Goal: Task Accomplishment & Management: Manage account settings

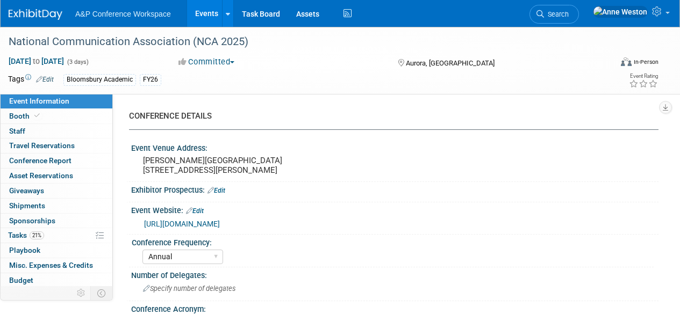
select select "Annual"
select select "Level 2"
select select "In-Person Booth"
select select "Communication"
select select "Bloomsbury Academic"
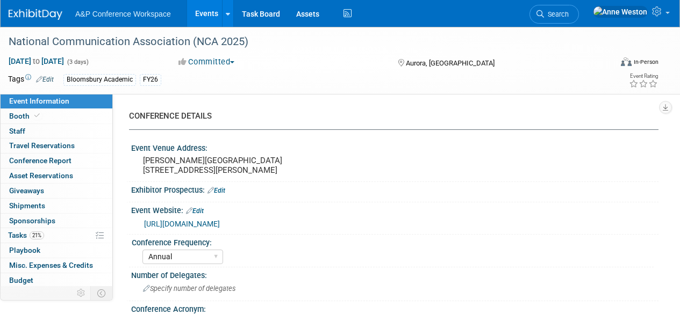
select select "[PERSON_NAME]"
select select "Networking/Commissioning"
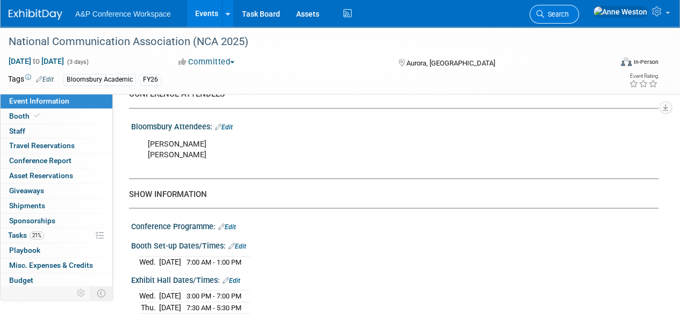
scroll to position [698, 0]
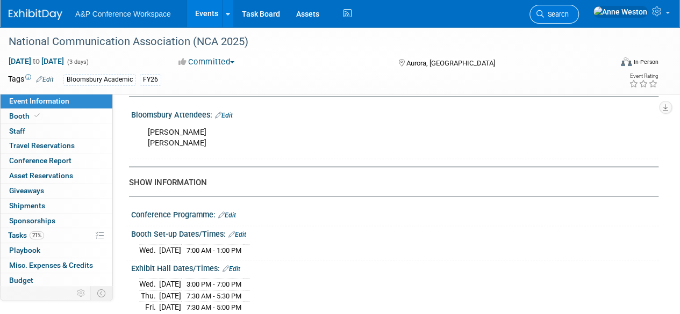
click at [544, 13] on icon at bounding box center [540, 14] width 8 height 8
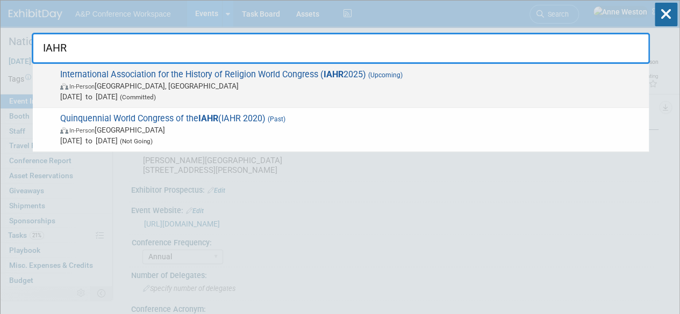
type input "IAHR"
click at [103, 85] on span "In-Person Kraków, Poland" at bounding box center [351, 86] width 583 height 11
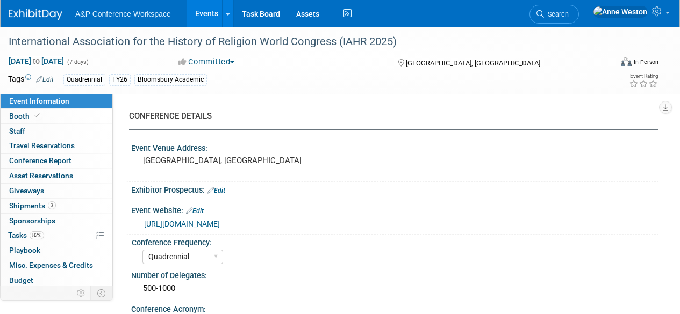
select select "Quadrennial"
select select "Level 2"
select select "In-Person Booth"
select select "Religious Studies"
select select "Bloomsbury Academic"
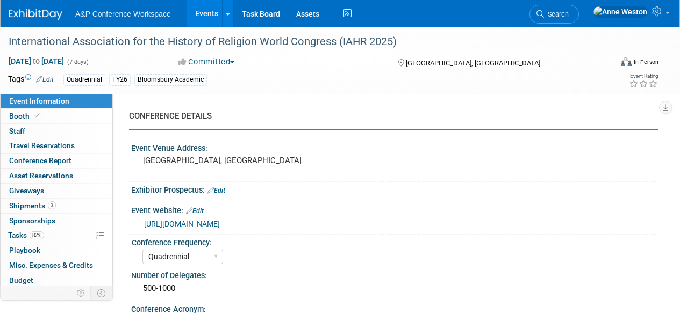
select select "[PERSON_NAME]"
select select "Networking/Commissioning"
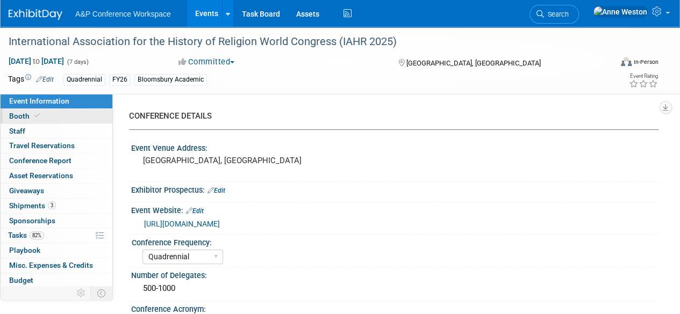
click at [42, 118] on link "Booth" at bounding box center [57, 116] width 112 height 15
select select "COBA"
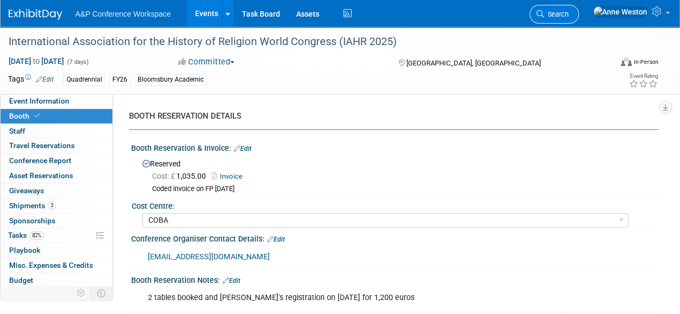
click at [568, 15] on span "Search" at bounding box center [556, 14] width 25 height 8
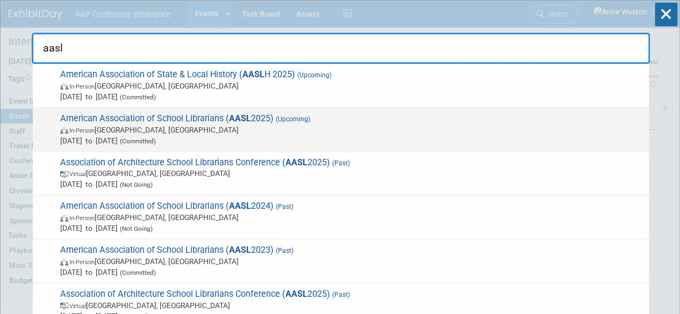
type input "aasl"
click at [141, 116] on span "American Association of School Librarians ( AASL 2025) (Upcoming) In-Person St.…" at bounding box center [350, 129] width 586 height 33
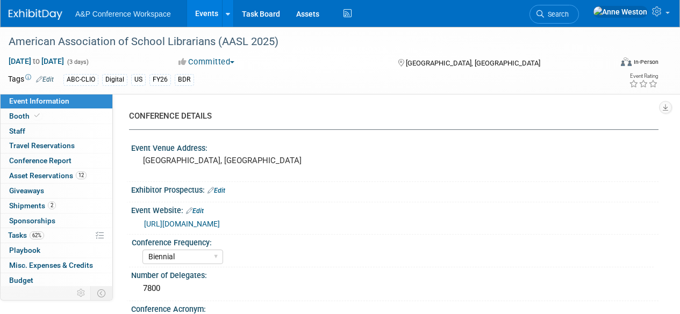
select select "Biennial"
select select "Level 1"
select select "In-Person Booth"
select select "Schools"
select select "Bloomsbury Digital Resources"
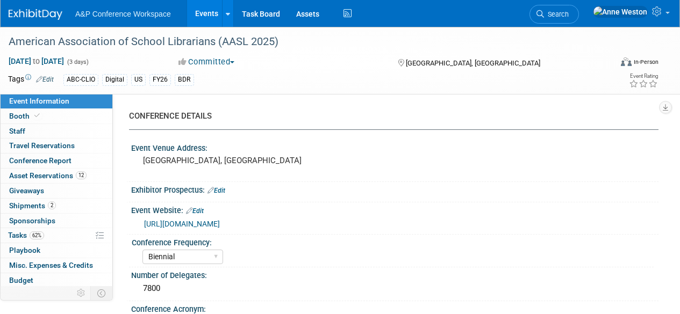
select select "[PERSON_NAME]"
select select "BDR Product Awareness and Trial Generation​"
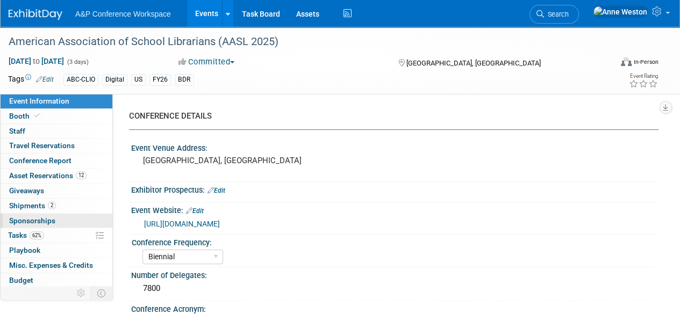
scroll to position [44, 0]
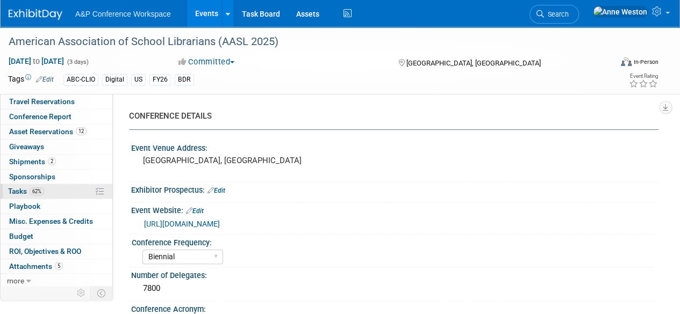
click at [44, 192] on span "62%" at bounding box center [37, 192] width 15 height 8
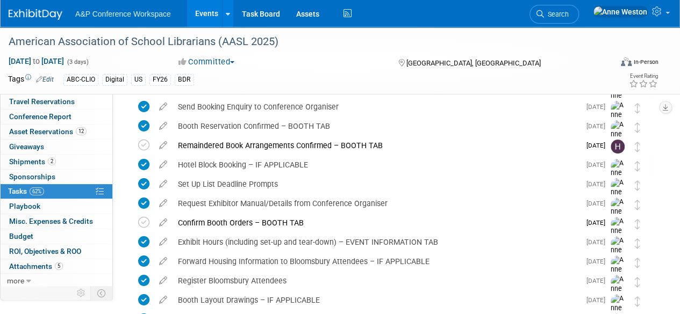
scroll to position [0, 0]
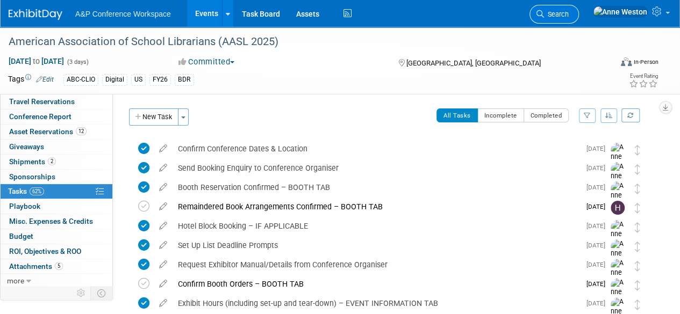
click at [568, 13] on span "Search" at bounding box center [556, 14] width 25 height 8
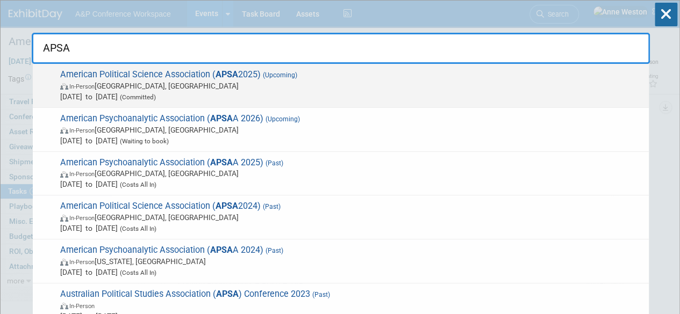
type input "APSA"
click at [89, 71] on span "American Political Science Association ( APSA 2025) (Upcoming) In-Person Vancou…" at bounding box center [350, 85] width 586 height 33
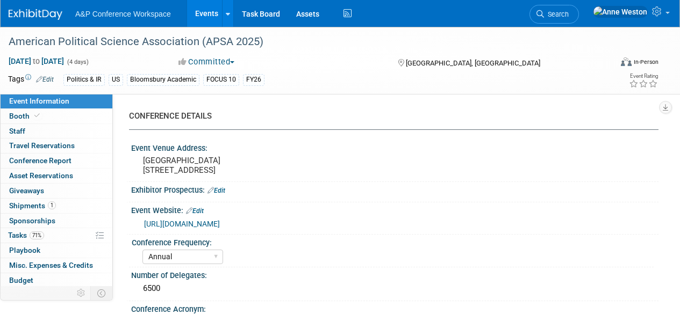
select select "Annual"
select select "Level 2"
select select "In-Person Booth"
select select "Politics & International Relations"
select select "Bloomsbury Academic"
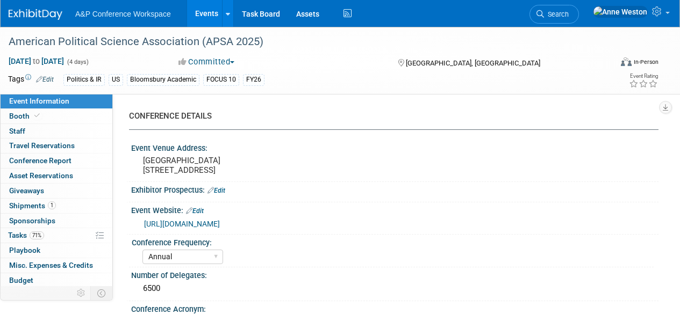
select select "[PERSON_NAME]"
select select "Networking/Commissioning"
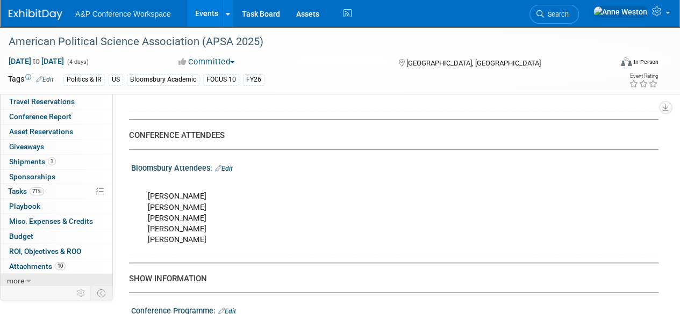
scroll to position [645, 0]
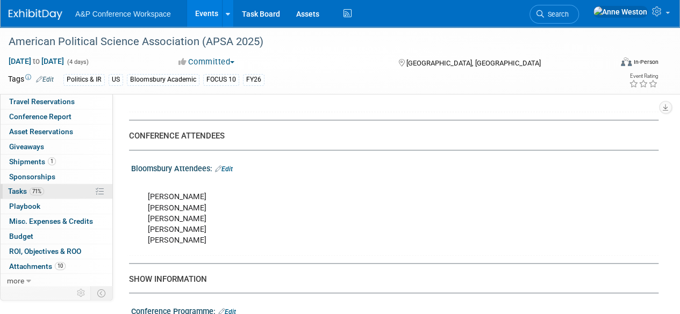
click at [28, 187] on span "Tasks 71%" at bounding box center [26, 191] width 36 height 9
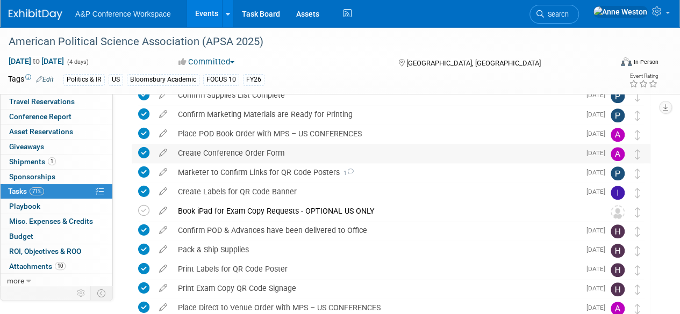
scroll to position [322, 0]
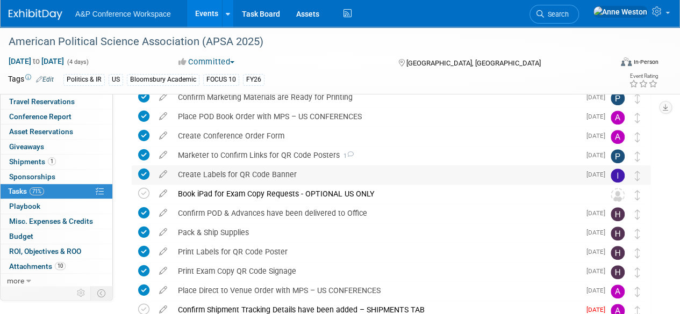
click at [246, 173] on div "Create Labels for QR Code Banner" at bounding box center [375, 174] width 407 height 18
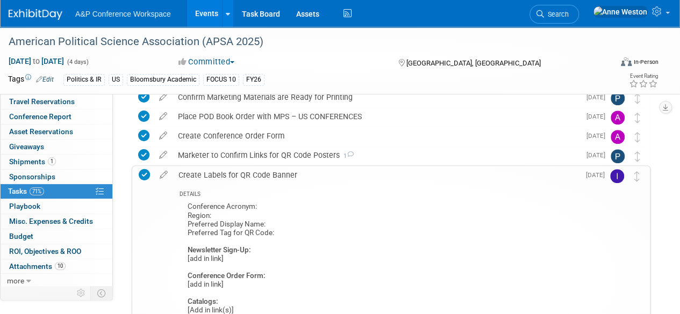
click at [246, 173] on div "Create Labels for QR Code Banner" at bounding box center [376, 175] width 406 height 18
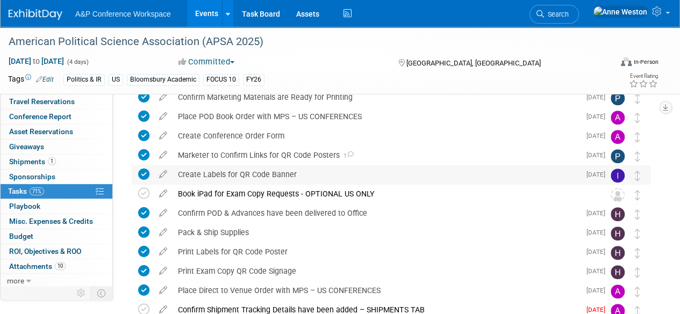
click at [246, 173] on div "Create Labels for QR Code Banner" at bounding box center [375, 174] width 407 height 18
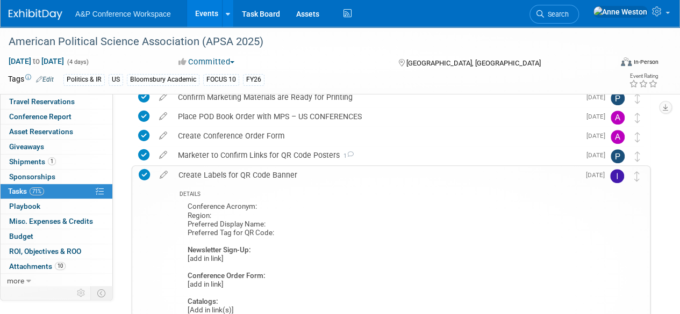
click at [246, 173] on div "Create Labels for QR Code Banner" at bounding box center [376, 175] width 406 height 18
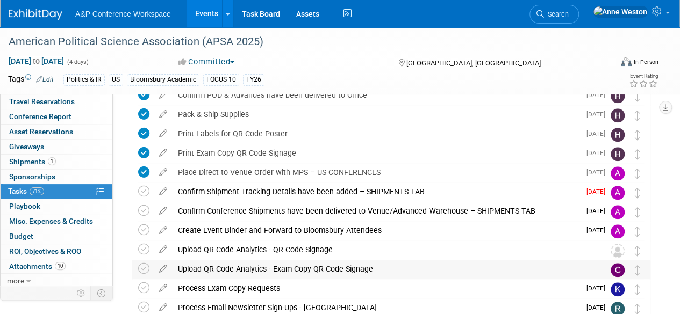
scroll to position [387, 0]
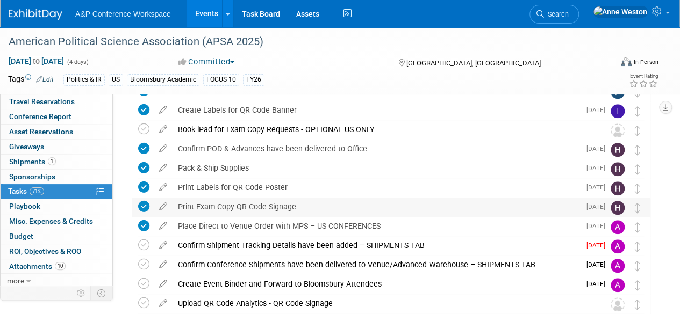
click at [263, 214] on div "Print Exam Copy QR Code Signage" at bounding box center [375, 207] width 407 height 18
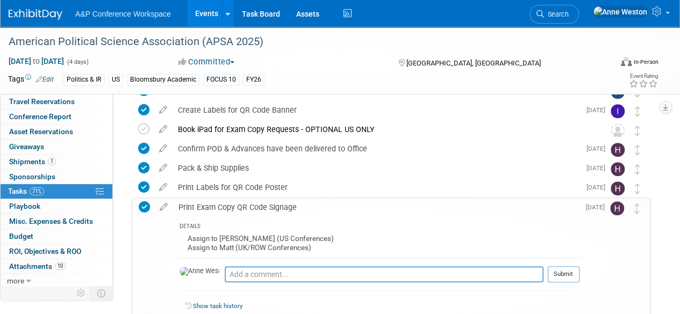
click at [263, 214] on div "Print Exam Copy QR Code Signage" at bounding box center [376, 207] width 406 height 18
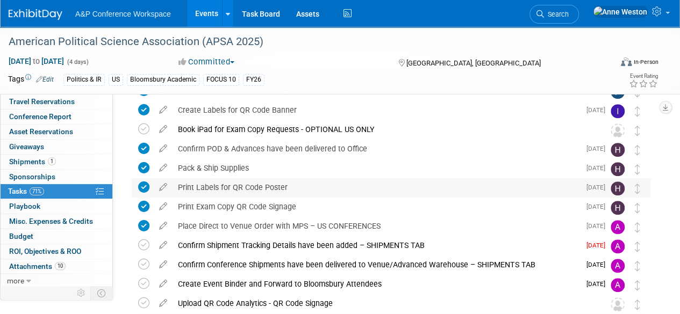
click at [255, 194] on div "Print Labels for QR Code Poster" at bounding box center [375, 187] width 407 height 18
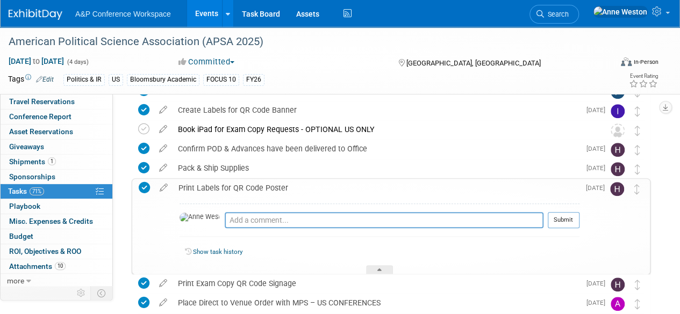
click at [255, 194] on div "Print Labels for QR Code Poster" at bounding box center [376, 188] width 406 height 18
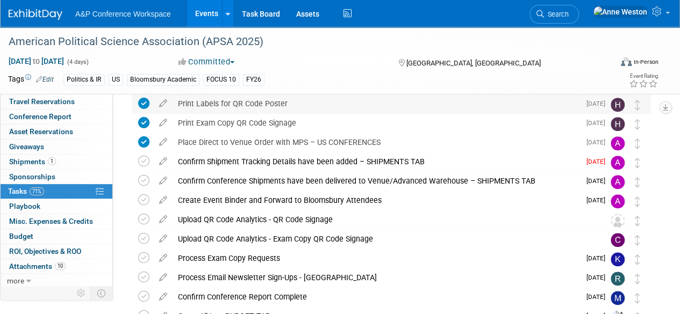
scroll to position [494, 0]
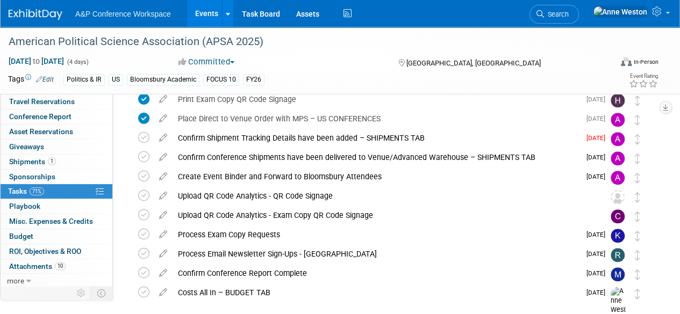
click at [255, 194] on div "Upload QR Code Analytics - QR Code Signage" at bounding box center [380, 196] width 416 height 18
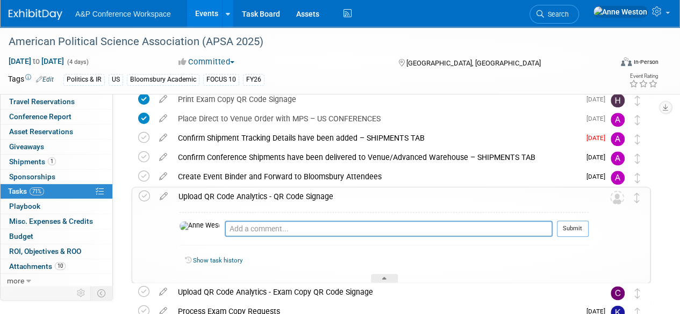
click at [255, 194] on div "Upload QR Code Analytics - QR Code Signage" at bounding box center [380, 197] width 415 height 18
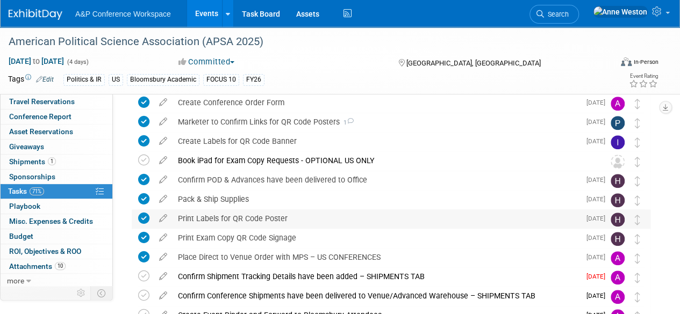
scroll to position [333, 0]
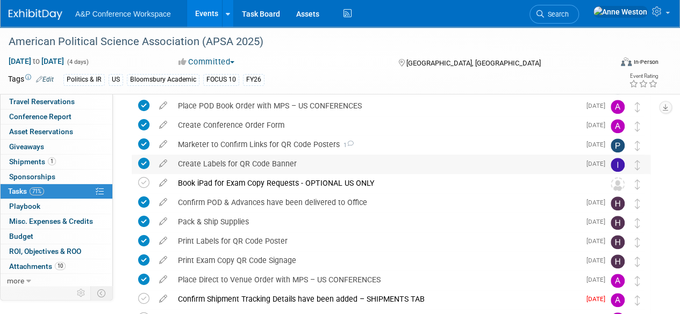
click at [246, 158] on div "Create Labels for QR Code Banner" at bounding box center [375, 164] width 407 height 18
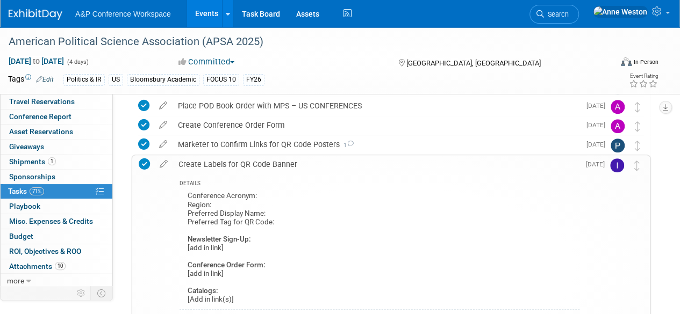
click at [256, 165] on div "Create Labels for QR Code Banner" at bounding box center [376, 164] width 406 height 18
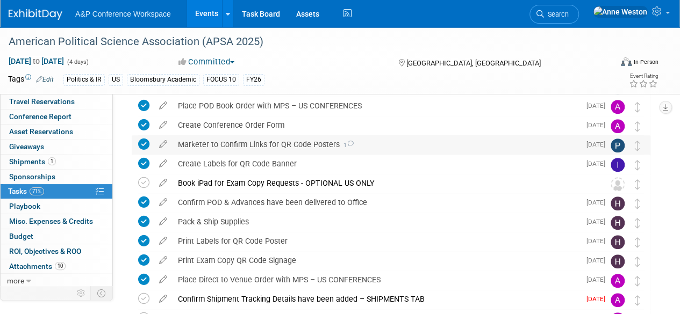
click at [245, 148] on div "Marketer to Confirm Links for QR Code Posters 1" at bounding box center [375, 144] width 407 height 18
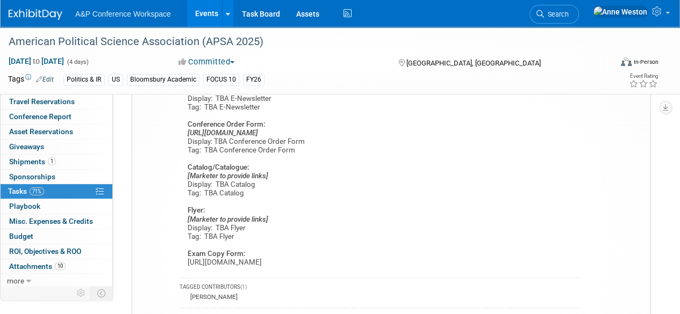
scroll to position [441, 0]
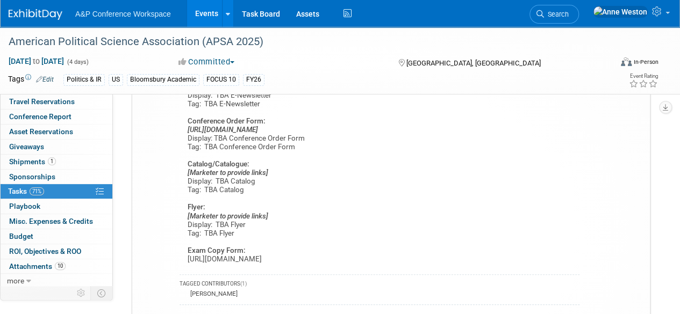
click at [227, 258] on div "E-Newsletter: [Add in link from MS-Forms] Acronym: TBA E-Newsletter Display: TB…" at bounding box center [379, 165] width 400 height 206
drag, startPoint x: 331, startPoint y: 259, endPoint x: 182, endPoint y: 265, distance: 148.9
click at [182, 265] on div "E-Newsletter: [Add in link from MS-Forms] Acronym: TBA E-Newsletter Display: TB…" at bounding box center [379, 165] width 400 height 206
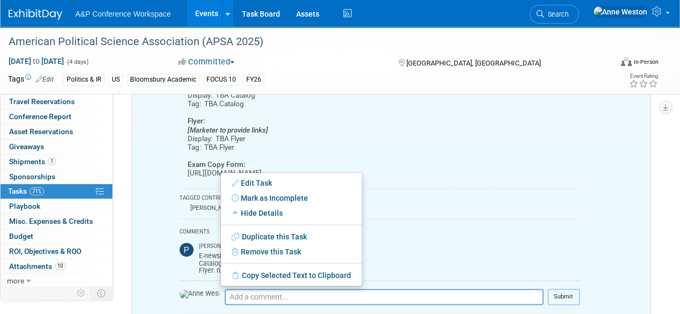
scroll to position [548, 0]
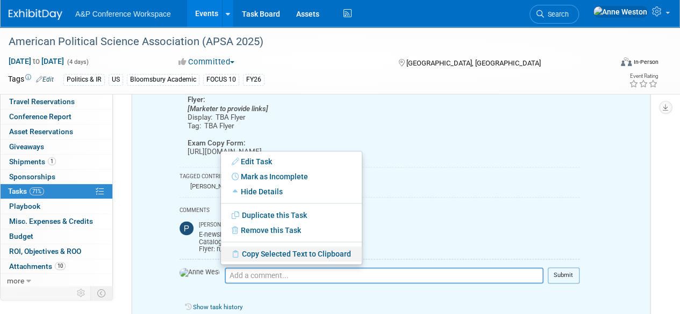
click at [247, 253] on link "Copy Selected Text to Clipboard" at bounding box center [291, 254] width 141 height 15
copy div "https://www.surveymonkey.com/r/QD379K5"
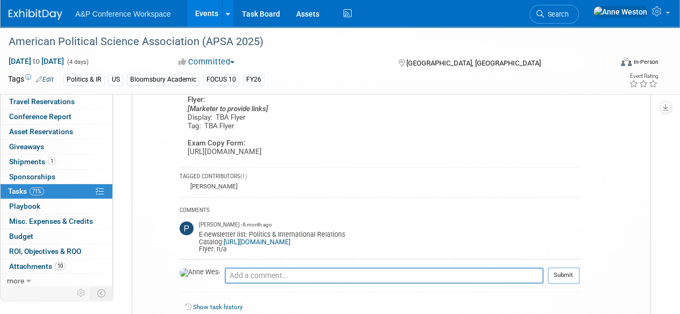
click at [400, 69] on div "Sep 11, 2025 to Sep 14, 2025 (4 days) Sep 11, 2025 to Sep 14, 2025 Committed Co…" at bounding box center [333, 64] width 666 height 16
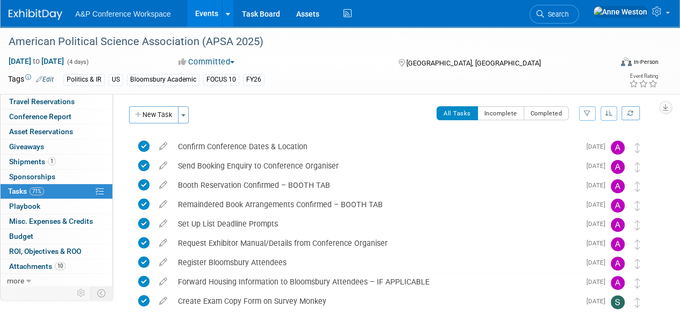
scroll to position [0, 0]
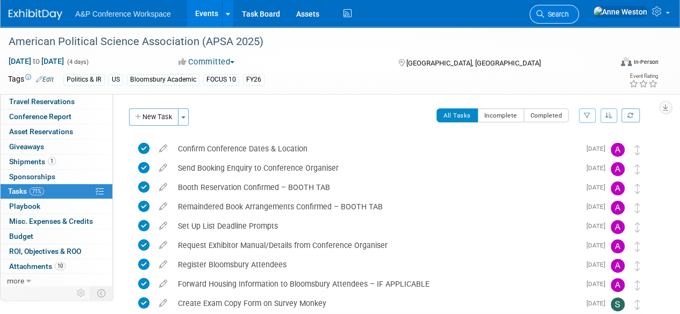
click at [579, 9] on link "Search" at bounding box center [553, 14] width 49 height 19
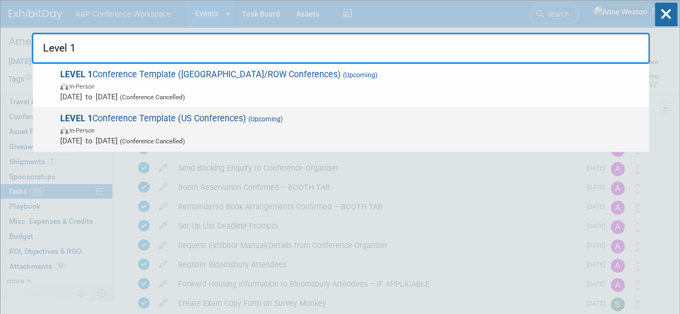
type input "Level 1"
click at [159, 117] on span "LEVEL 1 Conference Template (US Conferences) (Upcoming) In-Person Oct 21, 2024 …" at bounding box center [350, 129] width 586 height 33
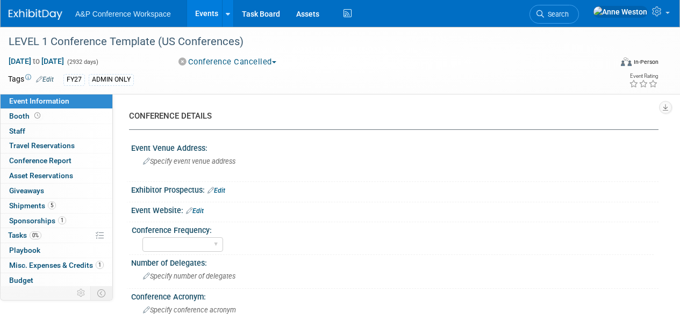
select select "Level 1"
select select "In-Person Booth"
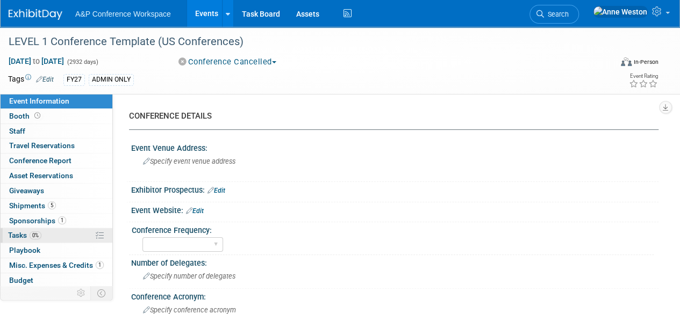
click at [49, 234] on link "0% Tasks 0%" at bounding box center [57, 235] width 112 height 15
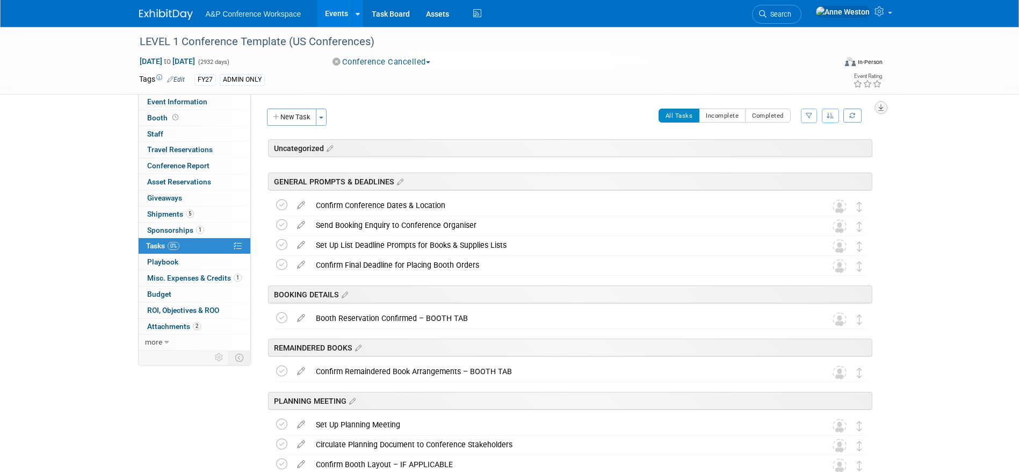
click at [679, 111] on icon "button" at bounding box center [880, 107] width 5 height 7
click at [679, 136] on link "Export tab to PDF" at bounding box center [816, 138] width 125 height 15
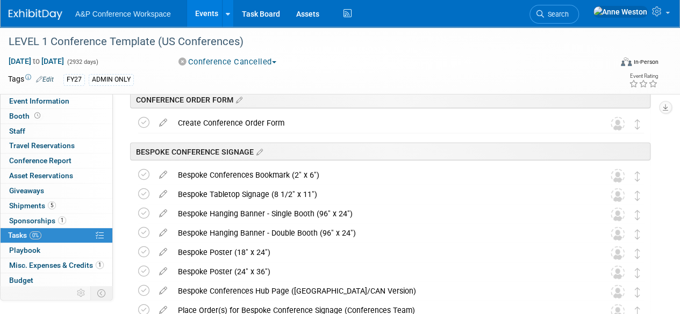
scroll to position [967, 0]
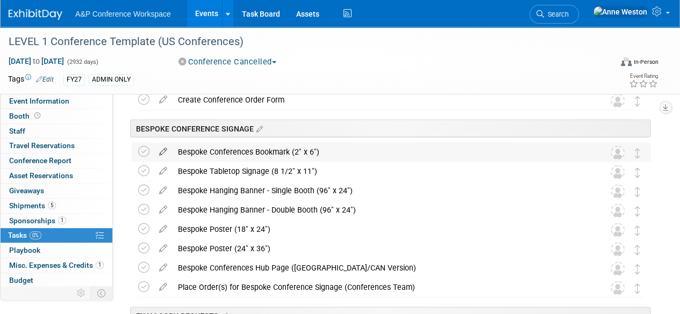
click at [163, 150] on icon at bounding box center [163, 148] width 19 height 13
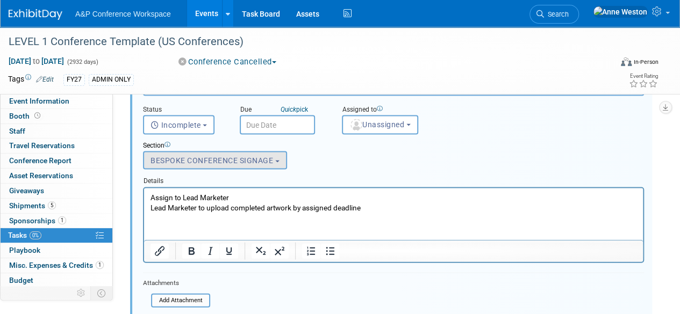
scroll to position [1058, 0]
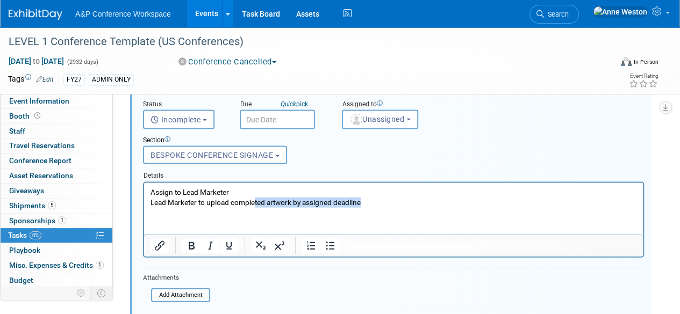
drag, startPoint x: 378, startPoint y: 204, endPoint x: 256, endPoint y: 208, distance: 122.0
click at [256, 207] on html "Assign to Lead Marketer Lead Marketer to upload completed artwork by assigned d…" at bounding box center [393, 195] width 499 height 25
click at [239, 191] on p "Assign to Lead Marketer Lead Marketer to upload completed artwork by assigned d…" at bounding box center [393, 197] width 486 height 20
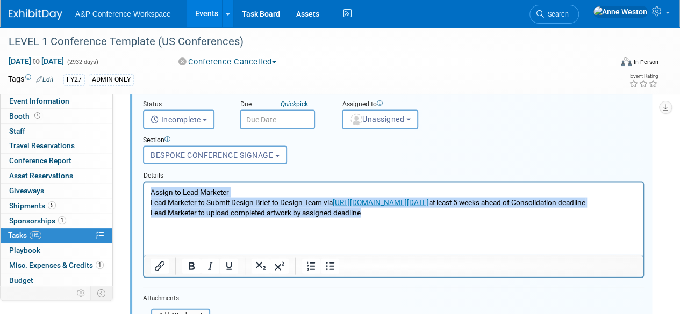
drag, startPoint x: 370, startPoint y: 225, endPoint x: 125, endPoint y: 186, distance: 248.7
click at [144, 186] on html "Assign to Lead Marketer Lead Marketer to Submit Design Brief to Design Team via…" at bounding box center [393, 200] width 499 height 35
click at [327, 265] on icon "Bullet list" at bounding box center [329, 266] width 13 height 13
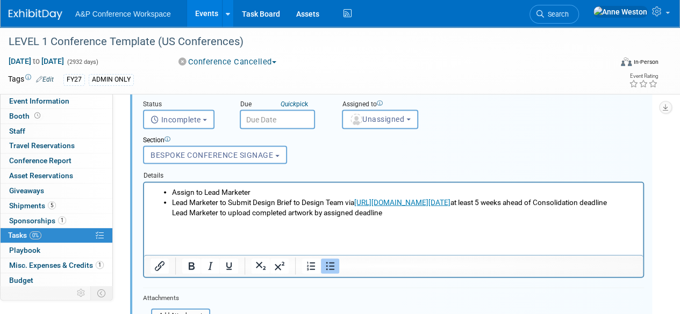
click at [269, 213] on li "Lead Marketer to Submit Design Brief to Design Team via https://bloomsbury-band…" at bounding box center [404, 207] width 465 height 20
click at [269, 215] on li "Lead Marketer to Submit Design Brief to Design Team via https://bloomsbury-band…" at bounding box center [404, 207] width 465 height 20
click at [270, 215] on li "Lead Marketer to Submit Design Brief to Design Team via https://bloomsbury-band…" at bounding box center [404, 207] width 465 height 20
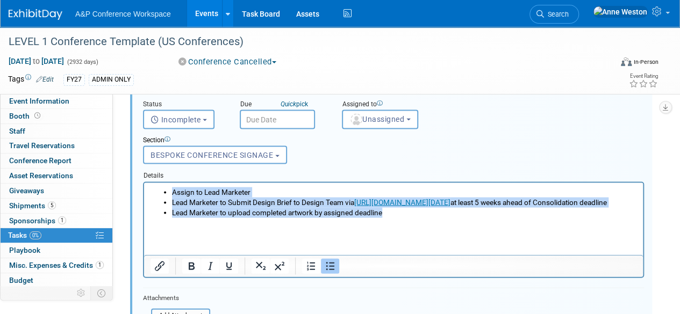
drag, startPoint x: 336, startPoint y: 226, endPoint x: 146, endPoint y: 192, distance: 193.3
click at [146, 192] on html "Assign to Lead Marketer Lead Marketer to Submit Design Brief to Design Team via…" at bounding box center [393, 200] width 499 height 35
copy ul "Assign to Lead Marketer Lead Marketer to Submit Design Brief to Design Team via…"
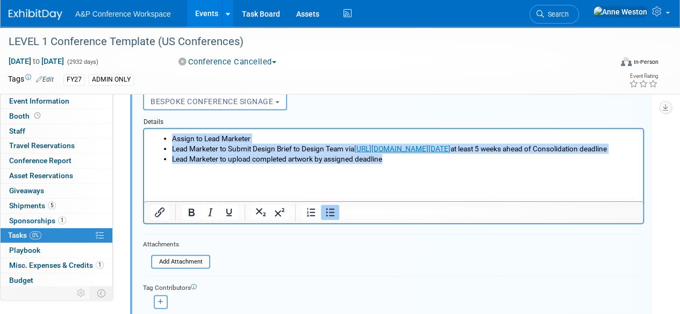
scroll to position [1166, 0]
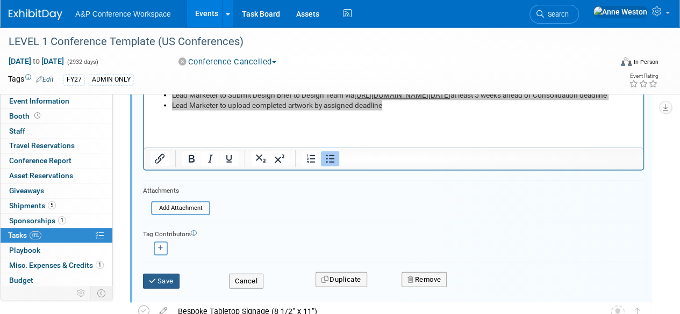
click at [162, 278] on button "Save" at bounding box center [161, 281] width 37 height 15
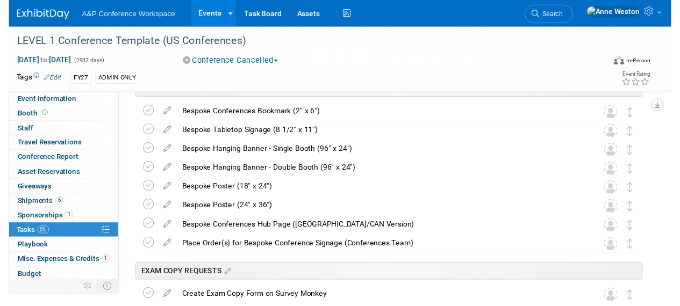
scroll to position [951, 0]
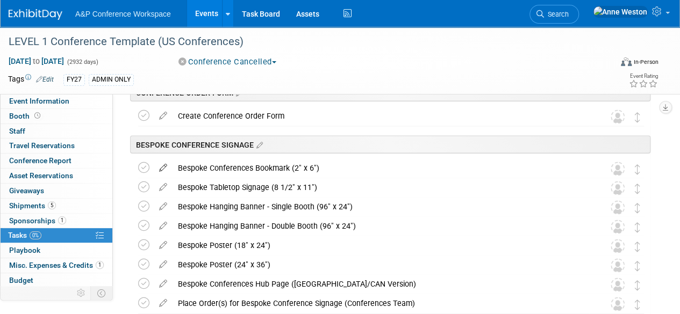
click at [162, 164] on icon at bounding box center [163, 164] width 19 height 13
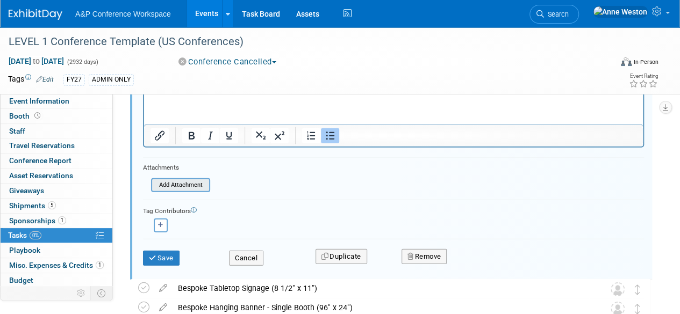
scroll to position [1220, 0]
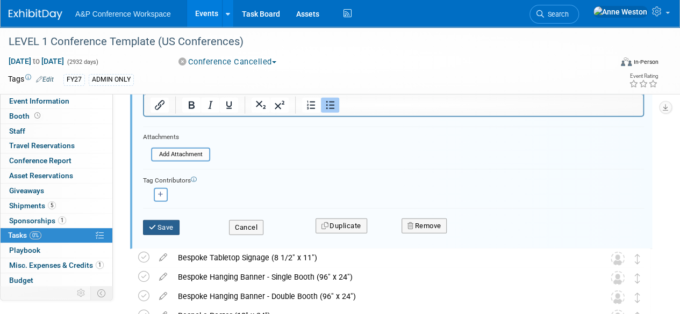
click at [157, 224] on button "Save" at bounding box center [161, 227] width 37 height 15
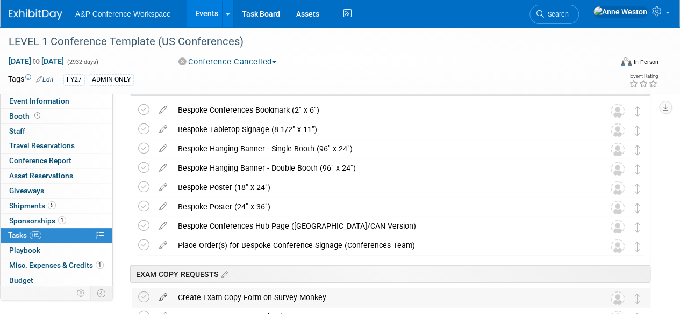
scroll to position [1005, 0]
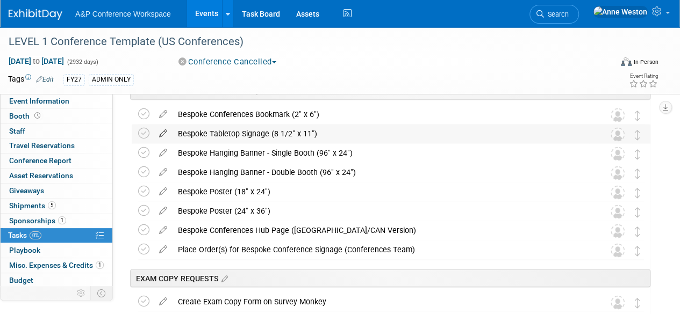
click at [162, 129] on icon at bounding box center [163, 130] width 19 height 13
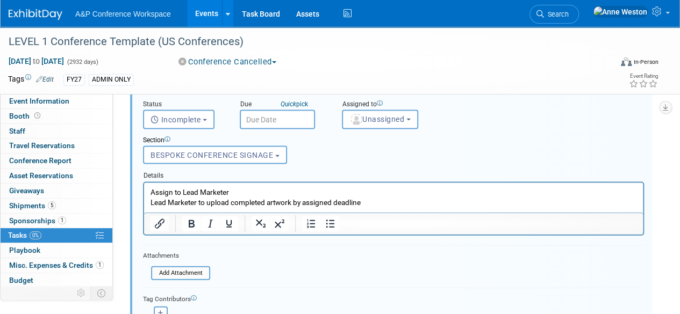
scroll to position [1078, 0]
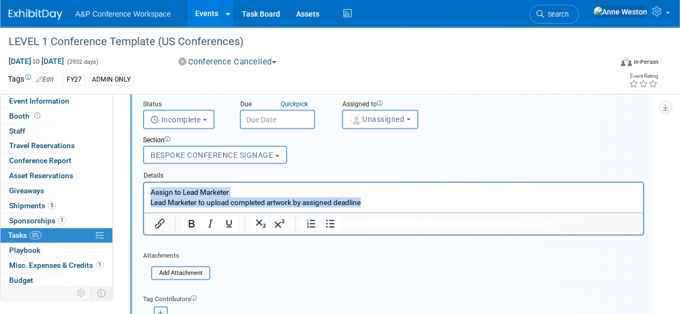
drag, startPoint x: 371, startPoint y: 203, endPoint x: 285, endPoint y: 370, distance: 188.2
click at [144, 189] on html "Assign to Lead Marketer Lead Marketer to upload completed artwork by assigned d…" at bounding box center [393, 195] width 499 height 25
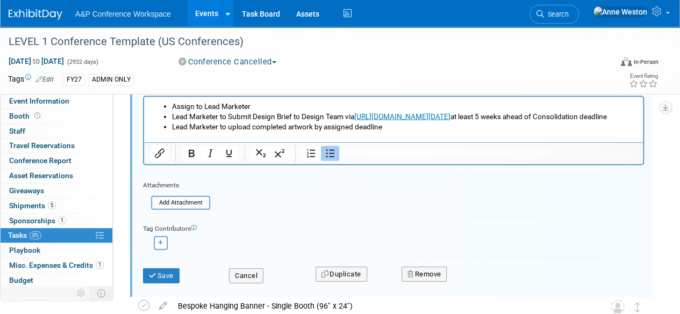
scroll to position [1185, 0]
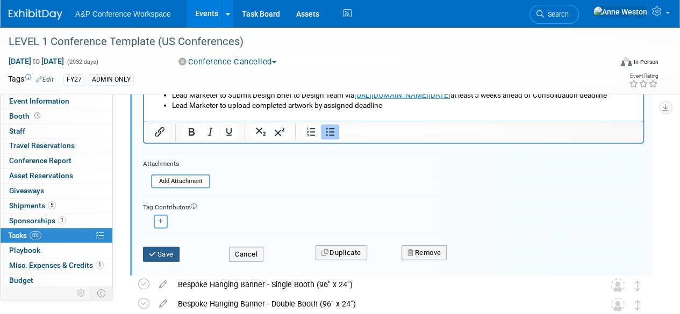
click at [168, 250] on button "Save" at bounding box center [161, 254] width 37 height 15
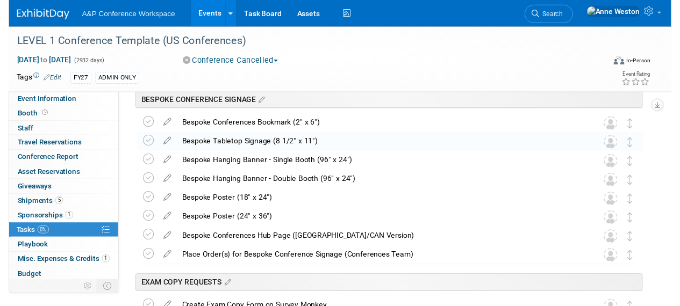
scroll to position [970, 0]
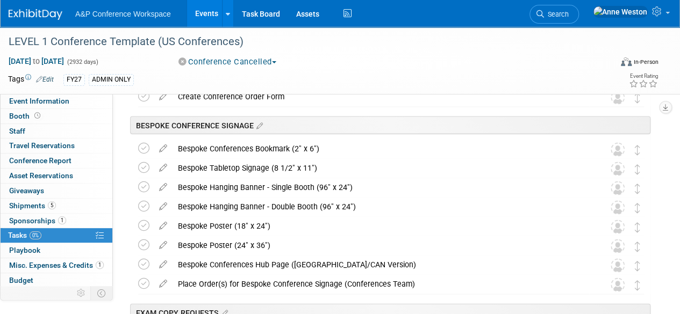
click at [160, 184] on icon at bounding box center [163, 184] width 19 height 13
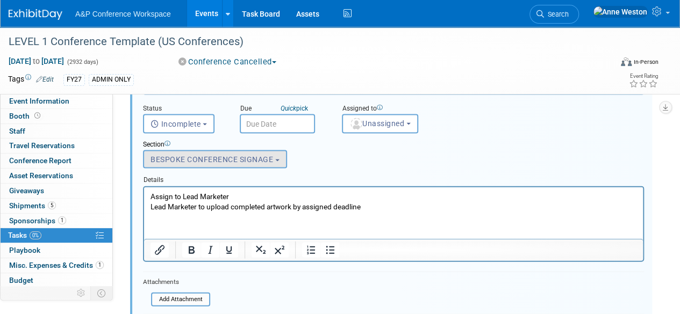
scroll to position [1097, 0]
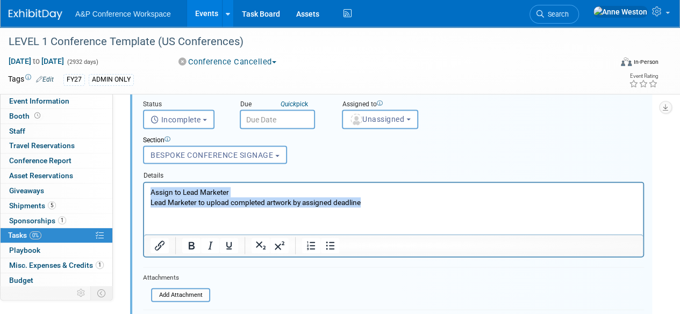
drag, startPoint x: 377, startPoint y: 199, endPoint x: 253, endPoint y: 372, distance: 212.6
click at [144, 190] on html "Assign to Lead Marketer Lead Marketer to upload completed artwork by assigned d…" at bounding box center [393, 195] width 499 height 25
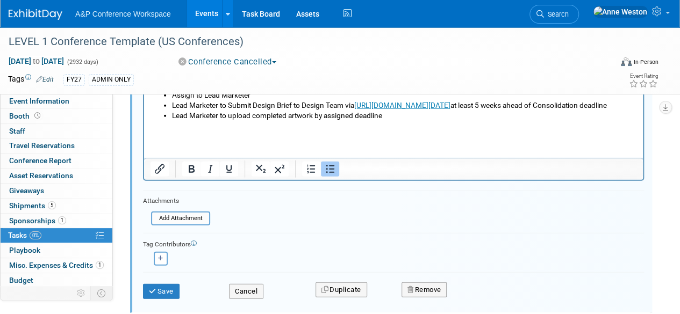
scroll to position [1205, 0]
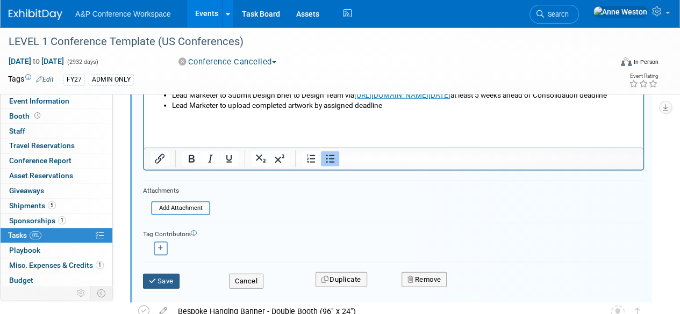
click at [166, 277] on button "Save" at bounding box center [161, 281] width 37 height 15
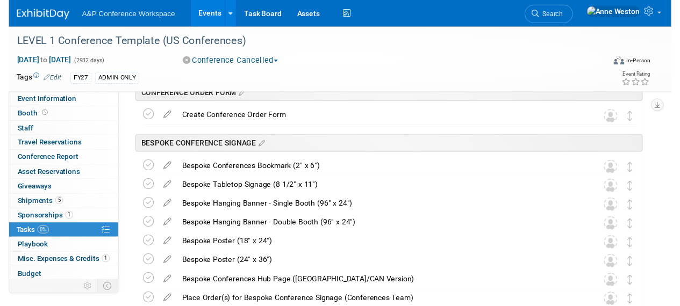
scroll to position [941, 0]
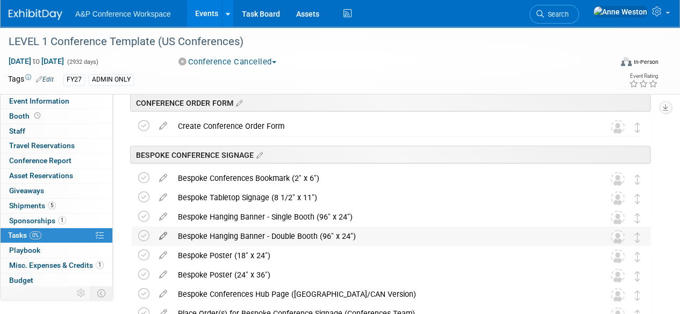
click at [160, 235] on icon at bounding box center [163, 233] width 19 height 13
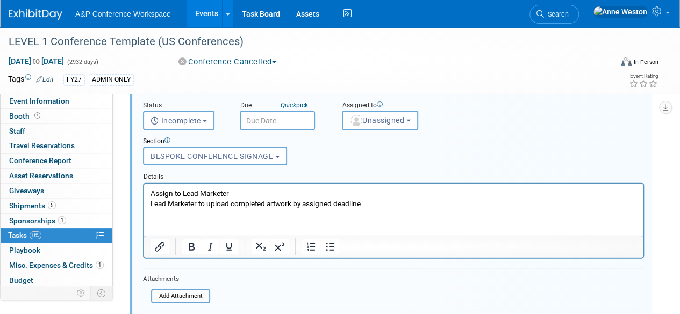
scroll to position [1116, 0]
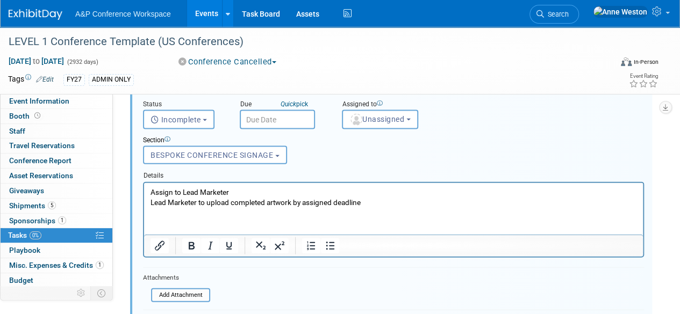
click at [384, 198] on p "Assign to Lead Marketer Lead Marketer to upload completed artwork by assigned d…" at bounding box center [393, 197] width 486 height 20
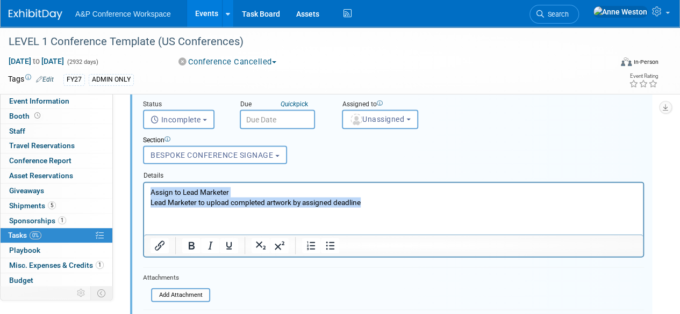
drag, startPoint x: 384, startPoint y: 198, endPoint x: 119, endPoint y: 192, distance: 264.4
click at [144, 192] on html "Assign to Lead Marketer Lead Marketer to upload completed artwork by assigned d…" at bounding box center [393, 195] width 499 height 25
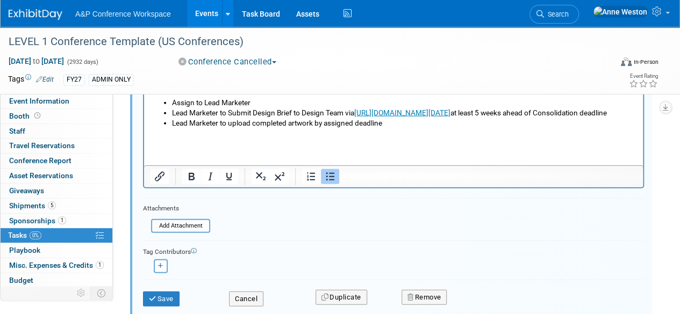
scroll to position [1224, 0]
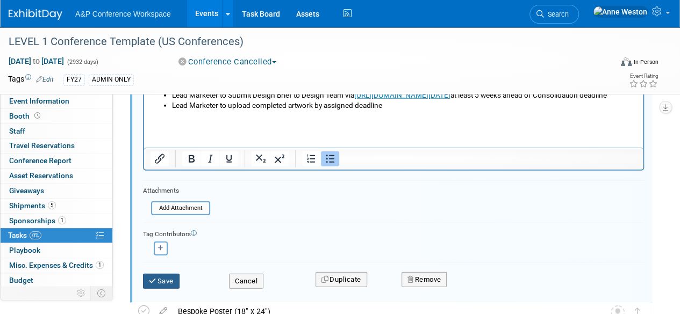
click at [166, 279] on button "Save" at bounding box center [161, 281] width 37 height 15
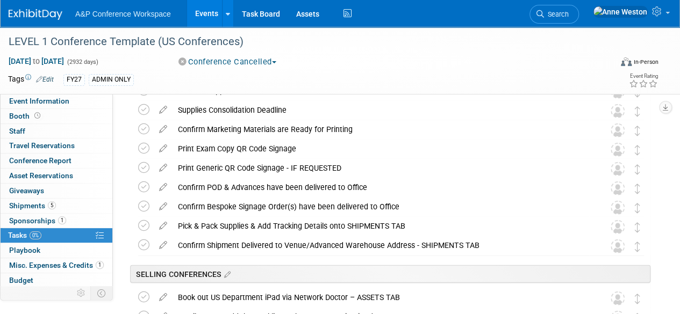
scroll to position [1331, 0]
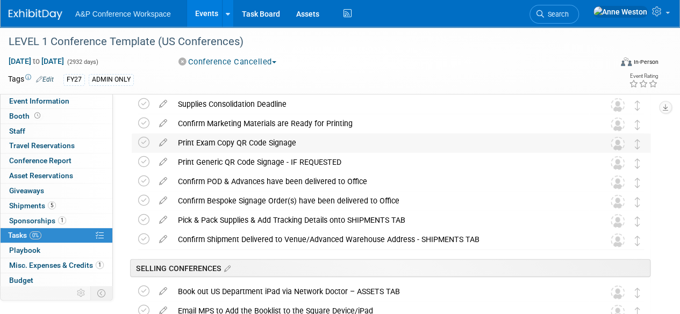
click at [231, 138] on div "Print Exam Copy QR Code Signage" at bounding box center [380, 143] width 416 height 18
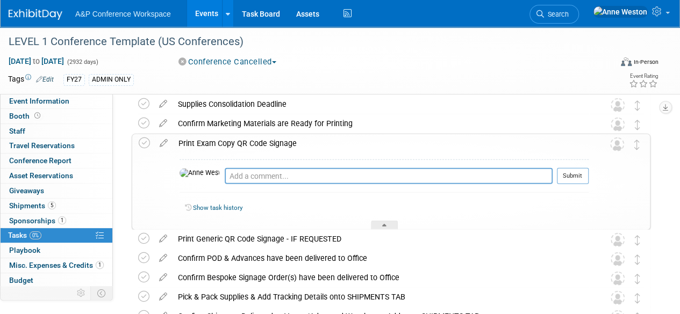
click at [231, 138] on div "Print Exam Copy QR Code Signage" at bounding box center [380, 143] width 415 height 18
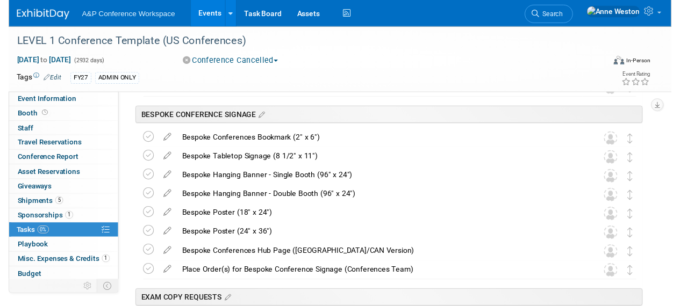
scroll to position [955, 0]
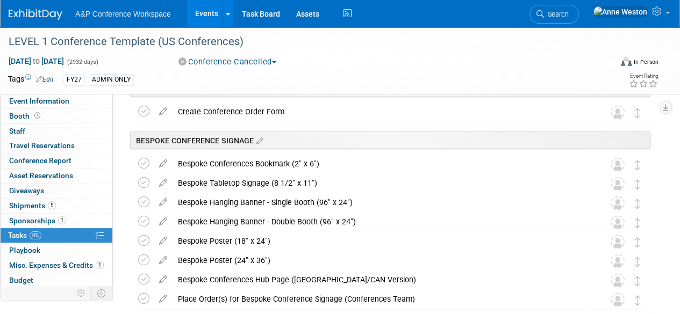
click at [225, 217] on div "Bespoke Hanging Banner - Double Booth (96" x 24")" at bounding box center [380, 221] width 416 height 18
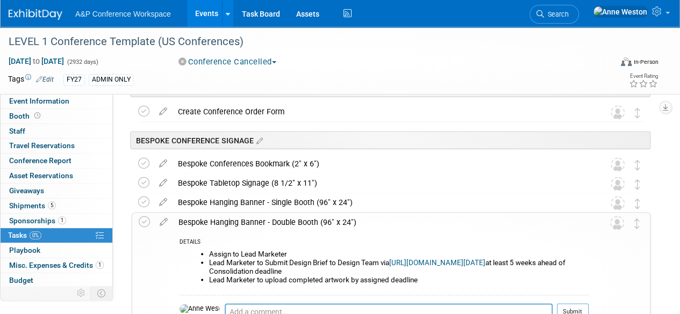
click at [225, 217] on div "Bespoke Hanging Banner - Double Booth (96" x 24")" at bounding box center [380, 222] width 415 height 18
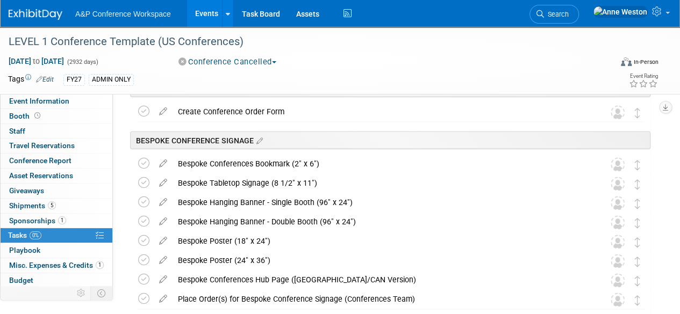
click at [236, 199] on div "Bespoke Hanging Banner - Single Booth (96" x 24")" at bounding box center [380, 202] width 416 height 18
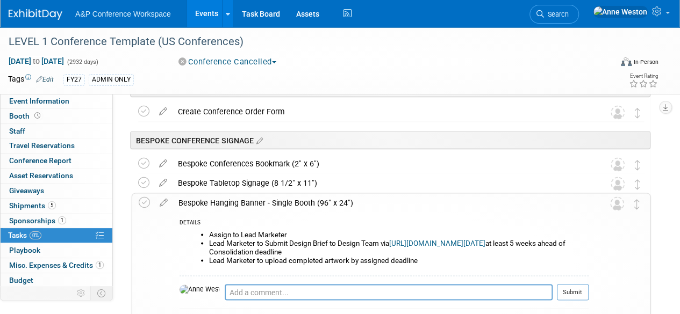
click at [236, 199] on div "Bespoke Hanging Banner - Single Booth (96" x 24")" at bounding box center [380, 202] width 415 height 18
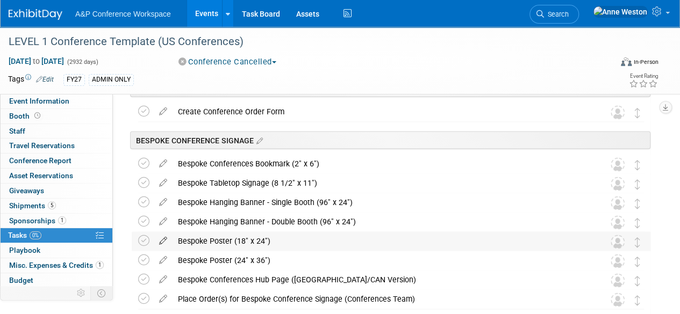
click at [162, 237] on icon at bounding box center [163, 238] width 19 height 13
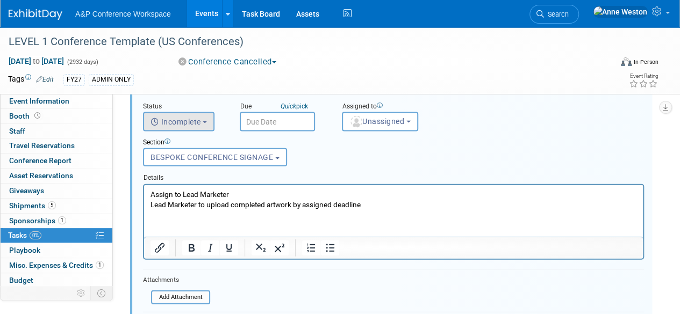
scroll to position [1136, 0]
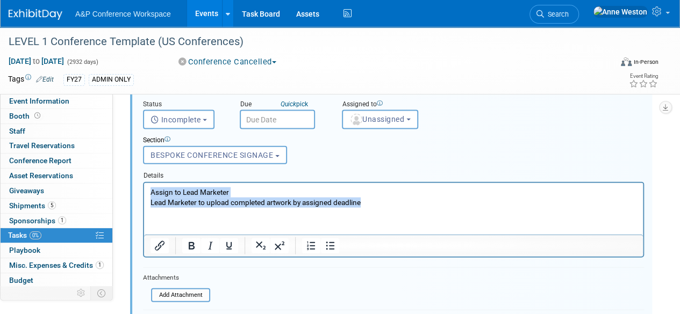
drag, startPoint x: 371, startPoint y: 201, endPoint x: 253, endPoint y: 373, distance: 209.1
click at [144, 192] on html "Assign to Lead Marketer Lead Marketer to upload completed artwork by assigned d…" at bounding box center [393, 195] width 499 height 25
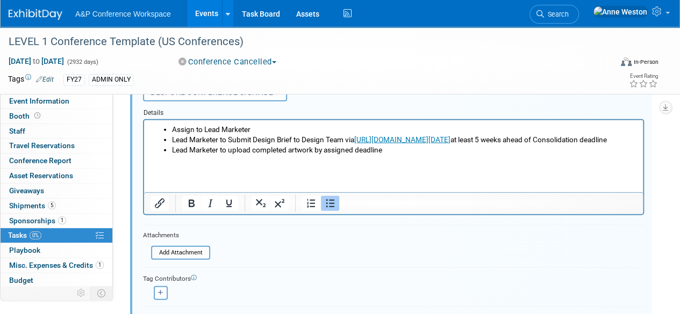
scroll to position [1243, 0]
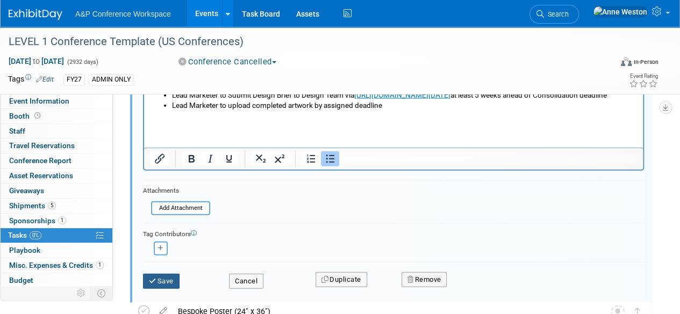
click at [167, 277] on button "Save" at bounding box center [161, 281] width 37 height 15
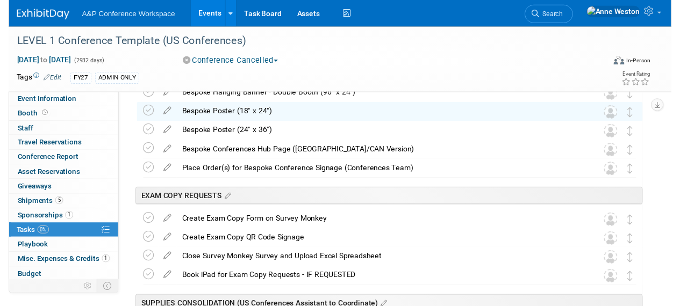
scroll to position [1028, 0]
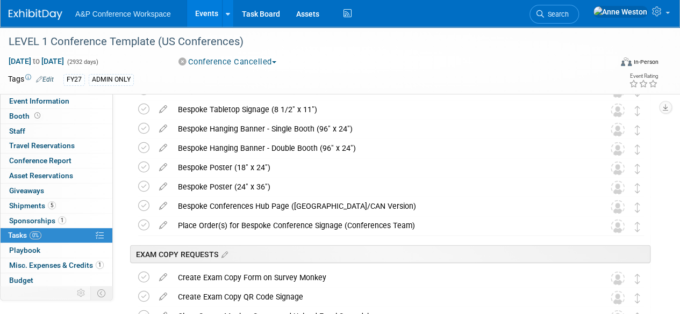
click at [232, 164] on div "Bespoke Poster (18" x 24")" at bounding box center [380, 167] width 416 height 18
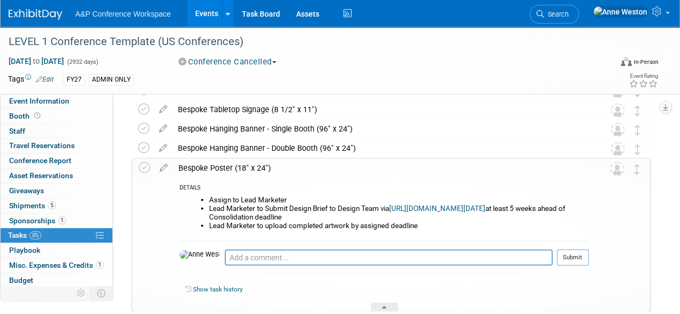
click at [232, 164] on div "Bespoke Poster (18" x 24")" at bounding box center [380, 168] width 415 height 18
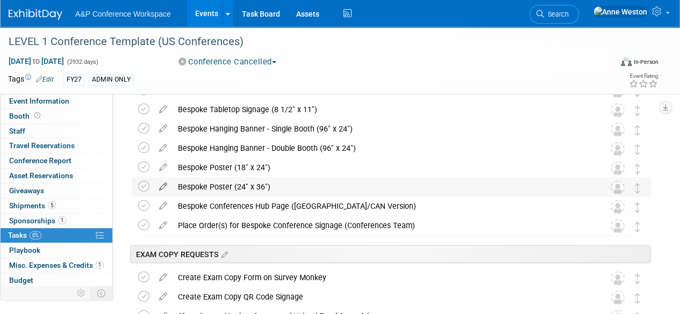
click at [163, 186] on icon at bounding box center [163, 184] width 19 height 13
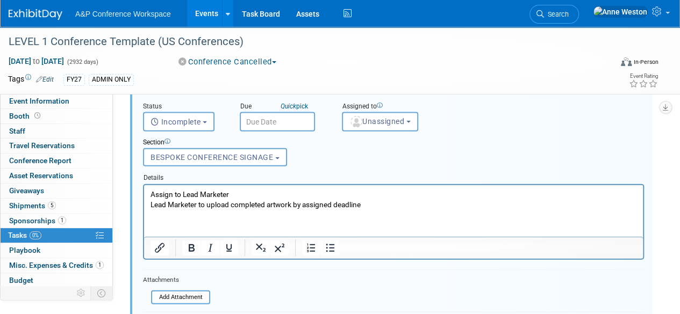
scroll to position [1155, 0]
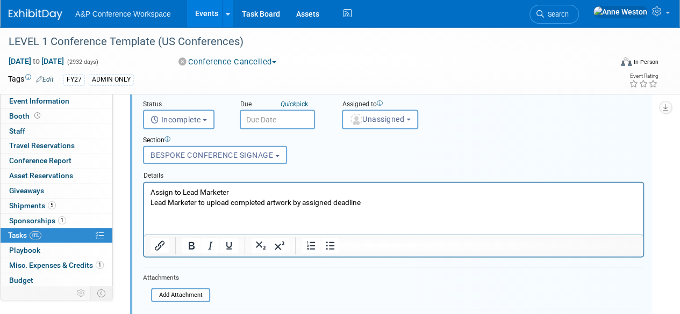
click at [377, 204] on p "Assign to Lead Marketer Lead Marketer to upload completed artwork by assigned d…" at bounding box center [393, 197] width 486 height 20
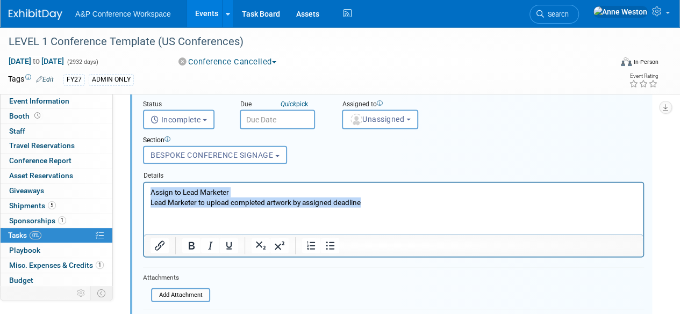
drag, startPoint x: 377, startPoint y: 204, endPoint x: 124, endPoint y: 193, distance: 253.3
click at [144, 193] on html "Assign to Lead Marketer Lead Marketer to upload completed artwork by assigned d…" at bounding box center [393, 195] width 499 height 25
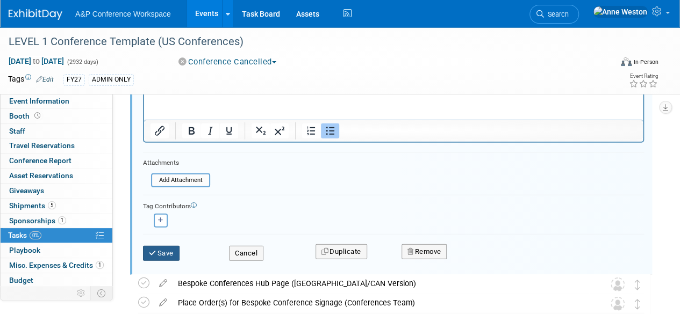
scroll to position [1316, 0]
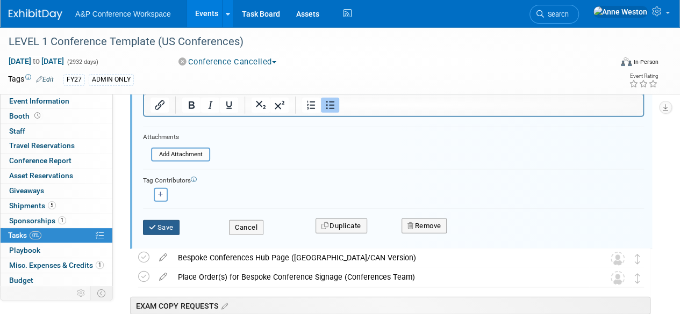
click at [163, 227] on button "Save" at bounding box center [161, 227] width 37 height 15
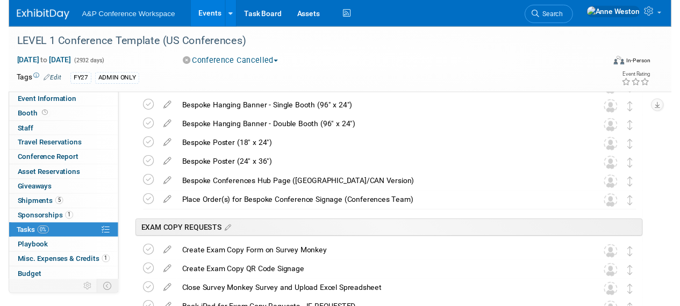
scroll to position [1048, 0]
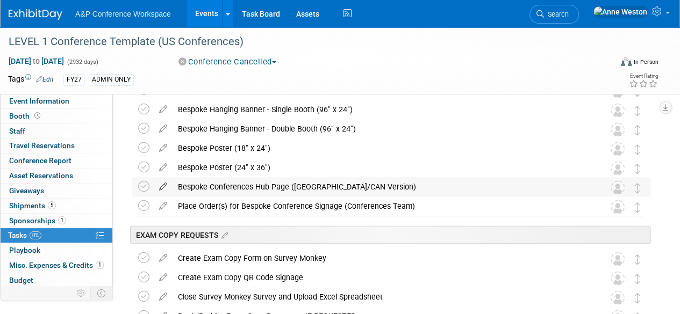
click at [164, 184] on icon at bounding box center [163, 184] width 19 height 13
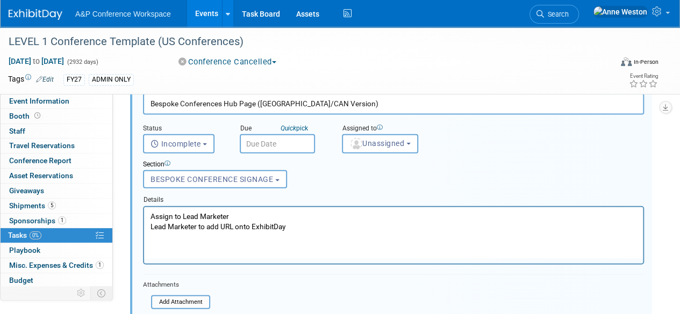
scroll to position [1175, 0]
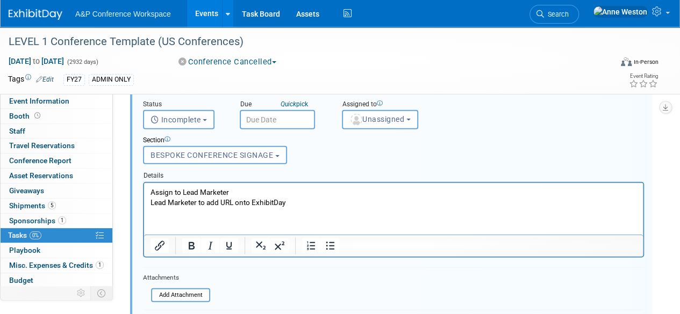
click at [298, 203] on p "Assign to Lead Marketer Lead Marketer to add URL onto ExhibitDay" at bounding box center [393, 197] width 486 height 20
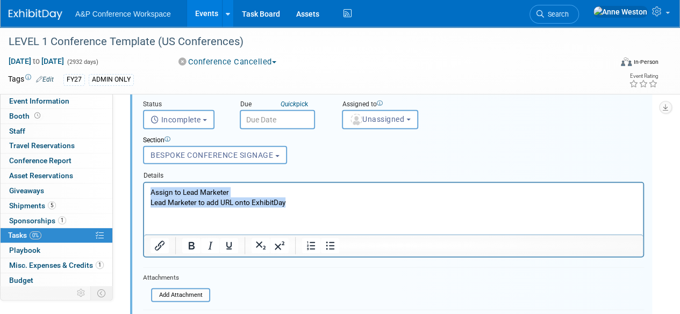
drag, startPoint x: 300, startPoint y: 203, endPoint x: 137, endPoint y: 193, distance: 163.6
click at [144, 193] on html "Assign to Lead Marketer Lead Marketer to add URL onto ExhibitDay" at bounding box center [393, 195] width 499 height 25
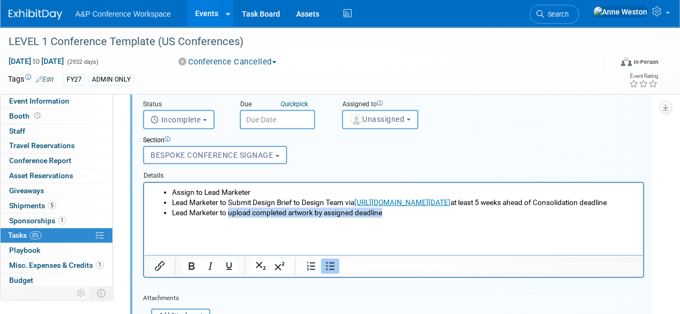
drag, startPoint x: 390, startPoint y: 222, endPoint x: 229, endPoint y: 229, distance: 160.3
click at [229, 218] on html "Assign to Lead Marketer Lead Marketer to Submit Design Brief to Design Team via…" at bounding box center [393, 200] width 499 height 35
drag, startPoint x: 232, startPoint y: 221, endPoint x: 147, endPoint y: 190, distance: 90.2
click at [147, 190] on html "Assign to Lead Marketer Lead Marketer to Submit Design Brief to Design Team via…" at bounding box center [393, 200] width 499 height 35
click at [392, 218] on li "Lead Marketer to upload completed artwork by assigned deadline" at bounding box center [404, 212] width 465 height 10
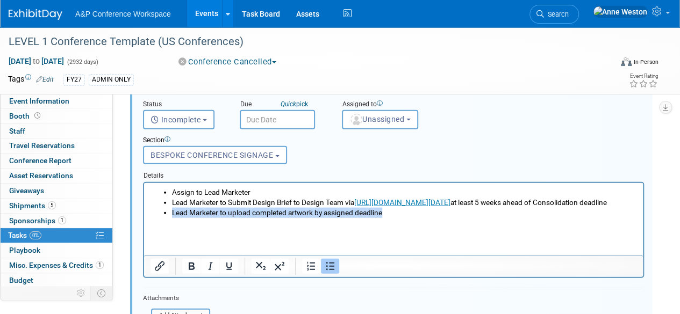
drag, startPoint x: 392, startPoint y: 223, endPoint x: 163, endPoint y: 222, distance: 229.4
click at [163, 218] on ul "Assign to Lead Marketer Lead Marketer to Submit Design Brief to Design Team via…" at bounding box center [393, 202] width 486 height 31
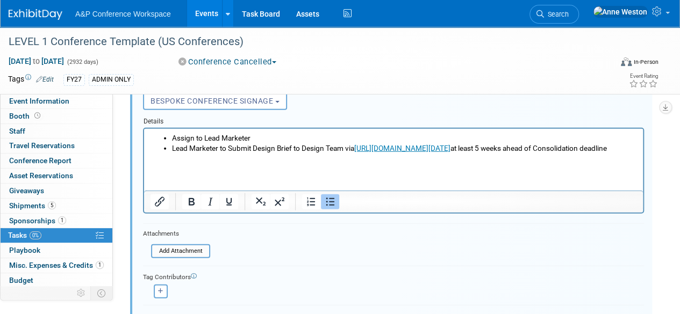
scroll to position [1282, 0]
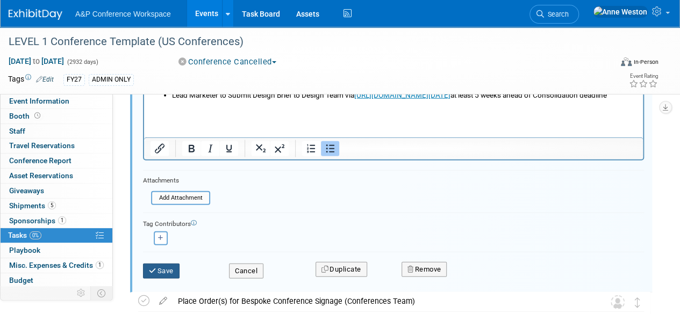
click at [158, 270] on button "Save" at bounding box center [161, 271] width 37 height 15
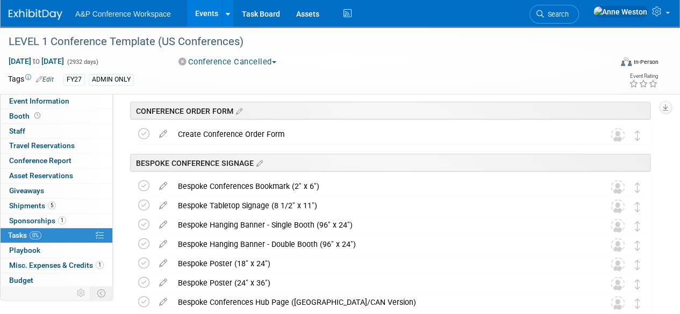
scroll to position [1048, 0]
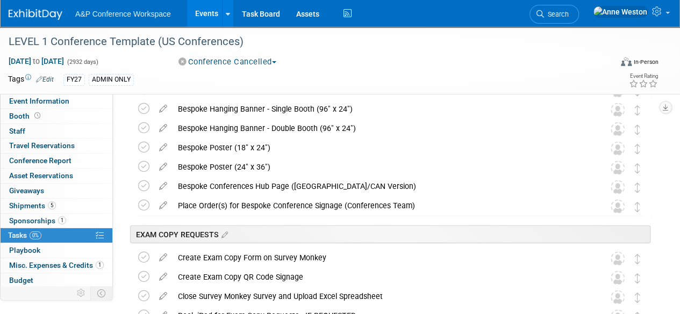
click at [214, 168] on div "Bespoke Poster (24" x 36")" at bounding box center [380, 167] width 416 height 18
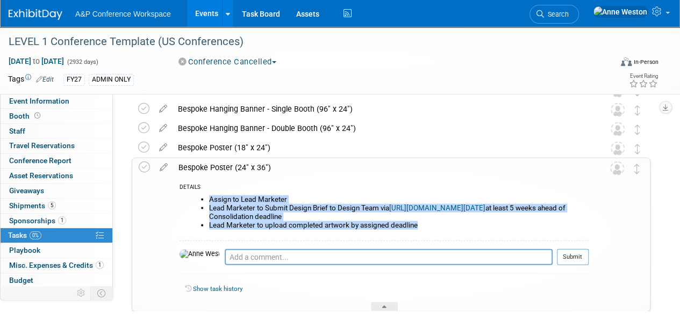
drag, startPoint x: 423, startPoint y: 226, endPoint x: 200, endPoint y: 198, distance: 224.6
click at [200, 198] on ul "Assign to Lead Marketer Lead Marketer to Submit Design Brief to Design Team via…" at bounding box center [388, 213] width 401 height 34
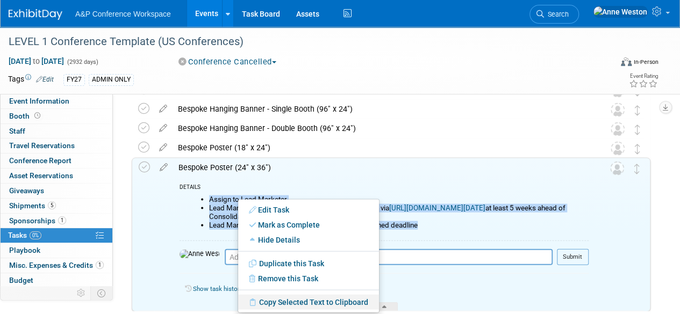
click at [287, 299] on link "Copy Selected Text to Clipboard" at bounding box center [308, 302] width 141 height 15
copy ul "Assign to Lead Marketer Lead Marketer to Submit Design Brief to Design Team via…"
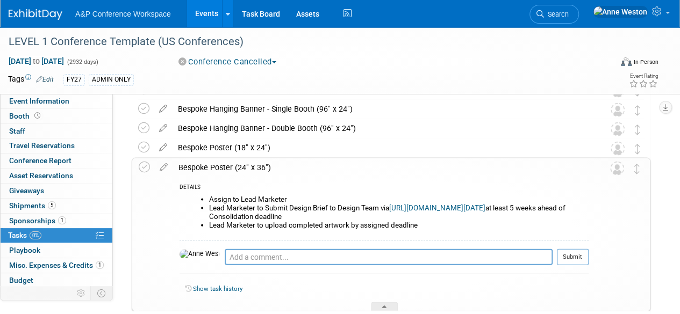
click at [213, 165] on div "Bespoke Poster (24" x 36")" at bounding box center [380, 167] width 415 height 18
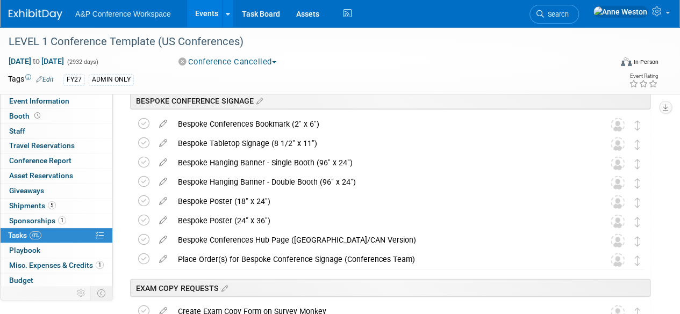
scroll to position [995, 0]
click at [309, 256] on div "Place Order(s) for Bespoke Conference Signage (Conferences Team)" at bounding box center [380, 259] width 416 height 18
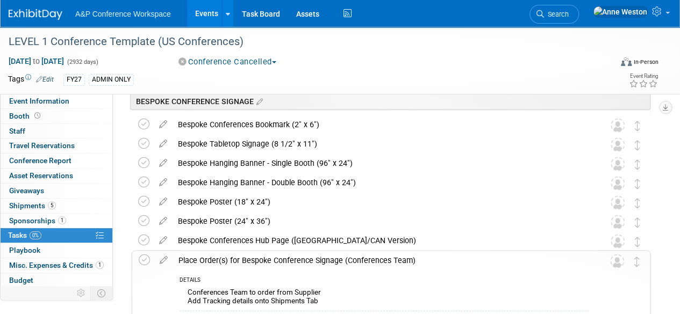
drag, startPoint x: 417, startPoint y: 258, endPoint x: 163, endPoint y: 265, distance: 253.7
click at [163, 265] on tr "Place Order(s) for Bespoke Conference Signage (Conferences Team) DETAILS Confer…" at bounding box center [391, 316] width 505 height 130
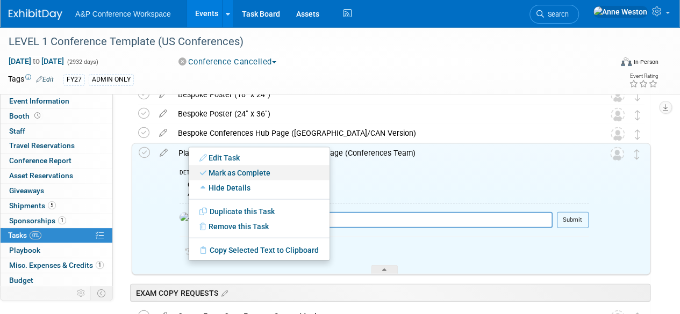
scroll to position [1102, 0]
click at [234, 250] on link "Copy Selected Text to Clipboard" at bounding box center [259, 249] width 141 height 15
copy div "Place Order(s) for Bespoke Conference Signage (Conferences Team)"
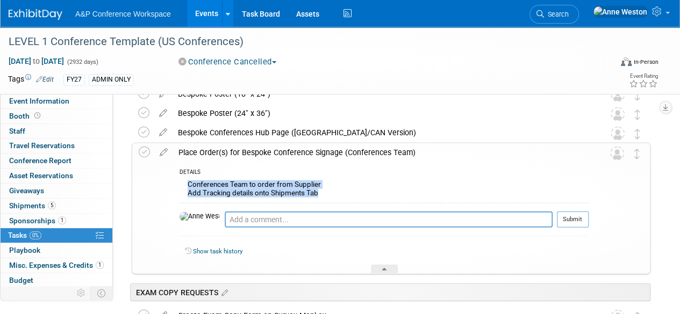
drag, startPoint x: 323, startPoint y: 192, endPoint x: 176, endPoint y: 183, distance: 147.5
click at [176, 183] on div "DETAILS Conferences Team to order from Supplier Add Tracking details onto Shipm…" at bounding box center [380, 218] width 415 height 112
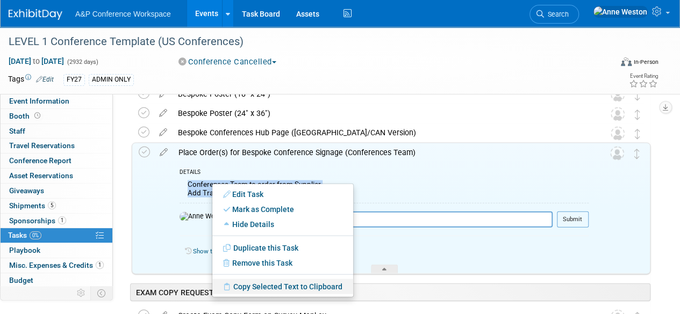
click at [253, 284] on link "Copy Selected Text to Clipboard" at bounding box center [282, 286] width 141 height 15
copy div "Conferences Team to order from Supplier Add Tracking details onto Shipments Tab"
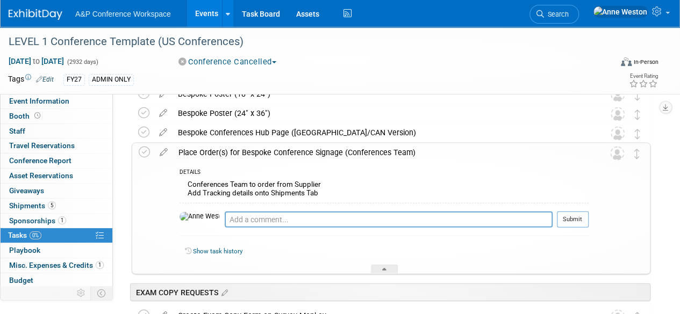
click at [409, 169] on div "DETAILS" at bounding box center [383, 173] width 409 height 9
click at [251, 150] on div "Place Order(s) for Bespoke Conference Signage (Conferences Team)" at bounding box center [380, 152] width 415 height 18
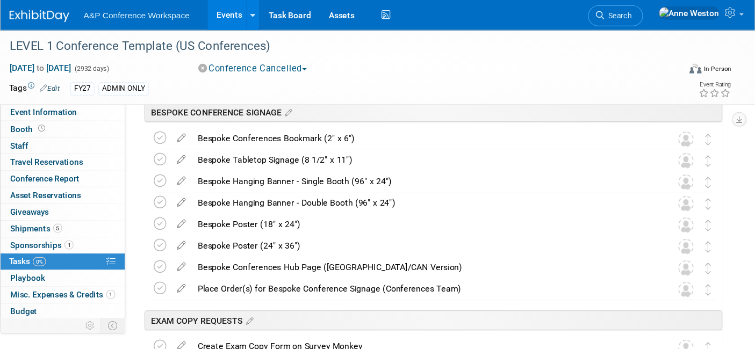
scroll to position [995, 0]
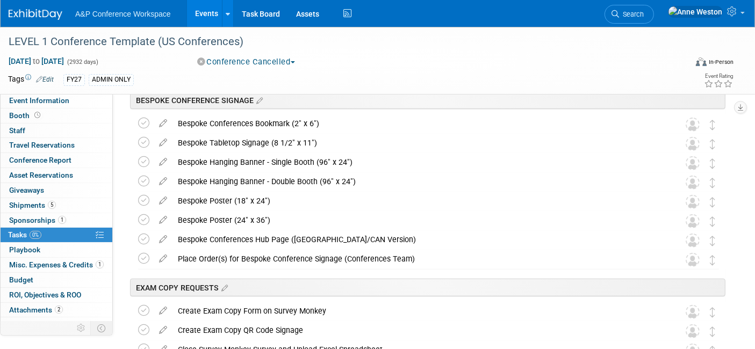
drag, startPoint x: 680, startPoint y: 0, endPoint x: 465, endPoint y: 270, distance: 345.2
click at [465, 270] on div "EXAM COPY REQUESTS" at bounding box center [425, 285] width 599 height 33
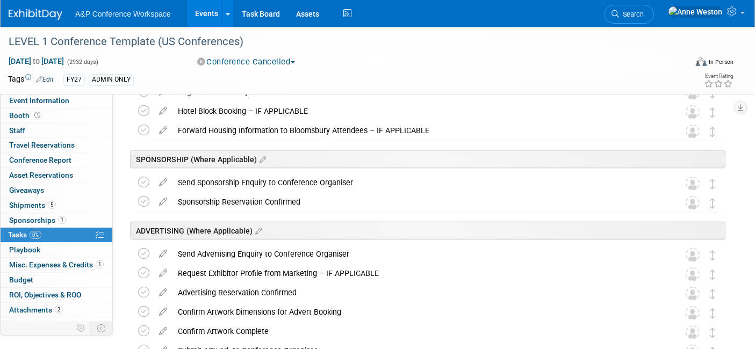
scroll to position [537, 0]
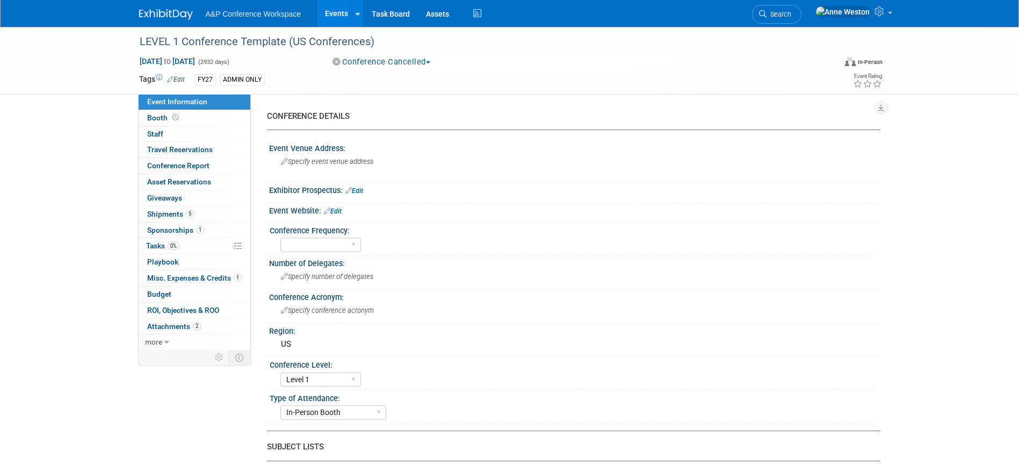
select select "Level 1"
select select "In-Person Booth"
click at [791, 15] on span "Search" at bounding box center [779, 14] width 25 height 8
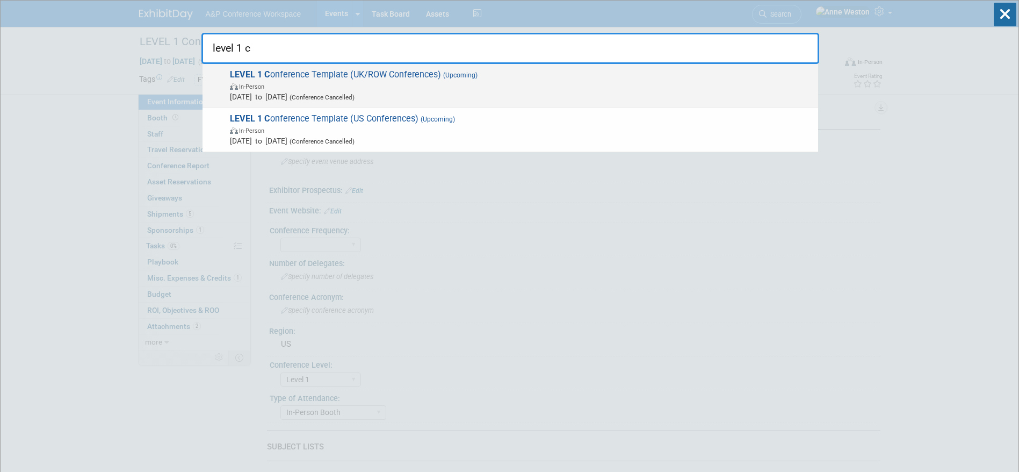
type input "level 1 c"
click at [306, 84] on span "In-Person" at bounding box center [521, 86] width 583 height 11
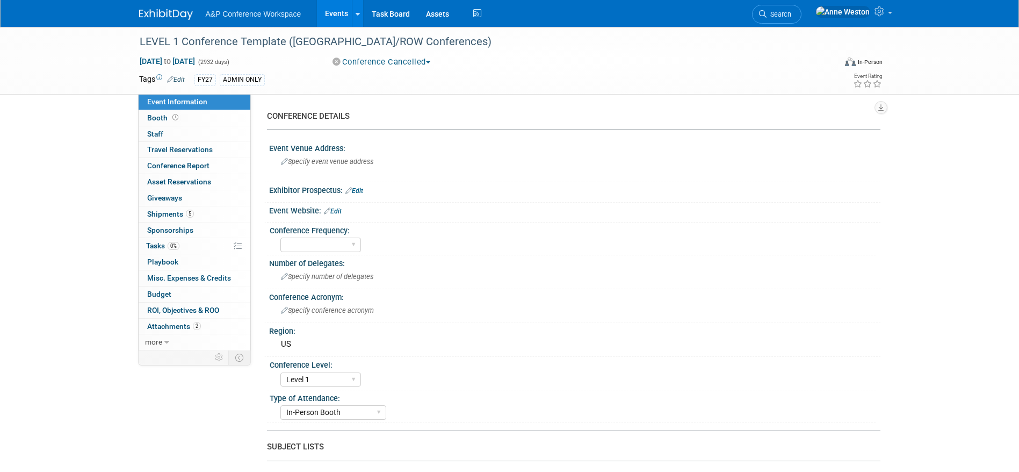
select select "Level 1"
select select "In-Person Booth"
click at [174, 245] on span "0%" at bounding box center [174, 246] width 12 height 8
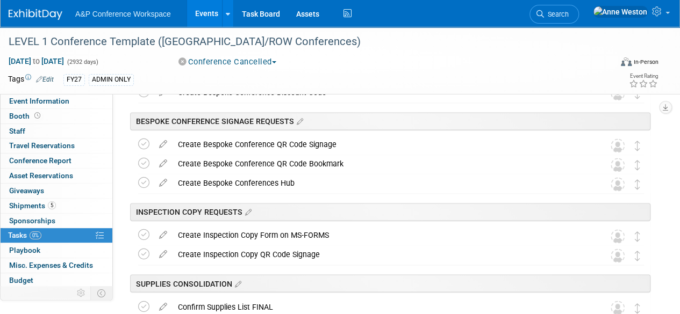
scroll to position [725, 0]
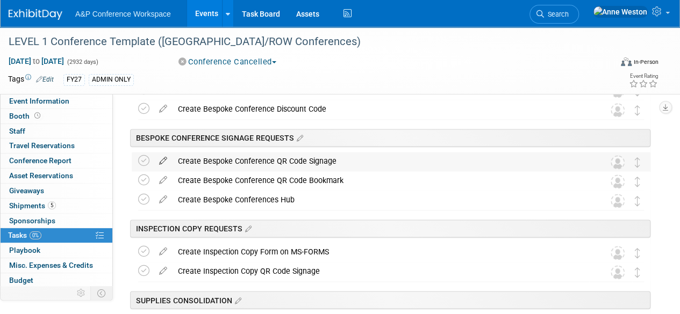
click at [163, 156] on icon at bounding box center [163, 158] width 19 height 13
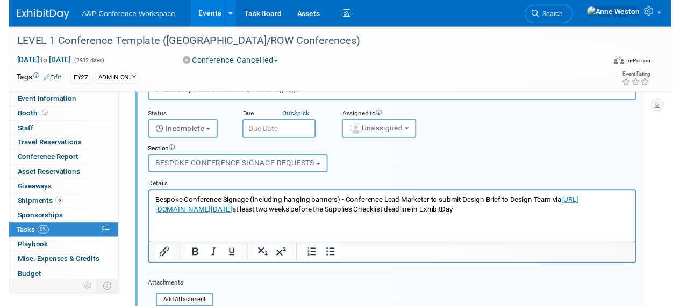
scroll to position [773, 0]
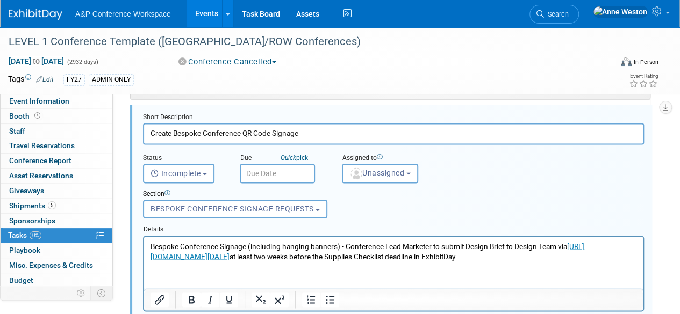
drag, startPoint x: 309, startPoint y: 132, endPoint x: 175, endPoint y: 135, distance: 134.4
click at [175, 135] on input "Create Bespoke Conference QR Code Signage" at bounding box center [393, 133] width 501 height 21
type input "C"
paste input "Tabletop Signage (UK/ROW - A4)"
click at [150, 131] on input "Tabletop Signage (UK/ROW - A4)" at bounding box center [393, 133] width 501 height 21
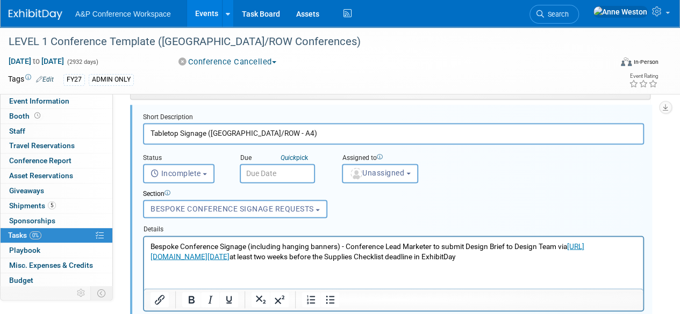
type input "Tabletop Signage (UK/ROW - A4)"
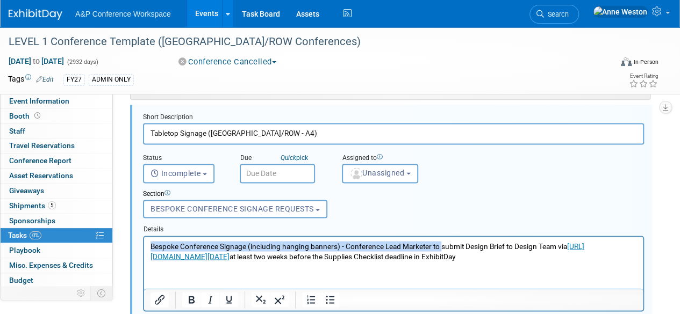
drag, startPoint x: 439, startPoint y: 245, endPoint x: 283, endPoint y: 484, distance: 285.7
click at [144, 248] on html "Bespoke Conference Signage (including hanging banners) - Conference Lead Market…" at bounding box center [393, 248] width 499 height 25
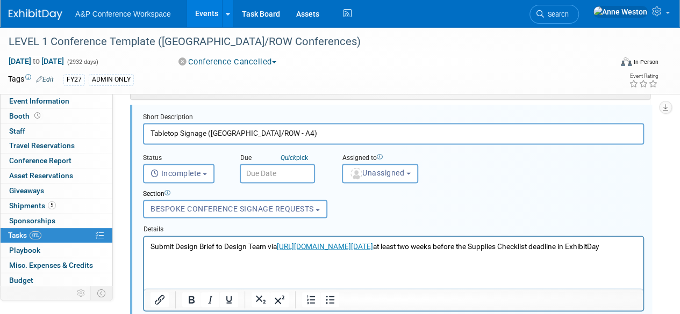
click at [632, 247] on p "Submit Design Brief to Design Team via https://bloomsbury-band.monday.com/board…" at bounding box center [393, 246] width 486 height 10
click at [619, 244] on p "Submit Design Brief to Design Team via https://bloomsbury-band.monday.com/board…" at bounding box center [393, 246] width 486 height 10
drag, startPoint x: 478, startPoint y: 247, endPoint x: 530, endPoint y: 258, distance: 53.4
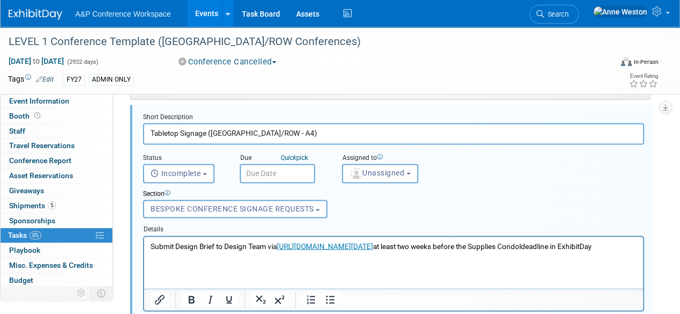
click at [530, 251] on p "Submit Design Brief to Design Team via https://bloomsbury-band.monday.com/board…" at bounding box center [393, 246] width 486 height 10
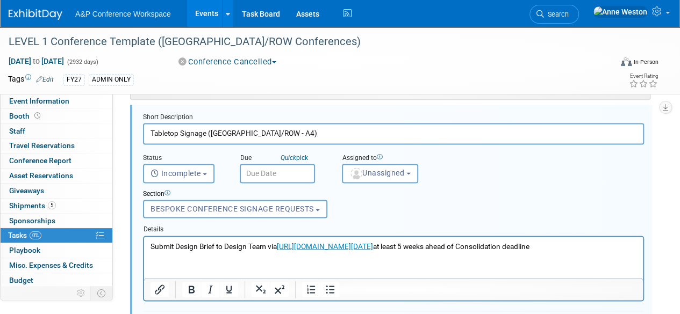
click at [149, 246] on html "Submit Design Brief to Design Team via https://bloomsbury-band.monday.com/board…" at bounding box center [393, 243] width 499 height 15
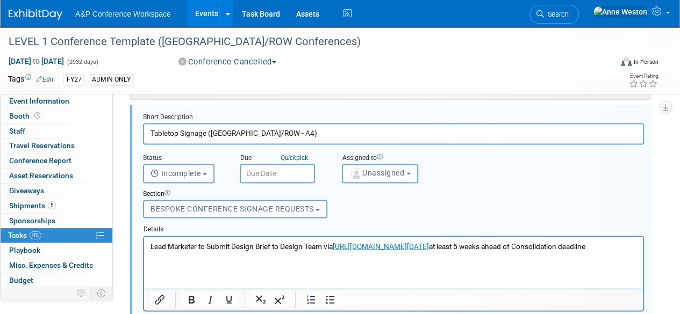
drag, startPoint x: 248, startPoint y: 257, endPoint x: 282, endPoint y: 482, distance: 227.0
click at [144, 242] on html "Lead Marketer to Submit Design Brief to Design Team via https://bloomsbury-band…" at bounding box center [393, 243] width 499 height 15
copy p "Lead Marketer to Submit Design Brief to Design Team via https://bloomsbury-band…"
click at [269, 251] on html "Lead Marketer to Submit Design Brief to Design Team via https://bloomsbury-band…" at bounding box center [393, 243] width 499 height 15
drag, startPoint x: 240, startPoint y: 255, endPoint x: 260, endPoint y: 474, distance: 220.1
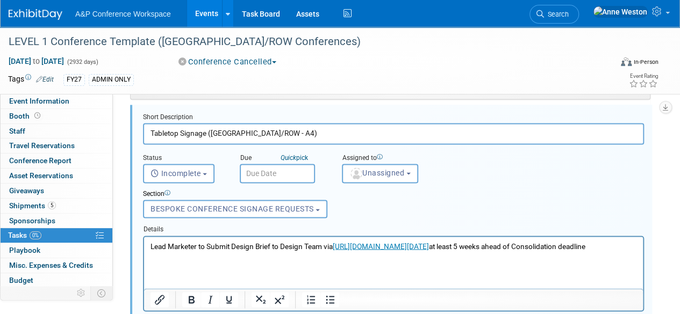
click at [144, 237] on html "Lead Marketer to Submit Design Brief to Design Team via https://bloomsbury-band…" at bounding box center [393, 243] width 499 height 15
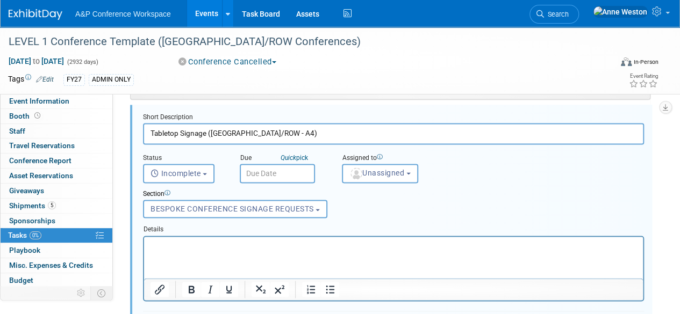
drag, startPoint x: 190, startPoint y: 237, endPoint x: 203, endPoint y: 256, distance: 23.1
click at [203, 251] on html at bounding box center [393, 243] width 499 height 15
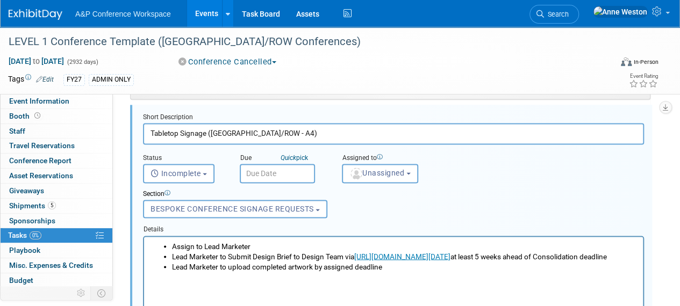
click at [284, 129] on input "Tabletop Signage (UK/ROW - A4)" at bounding box center [393, 133] width 501 height 21
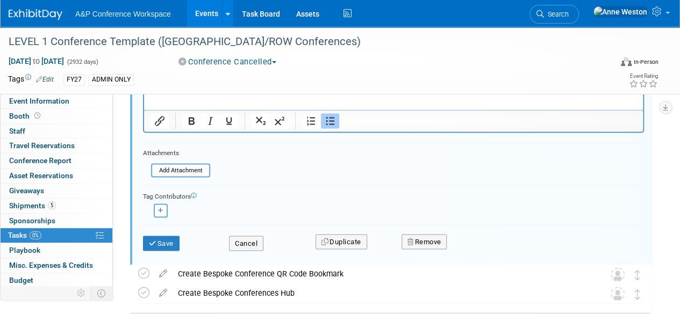
scroll to position [988, 0]
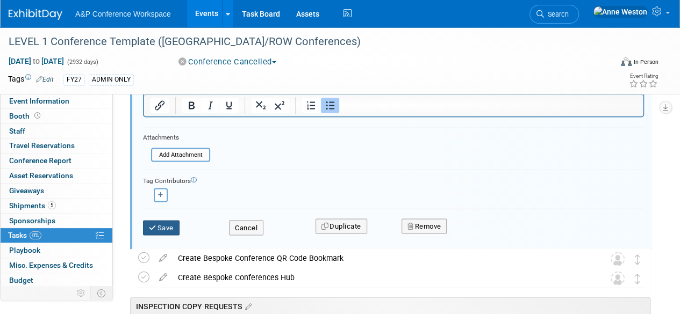
click at [165, 225] on button "Save" at bounding box center [161, 227] width 37 height 15
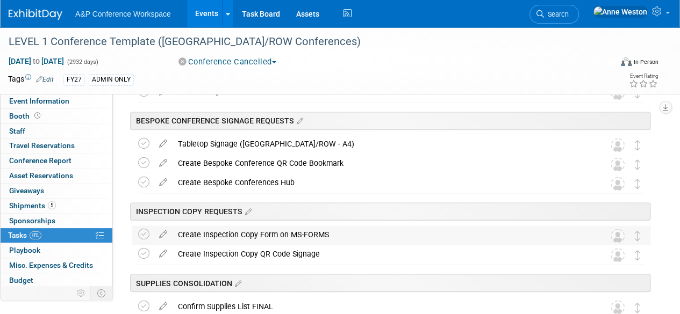
scroll to position [719, 0]
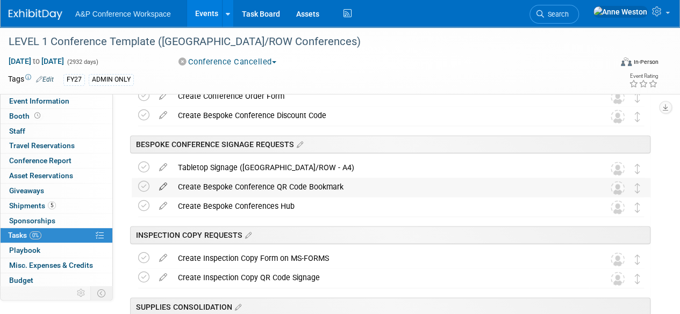
click at [162, 187] on icon at bounding box center [163, 184] width 19 height 13
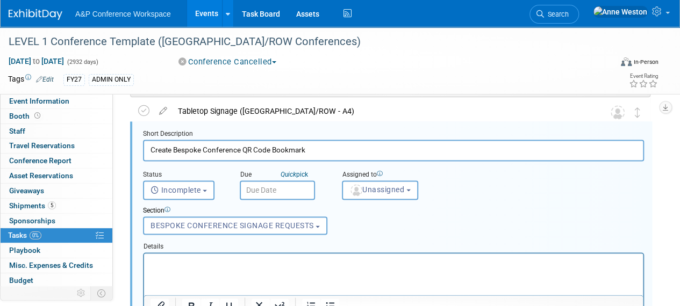
scroll to position [792, 0]
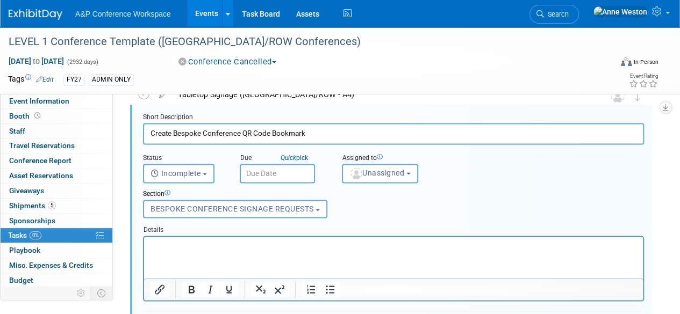
click at [160, 249] on p "Rich Text Area. Press ALT-0 for help." at bounding box center [393, 246] width 486 height 10
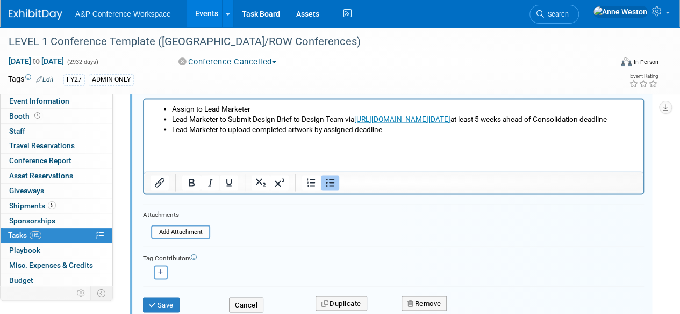
scroll to position [953, 0]
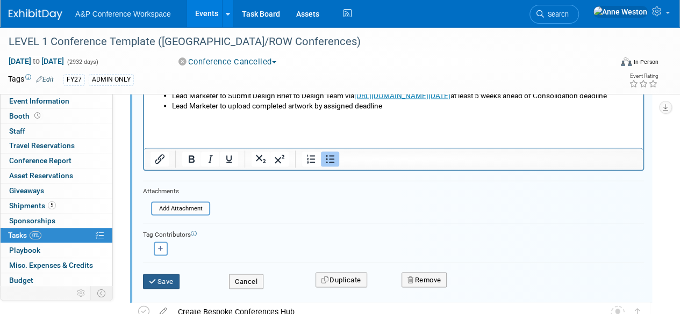
click at [162, 280] on button "Save" at bounding box center [161, 281] width 37 height 15
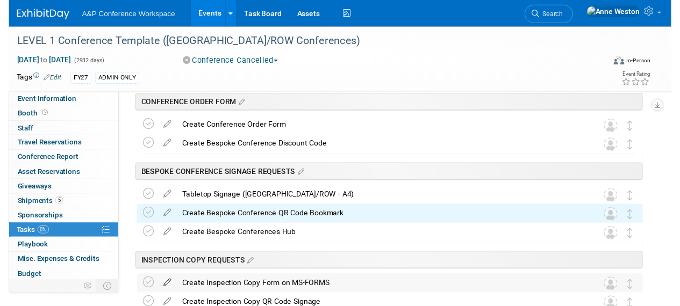
scroll to position [684, 0]
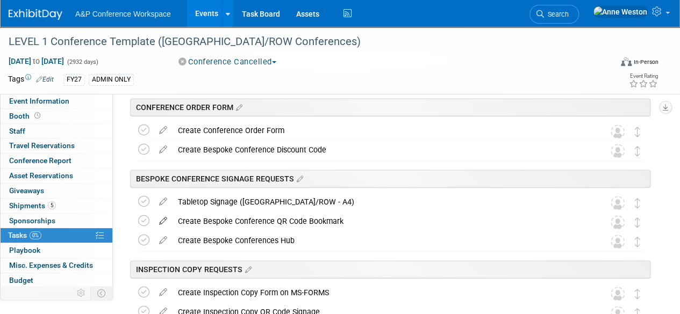
click at [161, 224] on icon at bounding box center [163, 218] width 19 height 13
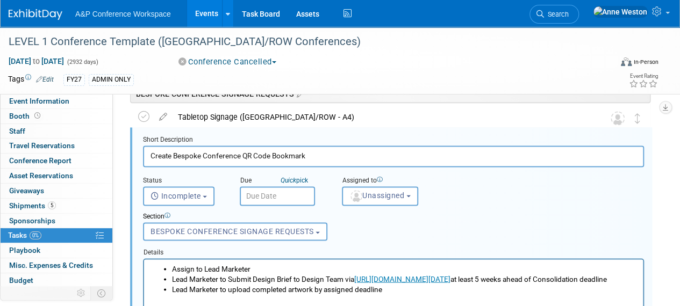
scroll to position [792, 0]
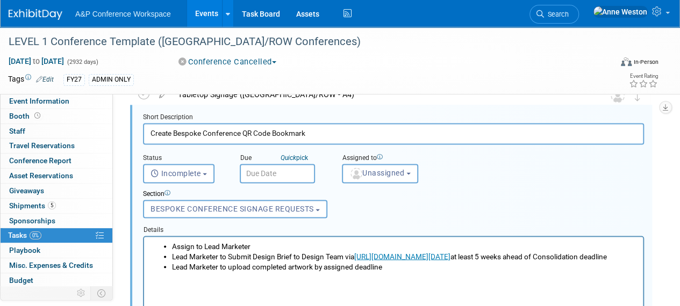
drag, startPoint x: 320, startPoint y: 129, endPoint x: 147, endPoint y: 137, distance: 172.6
click at [147, 137] on input "Create Bespoke Conference QR Code Bookmark" at bounding box center [393, 133] width 501 height 21
paste input "Conference Showcard (UK/ROW - A3)"
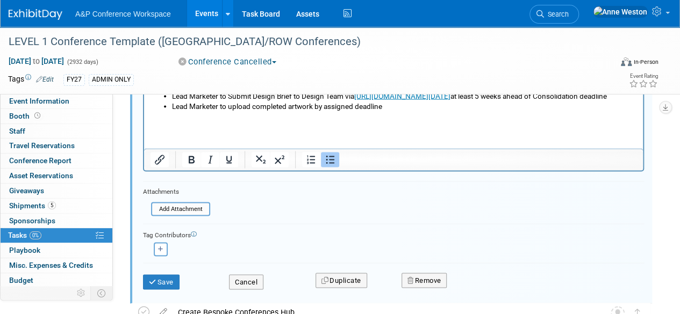
scroll to position [953, 0]
type input "Conference Showcard (UK/ROW - A3)"
click at [171, 277] on button "Save" at bounding box center [161, 281] width 37 height 15
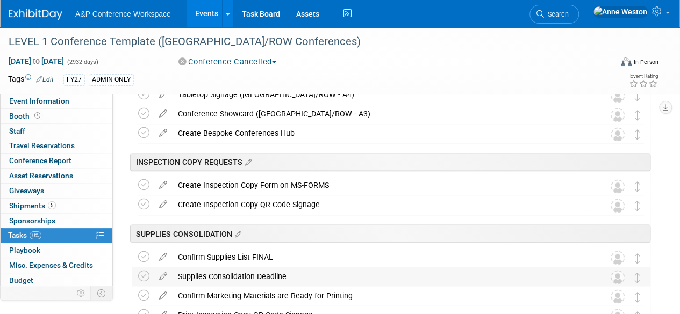
scroll to position [738, 0]
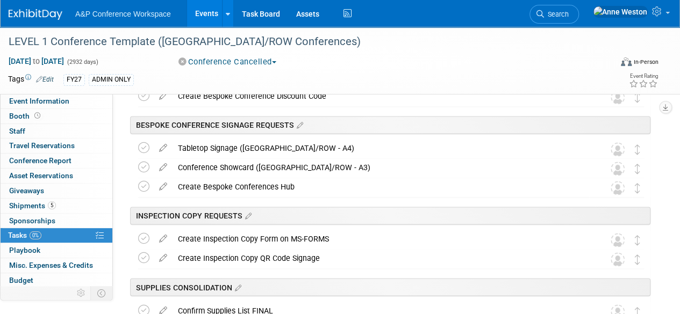
click at [198, 168] on div "Conference Showcard (UK/ROW - A3)" at bounding box center [380, 167] width 416 height 18
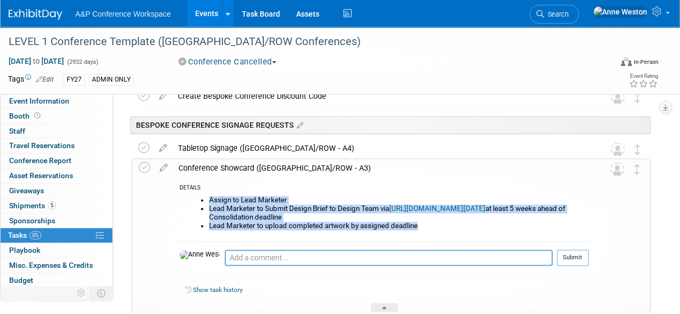
drag, startPoint x: 424, startPoint y: 225, endPoint x: 192, endPoint y: 197, distance: 234.3
click at [192, 197] on ul "Assign to Lead Marketer Lead Marketer to Submit Design Brief to Design Team via…" at bounding box center [388, 213] width 401 height 34
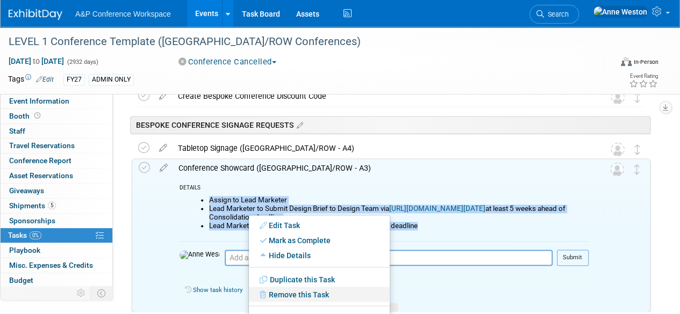
scroll to position [792, 0]
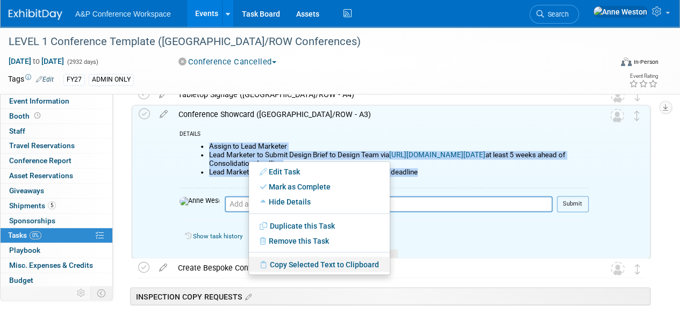
click at [286, 265] on link "Copy Selected Text to Clipboard" at bounding box center [319, 264] width 141 height 15
copy ul "Assign to Lead Marketer Lead Marketer to Submit Design Brief to Design Team via…"
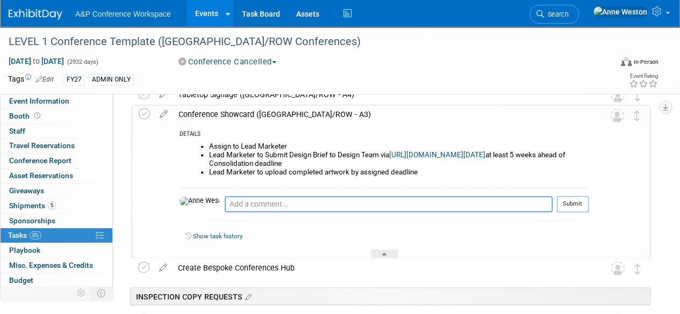
click at [239, 118] on div "Conference Showcard (UK/ROW - A3)" at bounding box center [380, 114] width 415 height 18
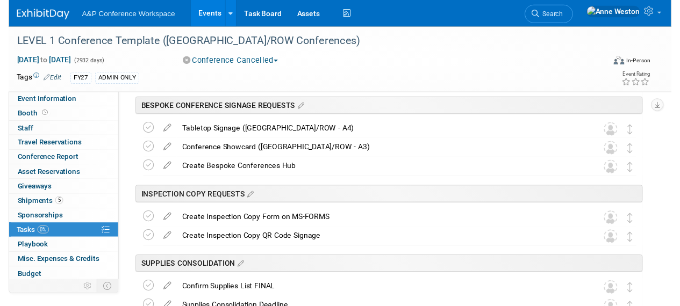
scroll to position [738, 0]
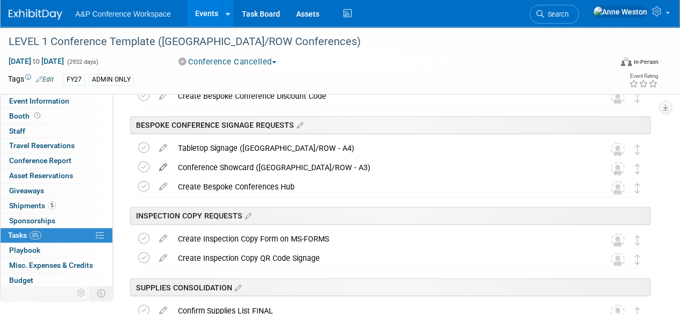
click at [164, 166] on icon at bounding box center [163, 164] width 19 height 13
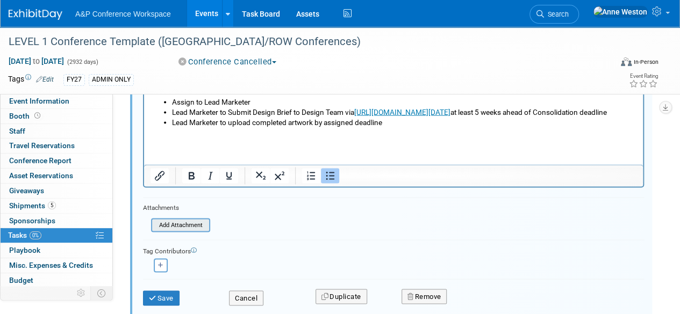
scroll to position [953, 0]
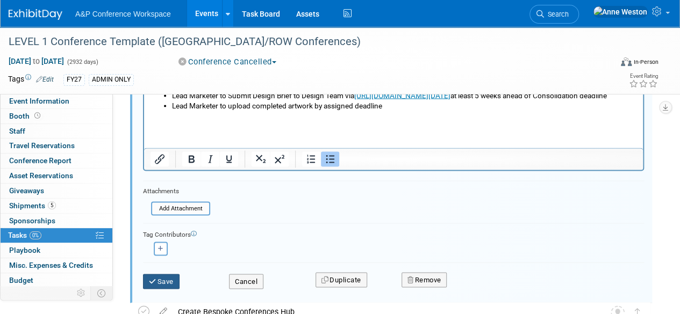
click at [170, 278] on button "Save" at bounding box center [161, 281] width 37 height 15
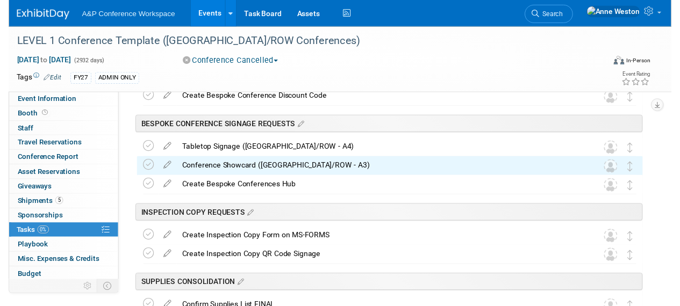
scroll to position [684, 0]
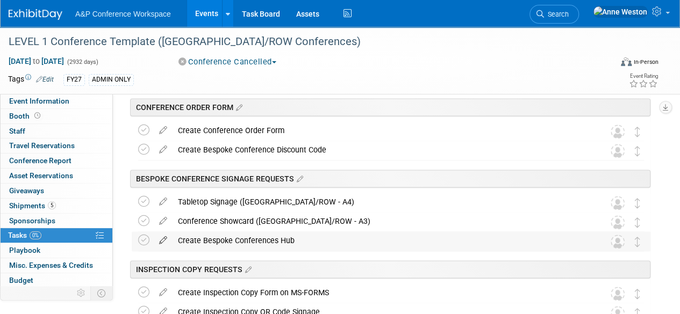
click at [165, 239] on icon at bounding box center [163, 238] width 19 height 13
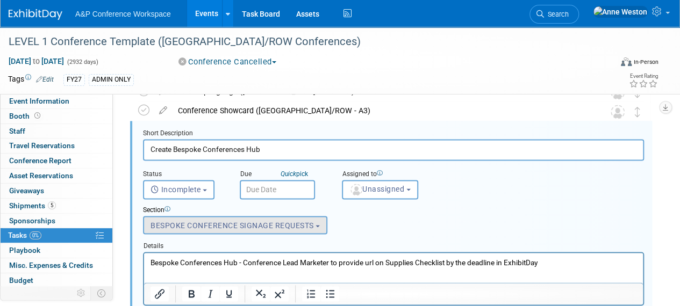
scroll to position [811, 0]
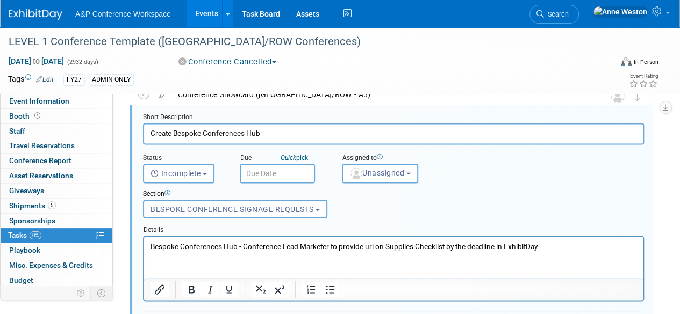
click at [542, 243] on p "Bespoke Conferences Hub - Conference Lead Marketer to provide url on Supplies C…" at bounding box center [393, 246] width 486 height 10
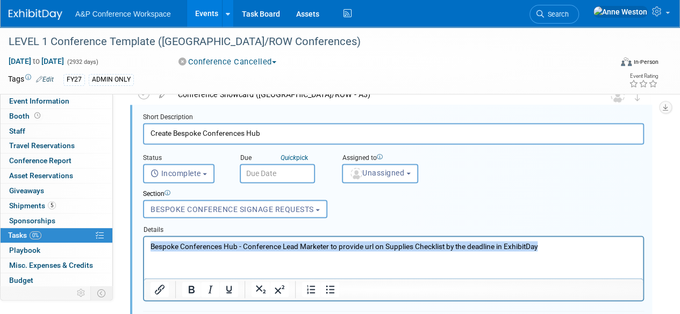
drag, startPoint x: 545, startPoint y: 243, endPoint x: 119, endPoint y: 262, distance: 425.9
click at [144, 251] on html "Bespoke Conferences Hub - Conference Lead Marketer to provide url on Supplies C…" at bounding box center [393, 243] width 499 height 15
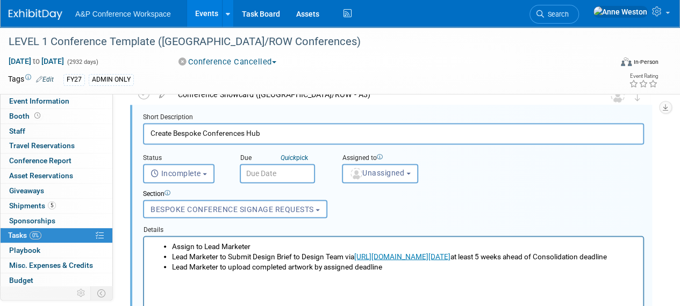
drag, startPoint x: 289, startPoint y: 132, endPoint x: 124, endPoint y: 144, distance: 165.9
click at [124, 144] on div "Uncategorized LEVEL 1 Conference Template (UK/ROW Conferences) Oct 21, 2024 to …" at bounding box center [385, 234] width 529 height 1818
paste input "Conferences Bookmark ([GEOGRAPHIC_DATA]/ROW - 51mm x 152mm)"
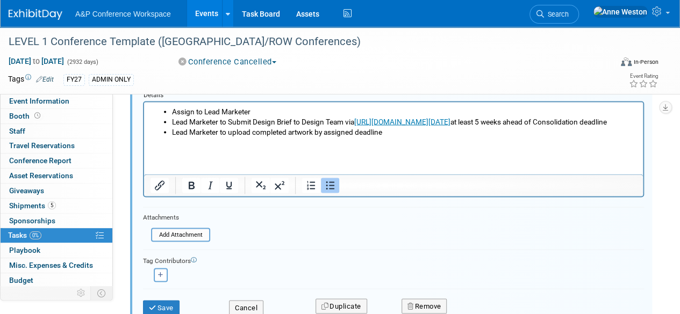
scroll to position [972, 0]
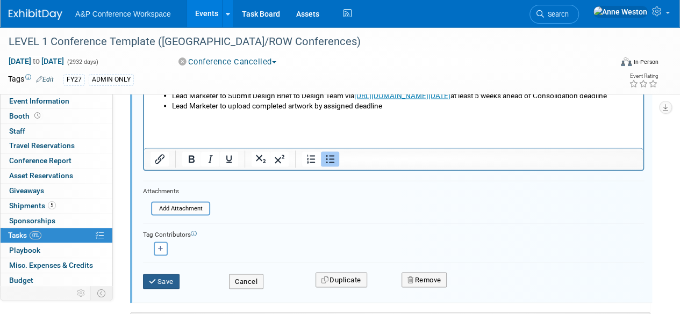
type input "Conferences Bookmark ([GEOGRAPHIC_DATA]/ROW - 51mm x 152mm)"
click at [163, 284] on button "Save" at bounding box center [161, 281] width 37 height 15
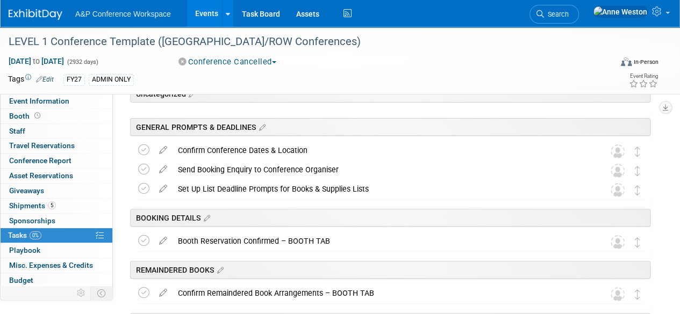
scroll to position [0, 0]
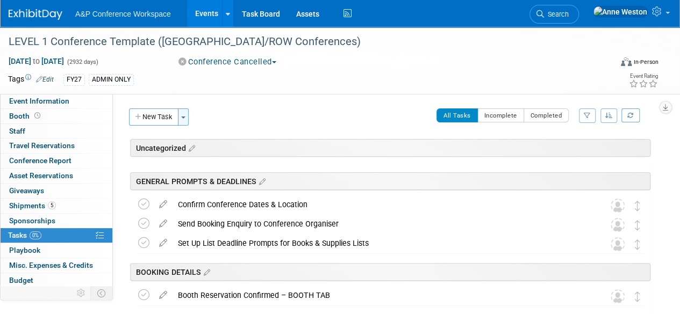
click at [183, 117] on span "button" at bounding box center [183, 118] width 4 height 2
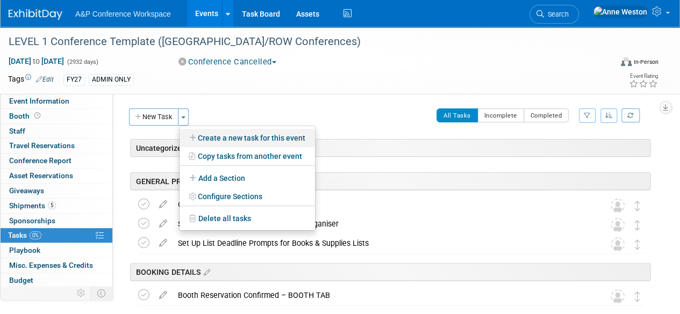
click at [237, 137] on link "Create a new task for this event" at bounding box center [246, 138] width 135 height 18
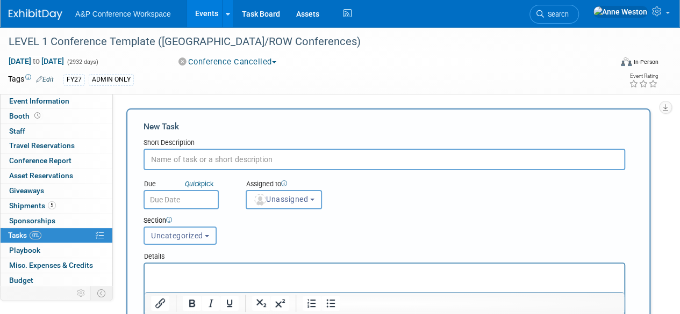
click at [192, 234] on span "Uncategorized" at bounding box center [177, 236] width 52 height 9
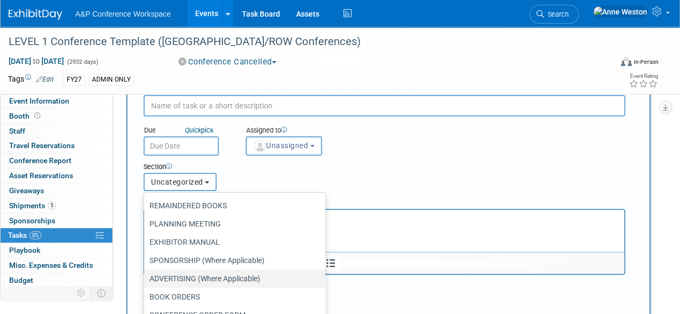
scroll to position [107, 0]
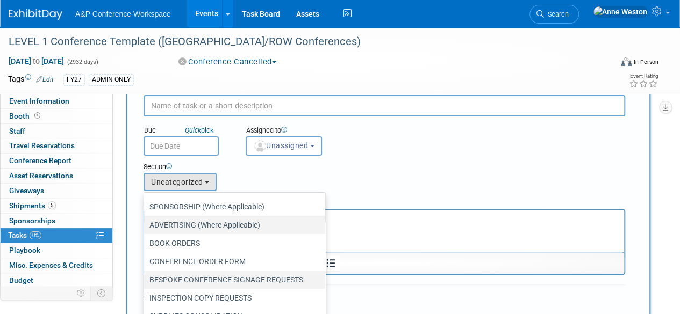
click at [194, 283] on label "BESPOKE CONFERENCE SIGNAGE REQUESTS" at bounding box center [231, 280] width 165 height 14
click at [146, 283] on input "BESPOKE CONFERENCE SIGNAGE REQUESTS" at bounding box center [142, 280] width 7 height 7
select select "11273923"
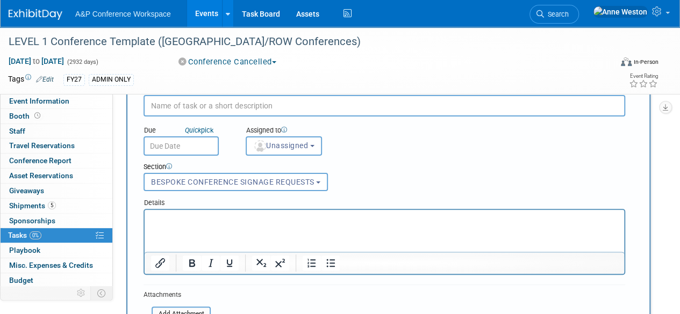
click at [194, 109] on input "text" at bounding box center [383, 105] width 481 height 21
paste input "Conferences Hub Page ([GEOGRAPHIC_DATA]/ROW Version)"
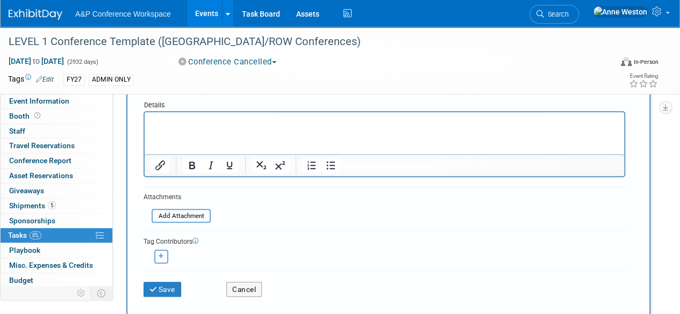
scroll to position [161, 0]
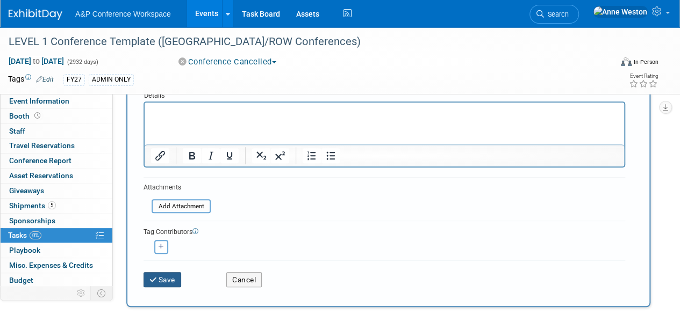
type input "Conferences Hub Page ([GEOGRAPHIC_DATA]/ROW Version)"
click at [165, 276] on button "Save" at bounding box center [162, 279] width 38 height 15
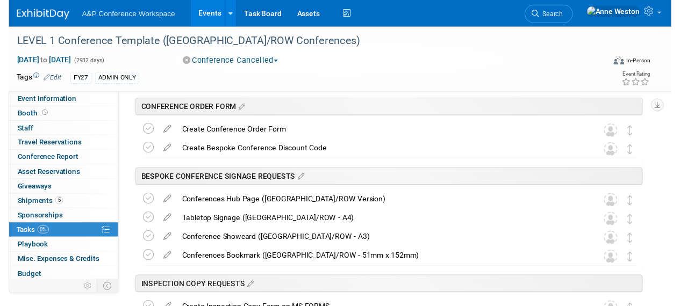
scroll to position [736, 0]
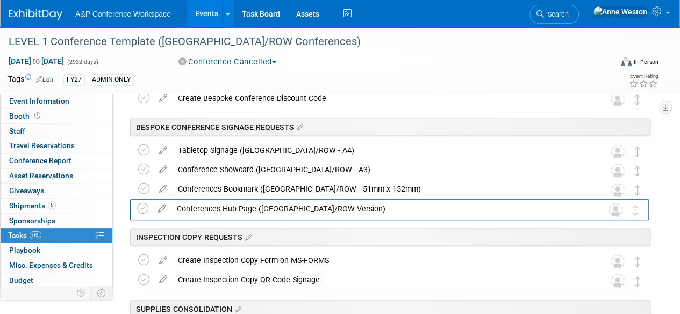
drag, startPoint x: 639, startPoint y: 151, endPoint x: 638, endPoint y: 210, distance: 59.1
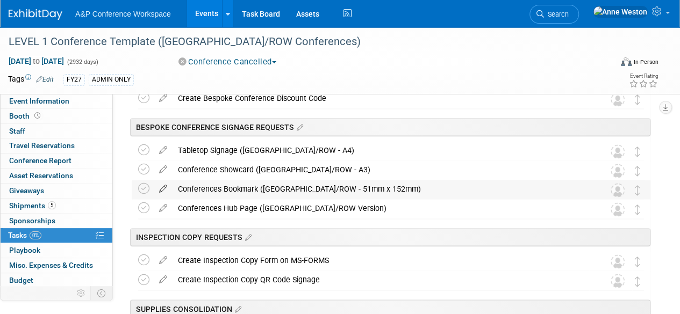
click at [165, 186] on icon at bounding box center [163, 186] width 19 height 13
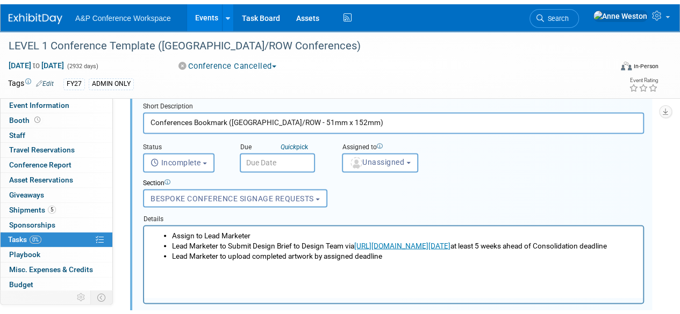
scroll to position [865, 0]
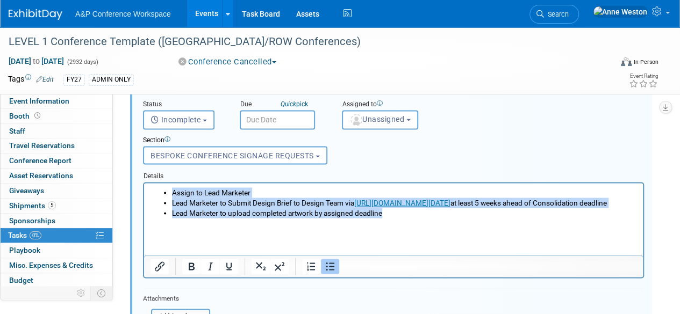
drag, startPoint x: 398, startPoint y: 224, endPoint x: 128, endPoint y: 192, distance: 271.0
click at [144, 192] on html "Assign to Lead Marketer Lead Marketer to Submit Design Brief to Design Team via…" at bounding box center [393, 200] width 499 height 35
copy ul "Assign to Lead Marketer Lead Marketer to Submit Design Brief to Design Team via…"
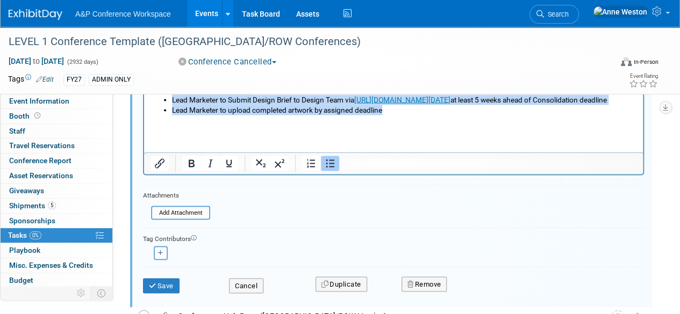
scroll to position [972, 0]
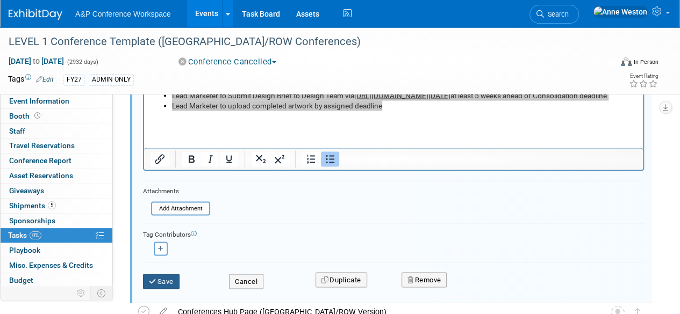
click at [170, 276] on button "Save" at bounding box center [161, 281] width 37 height 15
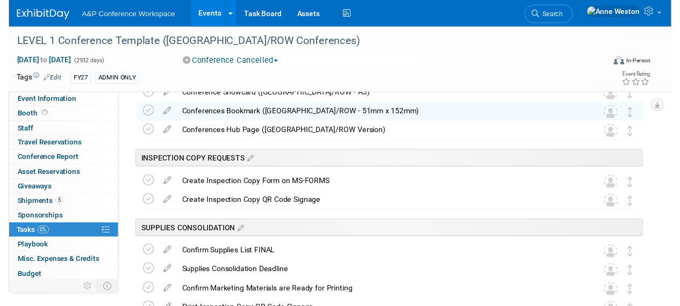
scroll to position [758, 0]
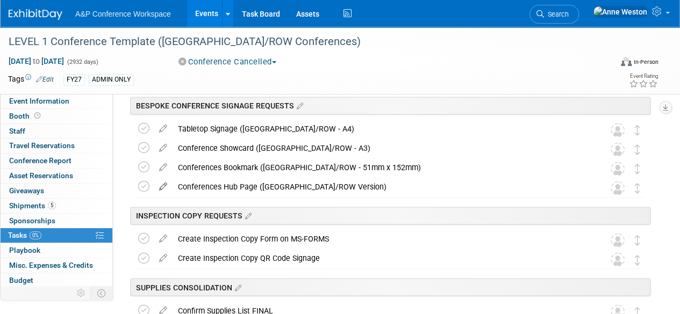
click at [163, 184] on icon at bounding box center [163, 184] width 19 height 13
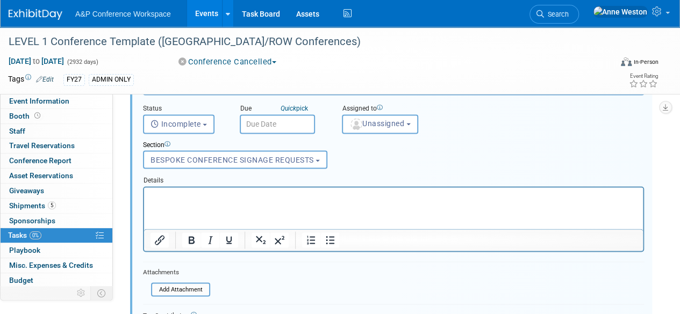
scroll to position [884, 0]
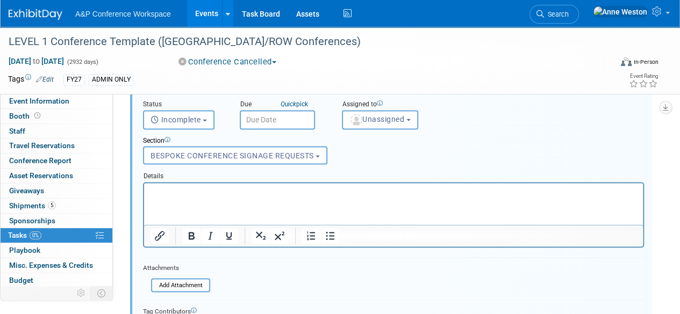
click at [178, 191] on p "Rich Text Area. Press ALT-0 for help." at bounding box center [393, 192] width 486 height 10
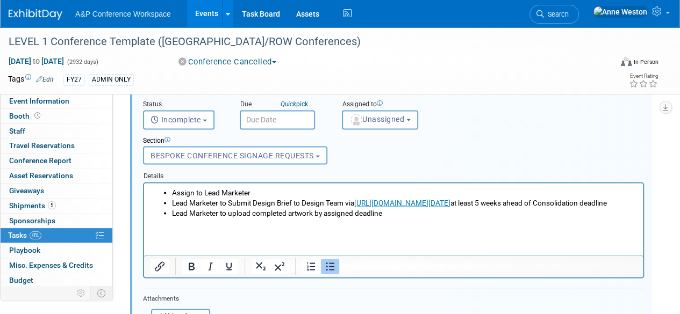
click at [392, 218] on li "Lead Marketer to upload completed artwork by assigned deadline" at bounding box center [404, 212] width 465 height 10
drag, startPoint x: 392, startPoint y: 222, endPoint x: 156, endPoint y: 230, distance: 236.5
click at [156, 218] on html "Assign to Lead Marketer Lead Marketer to Submit Design Brief to Design Team via…" at bounding box center [393, 200] width 499 height 35
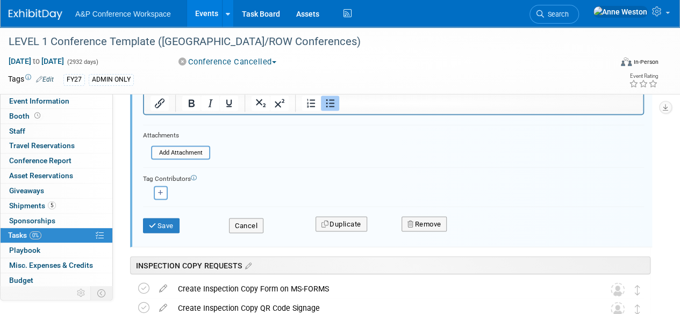
scroll to position [1046, 0]
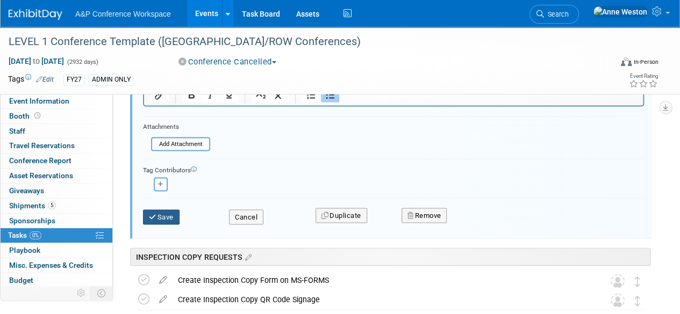
click at [168, 213] on button "Save" at bounding box center [161, 217] width 37 height 15
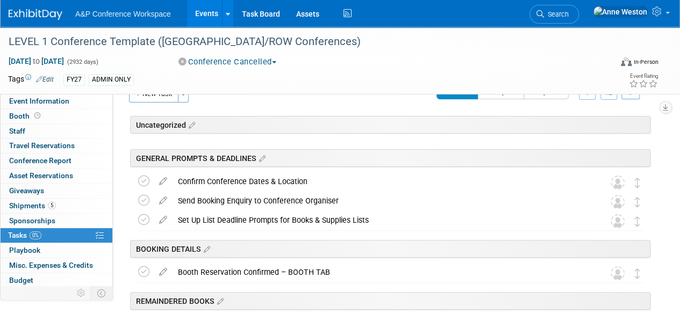
scroll to position [0, 0]
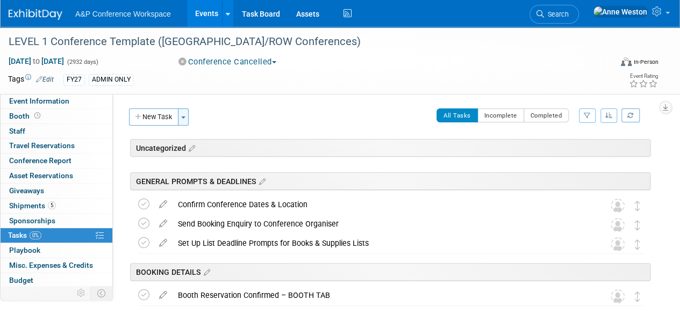
click at [184, 119] on button "Toggle Dropdown" at bounding box center [183, 117] width 11 height 17
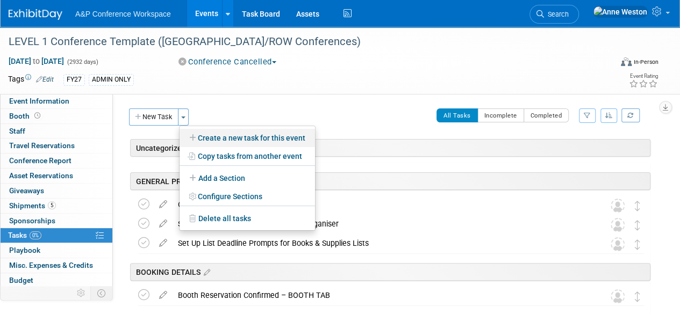
click at [230, 141] on link "Create a new task for this event" at bounding box center [246, 138] width 135 height 18
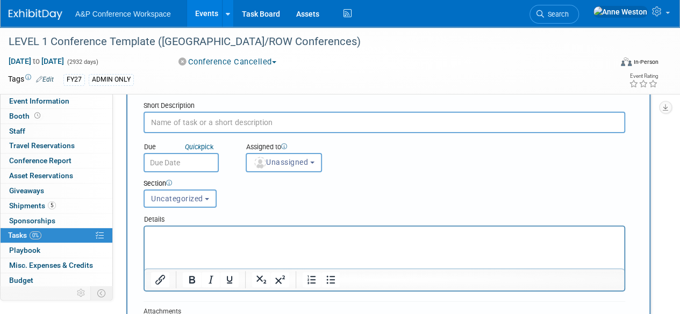
scroll to position [54, 0]
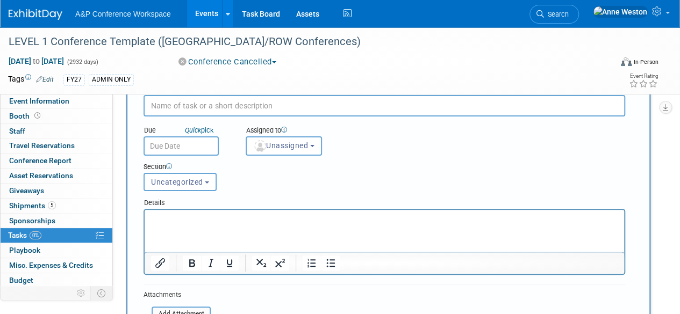
click at [181, 222] on p "Rich Text Area. Press ALT-0 for help." at bounding box center [384, 219] width 467 height 11
click at [177, 111] on input "text" at bounding box center [383, 105] width 481 height 21
type input "Place Order(s) for Bespoke Conference Signage (Conferences Team)"
click at [190, 213] on html at bounding box center [384, 217] width 479 height 15
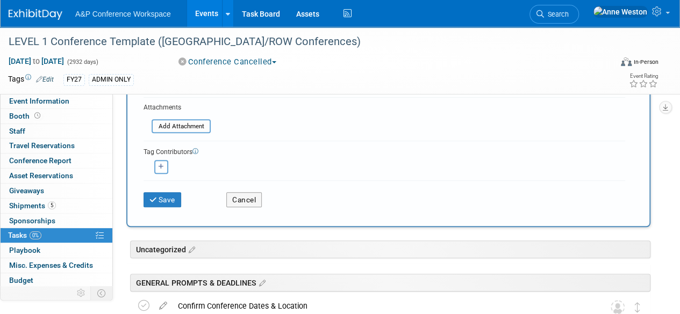
scroll to position [269, 0]
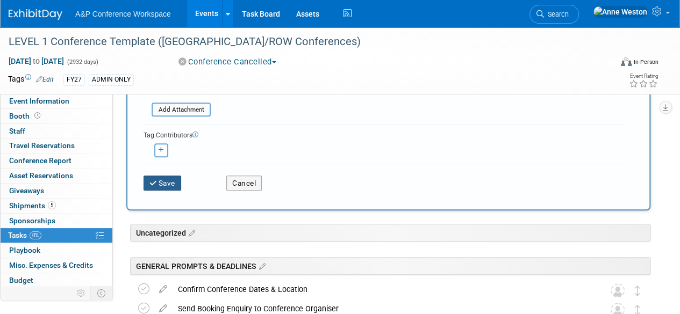
click at [170, 183] on button "Save" at bounding box center [162, 183] width 38 height 15
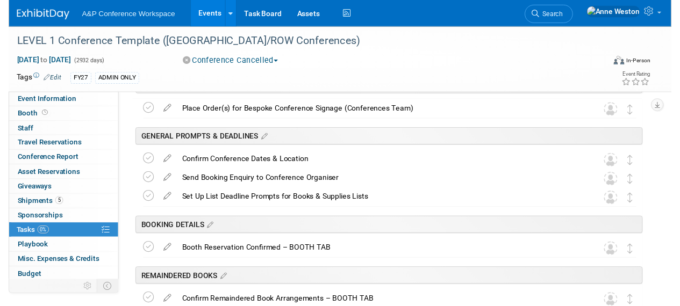
scroll to position [0, 0]
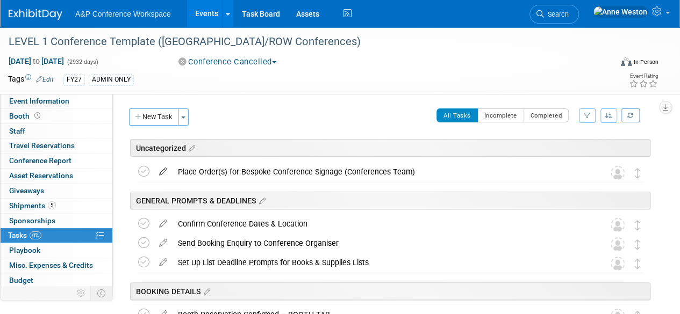
click at [163, 171] on icon at bounding box center [163, 169] width 19 height 13
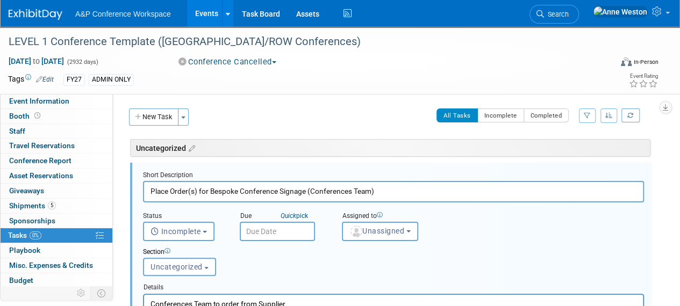
scroll to position [4, 0]
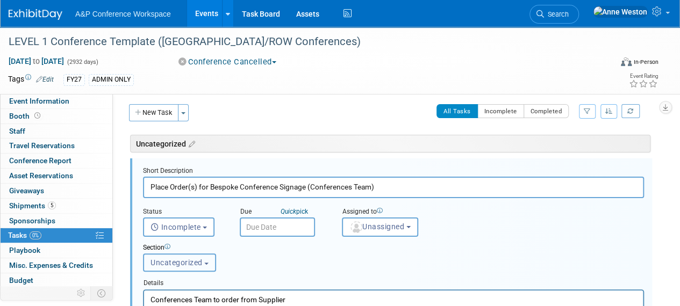
click at [179, 260] on span "Uncategorized" at bounding box center [176, 262] width 52 height 9
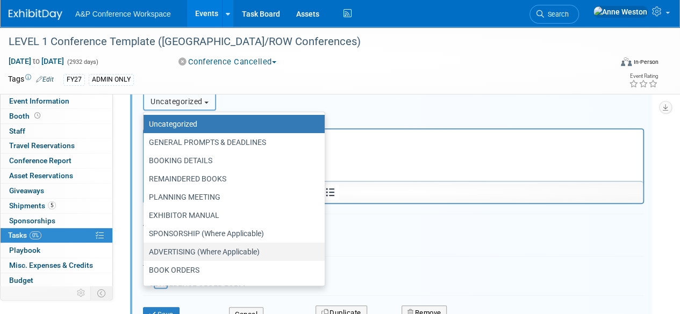
scroll to position [54, 0]
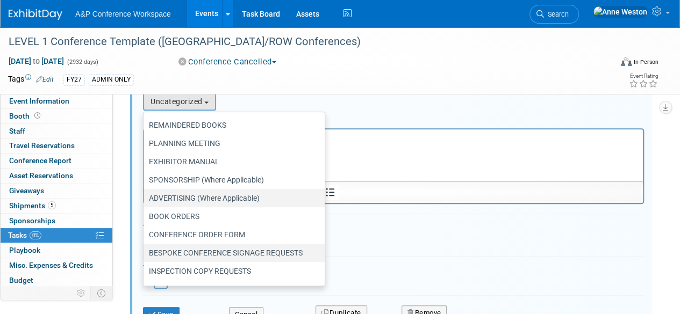
click at [182, 252] on label "BESPOKE CONFERENCE SIGNAGE REQUESTS" at bounding box center [231, 253] width 165 height 14
click at [145, 252] on input "BESPOKE CONFERENCE SIGNAGE REQUESTS" at bounding box center [141, 253] width 7 height 7
select select "11273923"
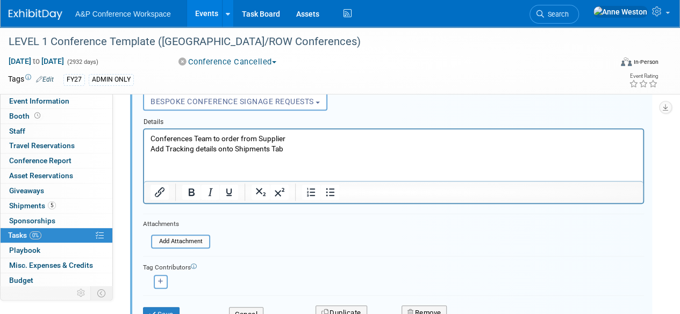
scroll to position [219, 0]
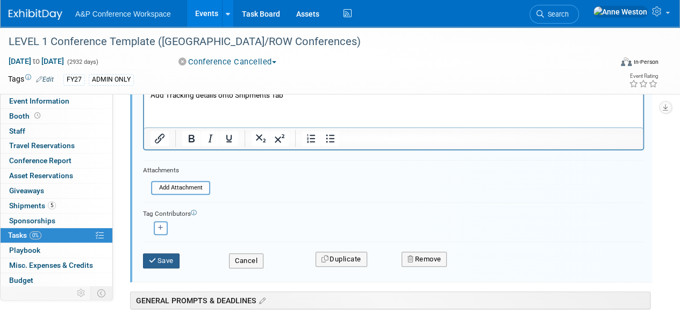
click at [165, 256] on button "Save" at bounding box center [161, 261] width 37 height 15
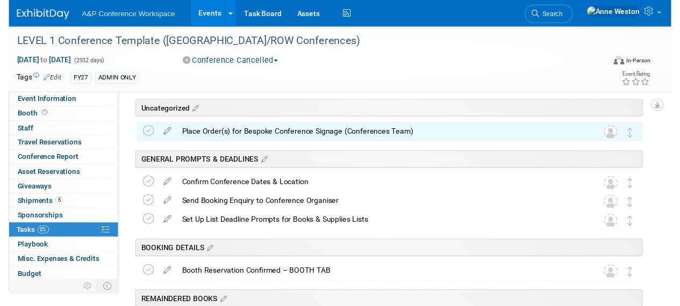
scroll to position [0, 0]
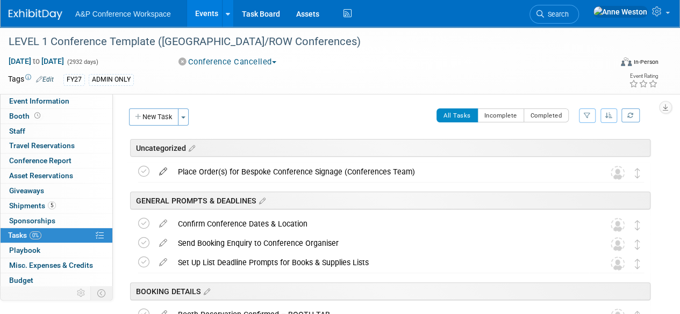
click at [160, 168] on icon at bounding box center [163, 169] width 19 height 13
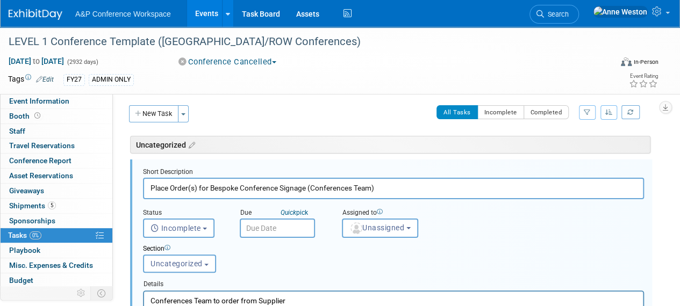
scroll to position [4, 0]
click at [354, 222] on img "button" at bounding box center [356, 227] width 12 height 12
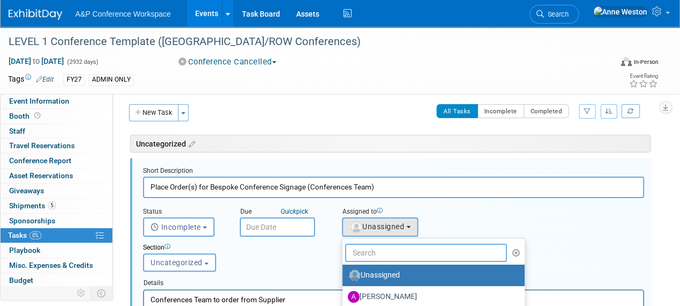
click at [380, 248] on input "text" at bounding box center [426, 253] width 162 height 18
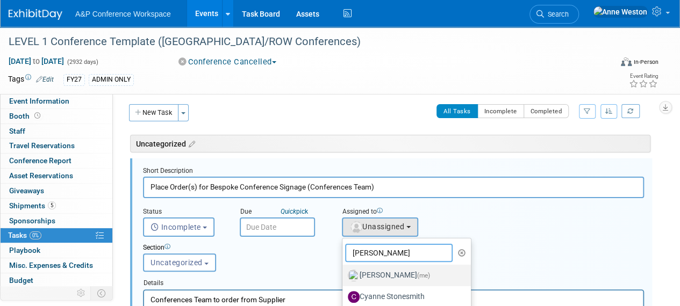
type input "Anne"
click at [388, 276] on label "Anne Weston (me)" at bounding box center [404, 275] width 112 height 17
click at [344, 276] on input "Anne Weston (me)" at bounding box center [340, 274] width 7 height 7
select select "c29719a7-47ff-44fe-b37a-21211f595519"
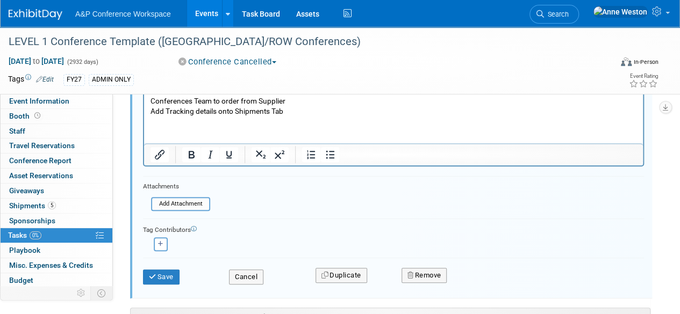
scroll to position [219, 0]
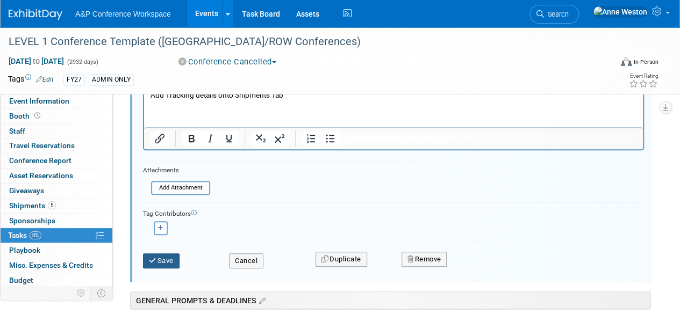
click at [154, 263] on button "Save" at bounding box center [161, 261] width 37 height 15
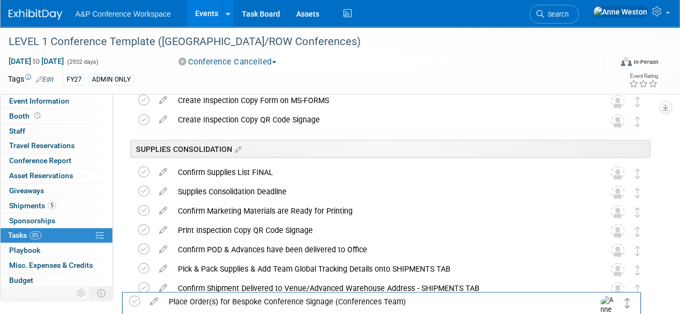
scroll to position [913, 0]
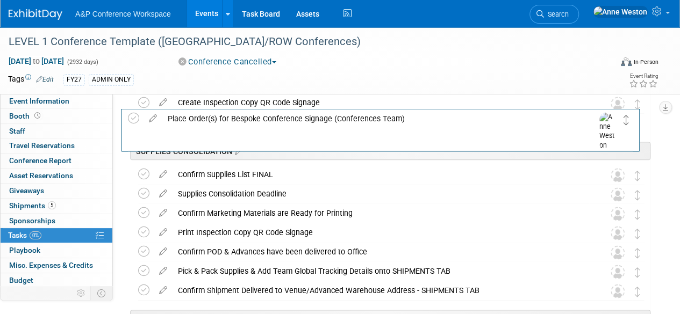
drag, startPoint x: 638, startPoint y: 167, endPoint x: 628, endPoint y: 122, distance: 46.3
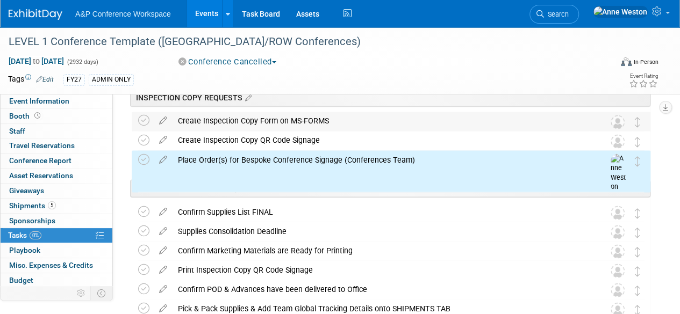
scroll to position [806, 0]
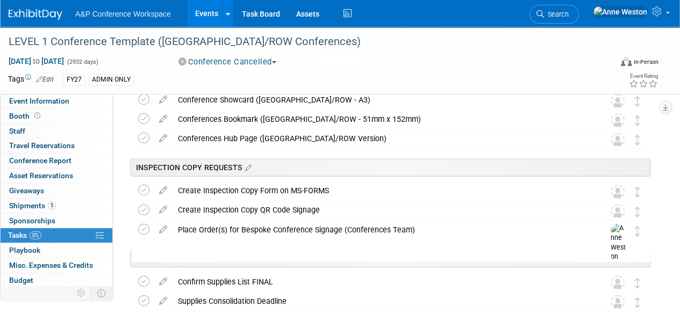
drag, startPoint x: 637, startPoint y: 235, endPoint x: 637, endPoint y: 168, distance: 67.2
click at [637, 168] on div "LEVEL 1 Conference Template (UK/ROW Conferences) Oct 21, 2024 to Oct 30, 2032 (…" at bounding box center [388, 79] width 524 height 1447
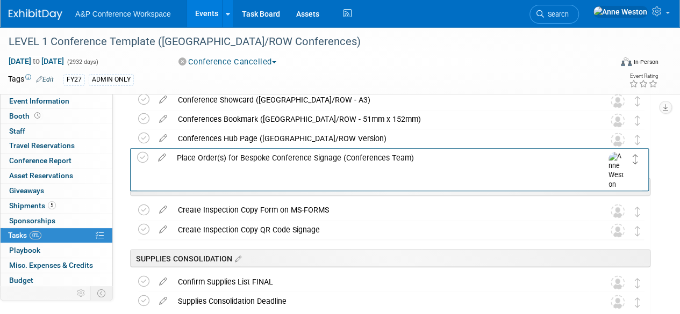
drag, startPoint x: 636, startPoint y: 234, endPoint x: 634, endPoint y: 162, distance: 71.5
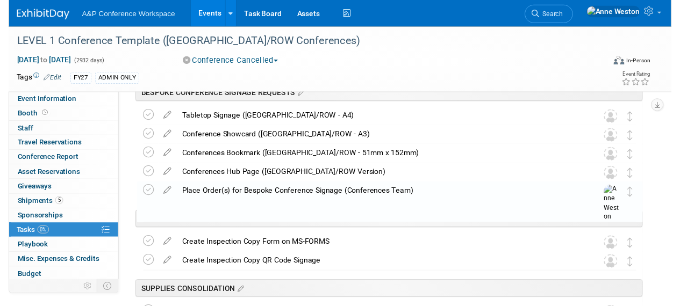
scroll to position [752, 0]
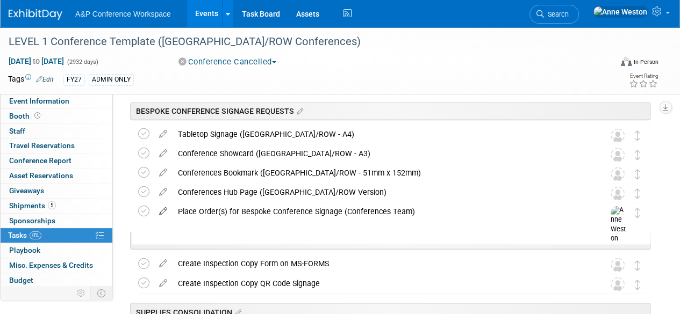
click at [163, 209] on icon at bounding box center [163, 209] width 19 height 13
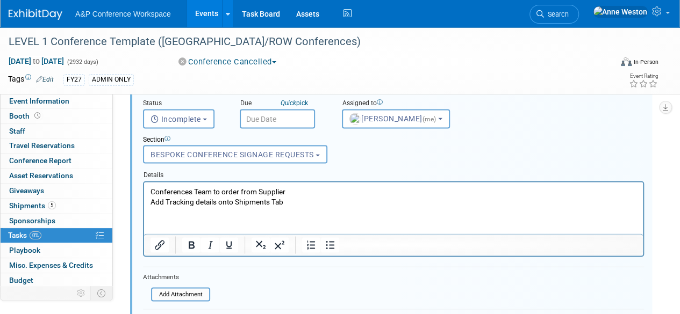
scroll to position [904, 0]
click at [379, 122] on span "Anne Weston (me)" at bounding box center [393, 119] width 89 height 9
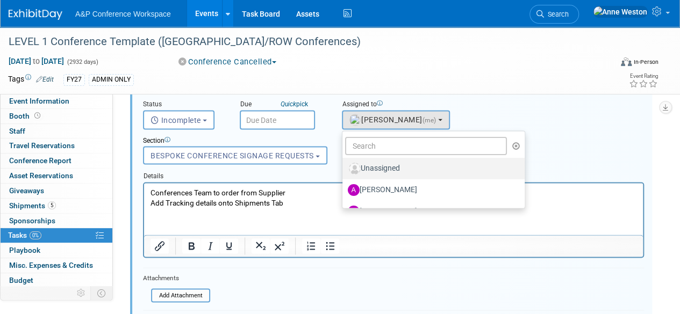
click at [380, 168] on label "Unassigned" at bounding box center [431, 168] width 166 height 17
click at [344, 168] on input "Unassigned" at bounding box center [340, 166] width 7 height 7
select select
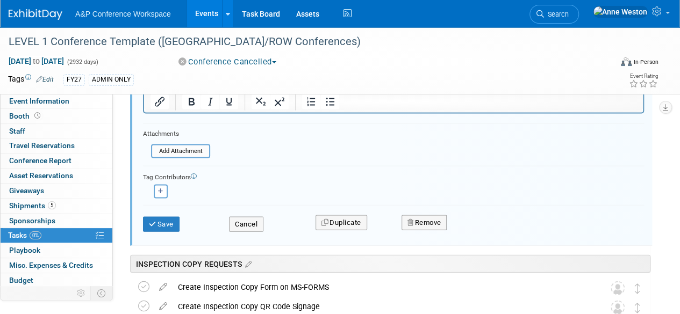
scroll to position [1065, 0]
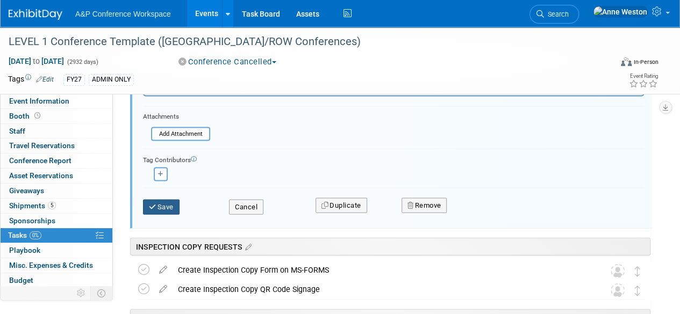
click at [173, 207] on button "Save" at bounding box center [161, 207] width 37 height 15
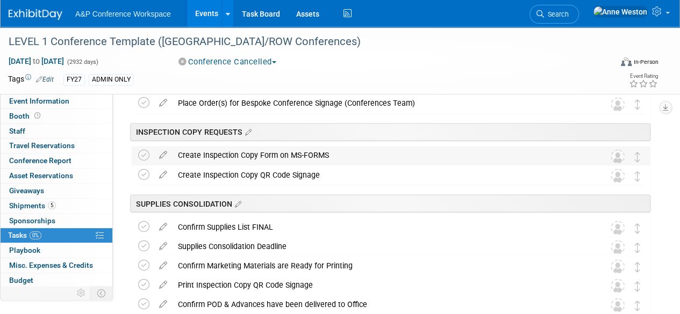
scroll to position [860, 0]
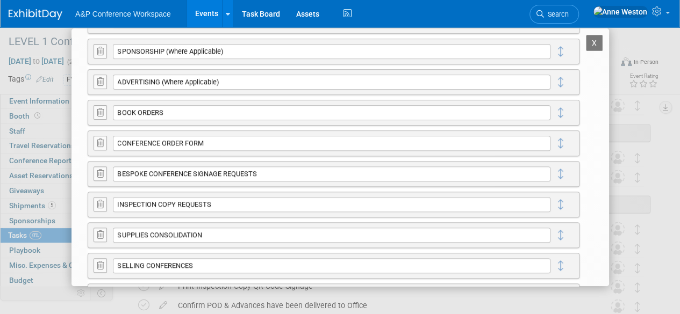
scroll to position [269, 0]
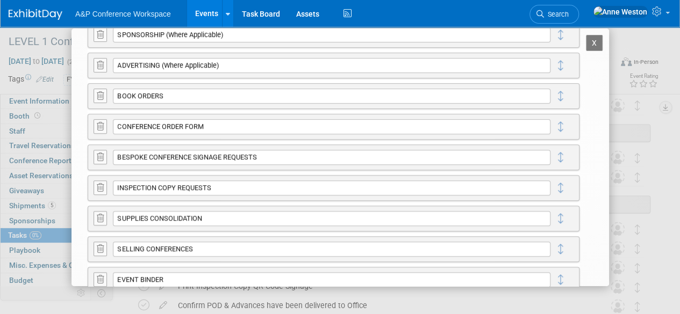
click at [101, 184] on icon at bounding box center [100, 188] width 7 height 8
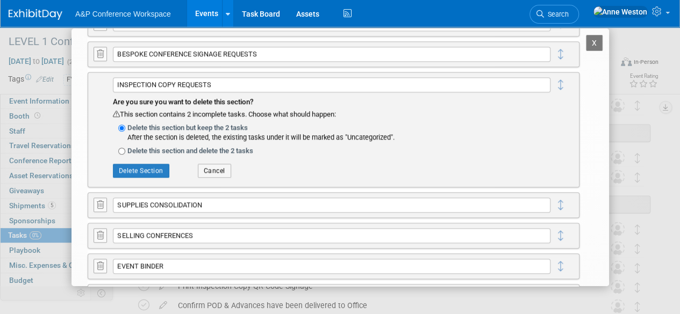
scroll to position [376, 0]
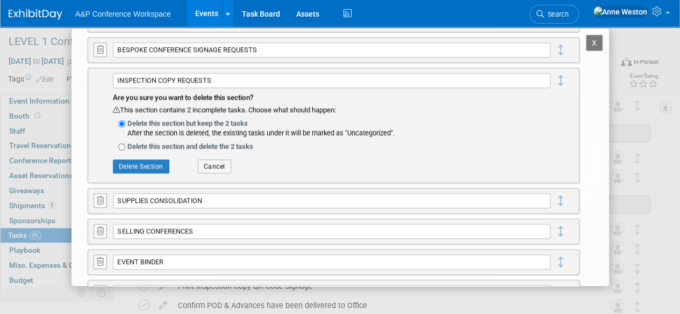
click at [142, 145] on label "Delete this section and delete the 2 tasks" at bounding box center [338, 146] width 423 height 11
click at [125, 145] on input "Delete this section and delete the 2 tasks" at bounding box center [121, 146] width 7 height 7
radio input "true"
click at [139, 162] on button "Delete Section" at bounding box center [141, 167] width 56 height 14
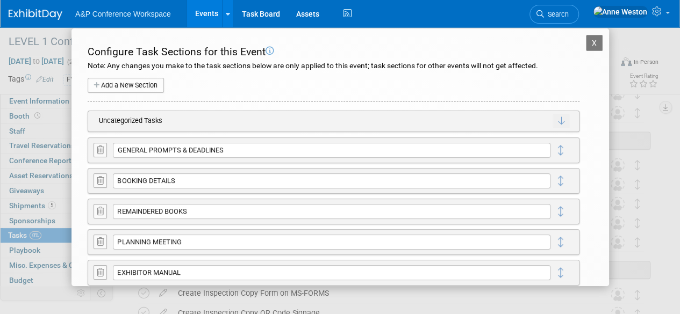
scroll to position [591, 0]
click at [587, 41] on button "X" at bounding box center [594, 43] width 17 height 16
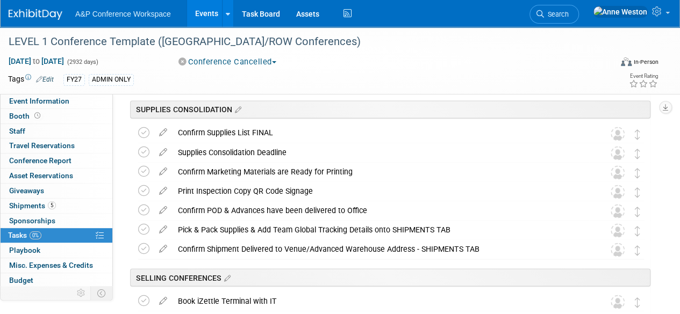
scroll to position [859, 0]
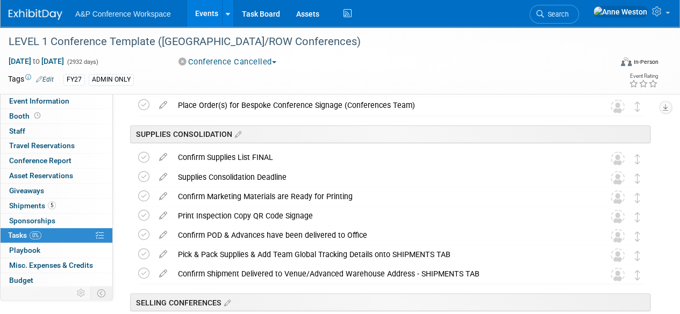
click at [160, 212] on icon at bounding box center [163, 212] width 19 height 13
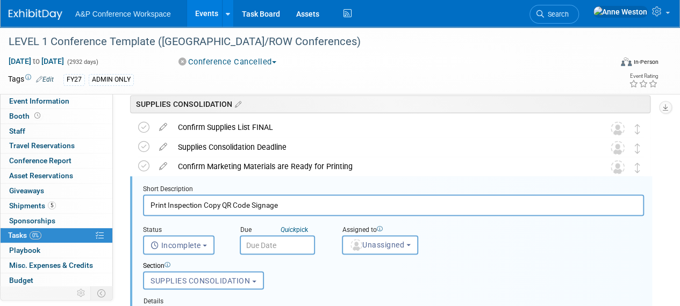
scroll to position [907, 0]
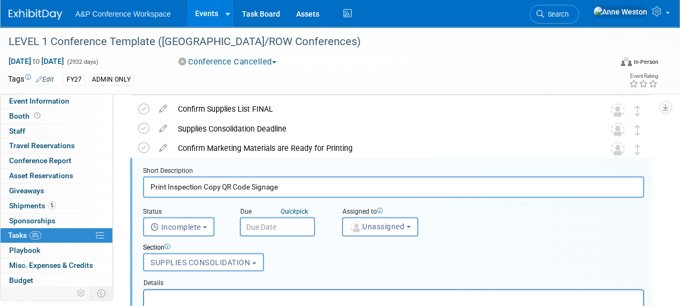
click at [164, 185] on input "Print Inspection Copy QR Code Signage" at bounding box center [393, 186] width 501 height 21
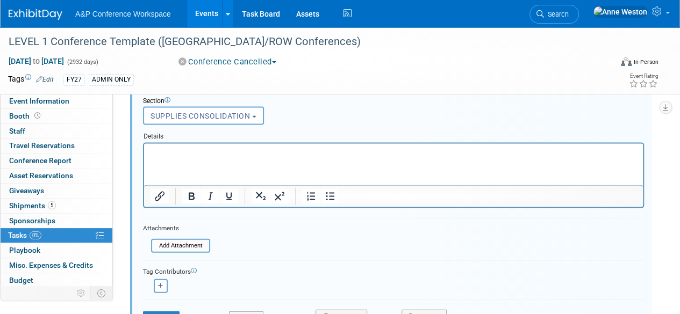
scroll to position [1068, 0]
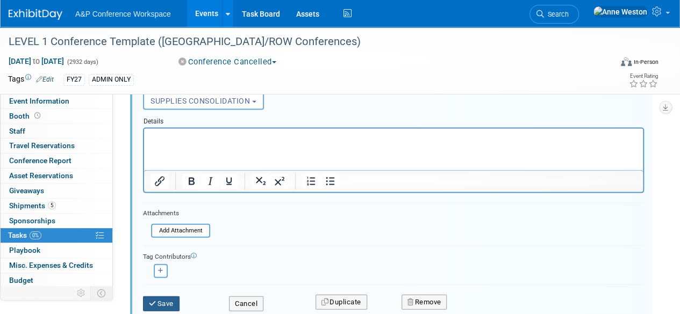
type input "Print Generic Inspection Copy QR Code Signage"
click at [162, 302] on button "Save" at bounding box center [161, 304] width 37 height 15
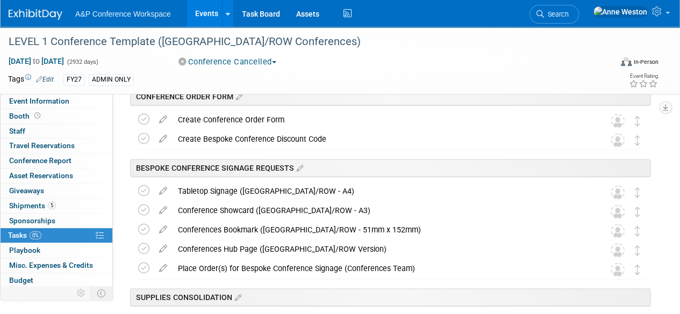
scroll to position [692, 0]
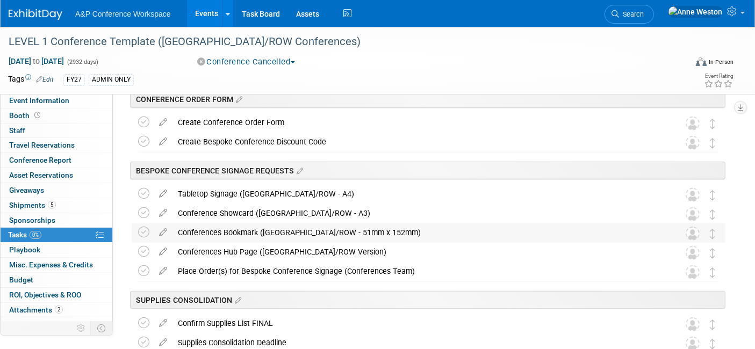
click at [374, 232] on div "Conferences Bookmark ([GEOGRAPHIC_DATA]/ROW - 51mm x 152mm)" at bounding box center [418, 233] width 492 height 18
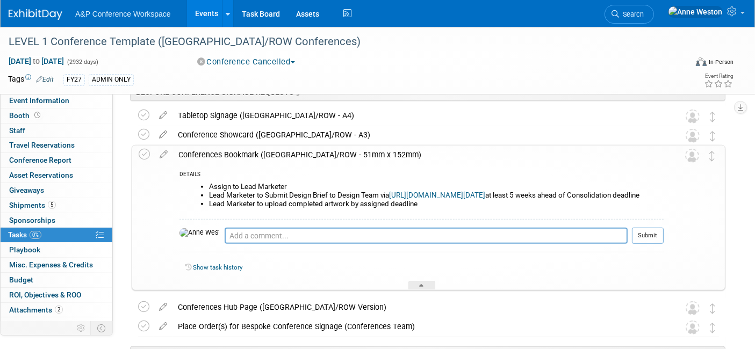
scroll to position [752, 0]
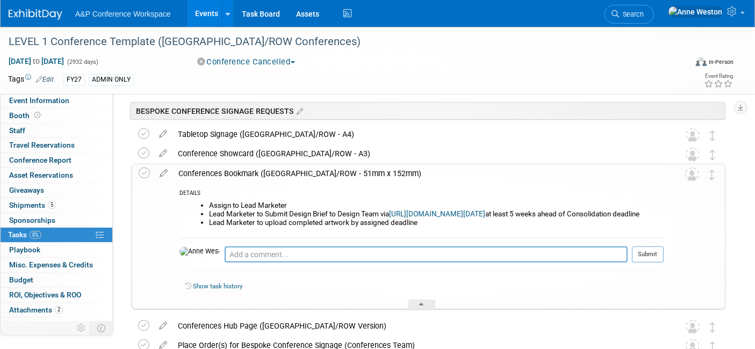
click at [258, 169] on div "Conferences Bookmark ([GEOGRAPHIC_DATA]/ROW - 51mm x 152mm)" at bounding box center [418, 173] width 491 height 18
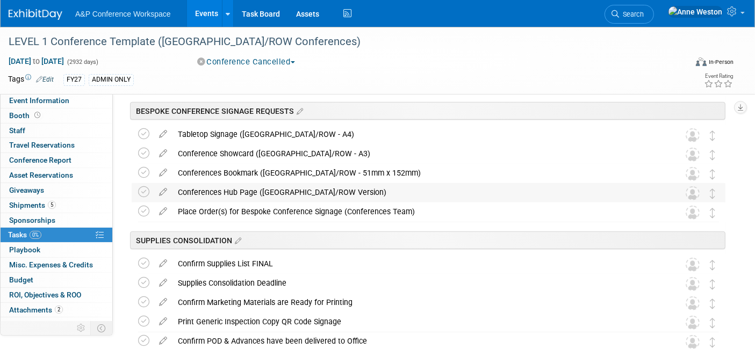
click at [263, 191] on div "Conferences Hub Page ([GEOGRAPHIC_DATA]/ROW Version)" at bounding box center [418, 192] width 492 height 18
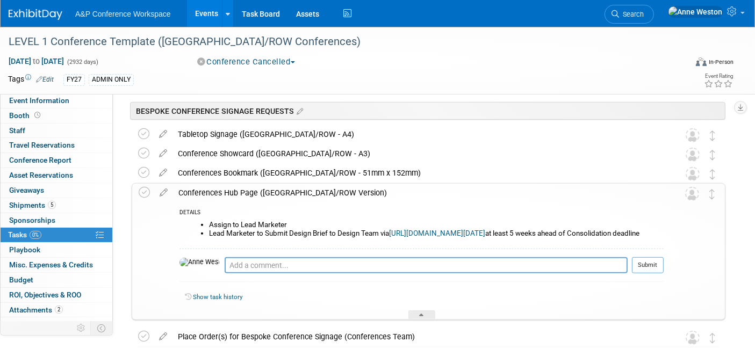
click at [263, 191] on div "Conferences Hub Page ([GEOGRAPHIC_DATA]/ROW Version)" at bounding box center [418, 193] width 491 height 18
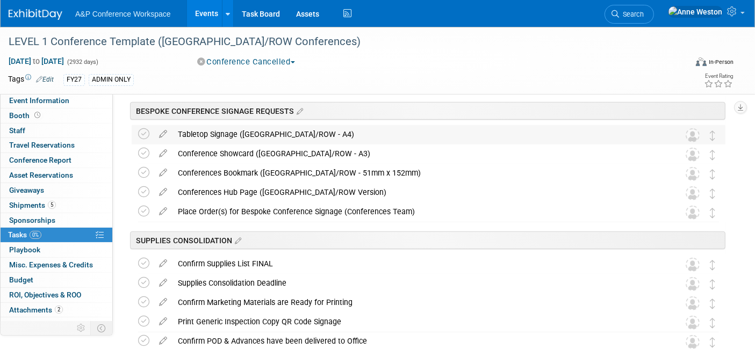
click at [261, 132] on div "Tabletop Signage ([GEOGRAPHIC_DATA]/ROW - A4)" at bounding box center [418, 134] width 492 height 18
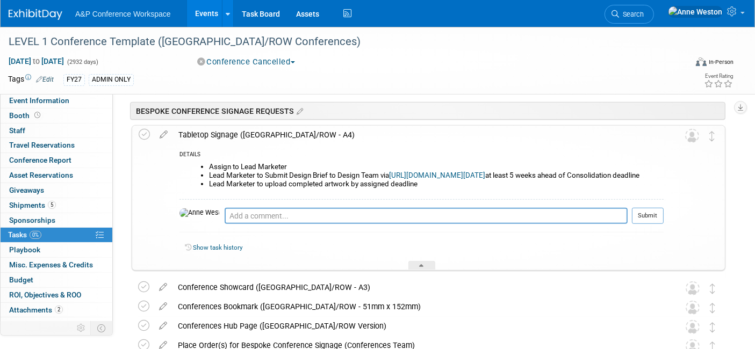
click at [261, 132] on div "Tabletop Signage ([GEOGRAPHIC_DATA]/ROW - A4)" at bounding box center [418, 135] width 491 height 18
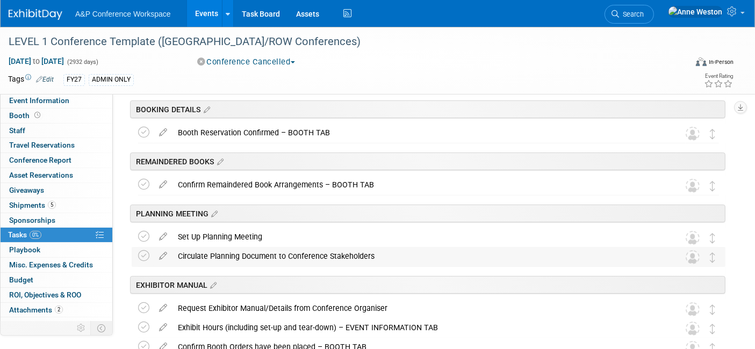
scroll to position [0, 0]
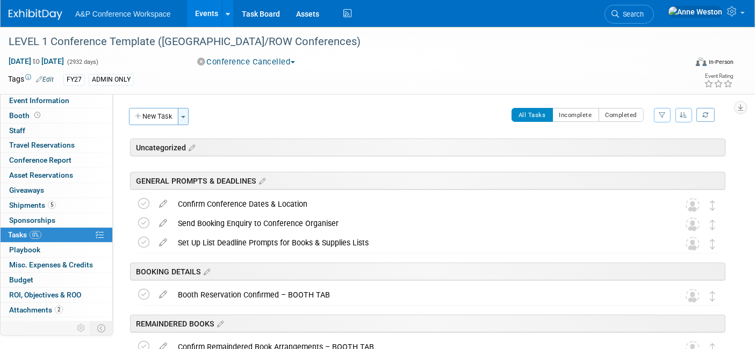
click at [181, 116] on button "Toggle Dropdown" at bounding box center [183, 116] width 11 height 17
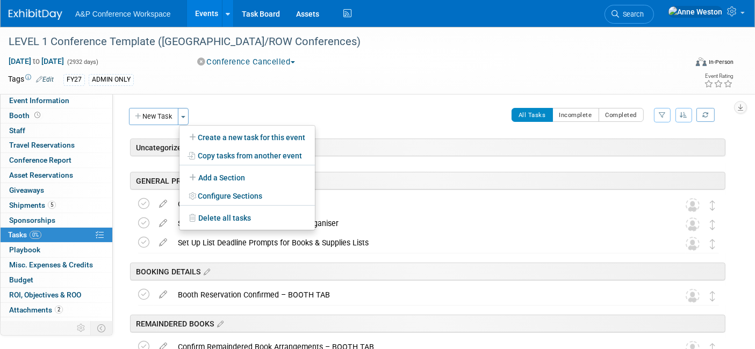
click at [203, 110] on div "All Tasks Incomplete Completed Filter by Assignee -- Select Assignee -- All una…" at bounding box center [459, 119] width 531 height 23
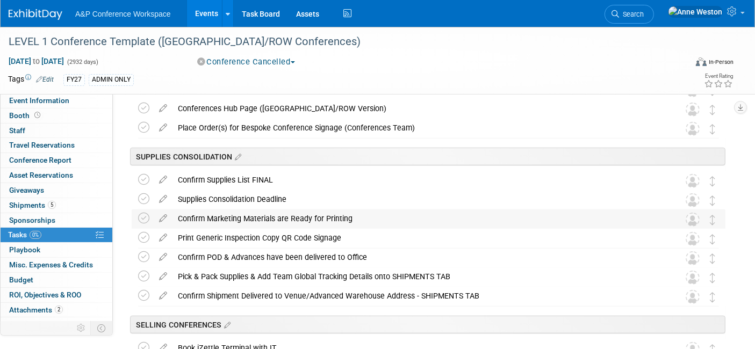
scroll to position [657, 0]
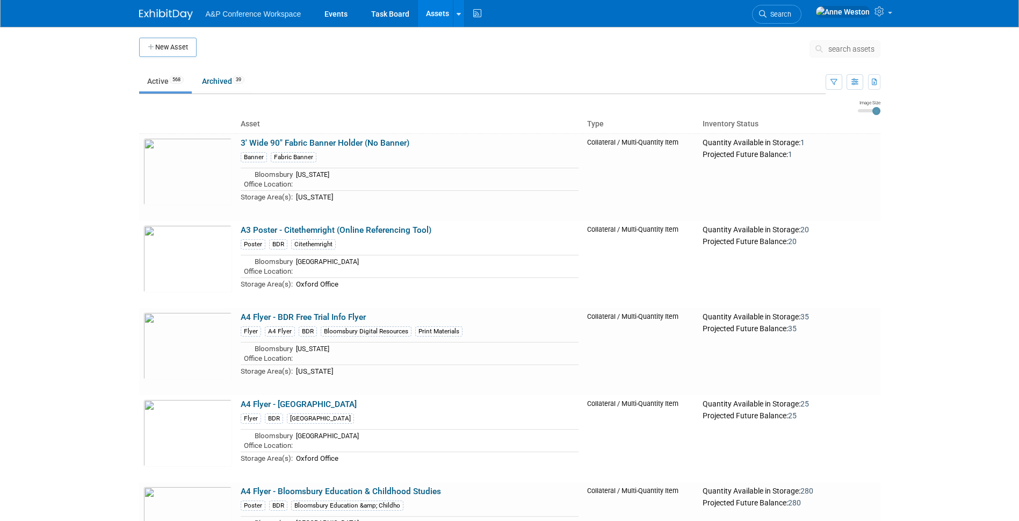
click at [820, 46] on span "search assets" at bounding box center [851, 49] width 46 height 9
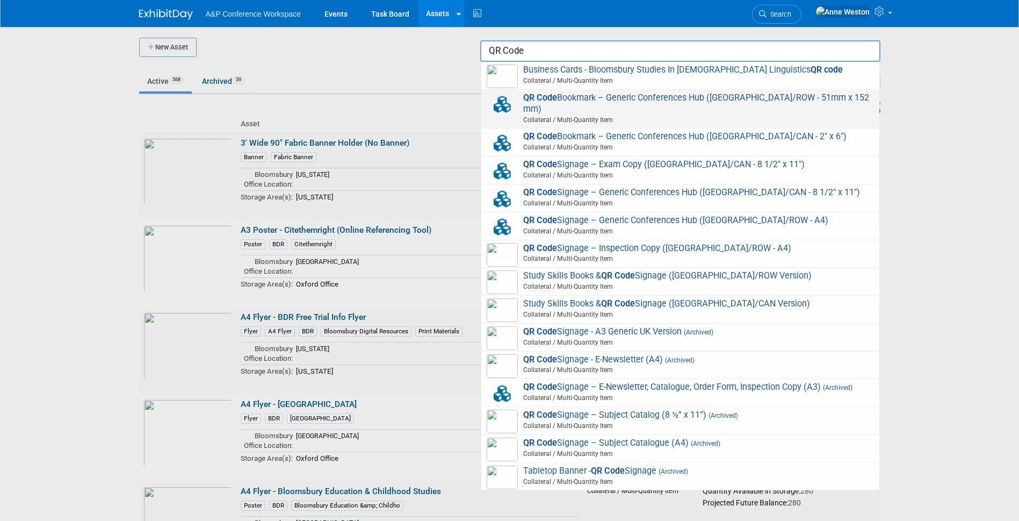
click at [679, 101] on span "QR Code Bookmark – Generic Conferences Hub ([GEOGRAPHIC_DATA]/ROW - 51mm x 152m…" at bounding box center [680, 108] width 387 height 33
type input "QR Code Bookmark – Generic Conferences Hub ([GEOGRAPHIC_DATA]/ROW - 51mm x 152m…"
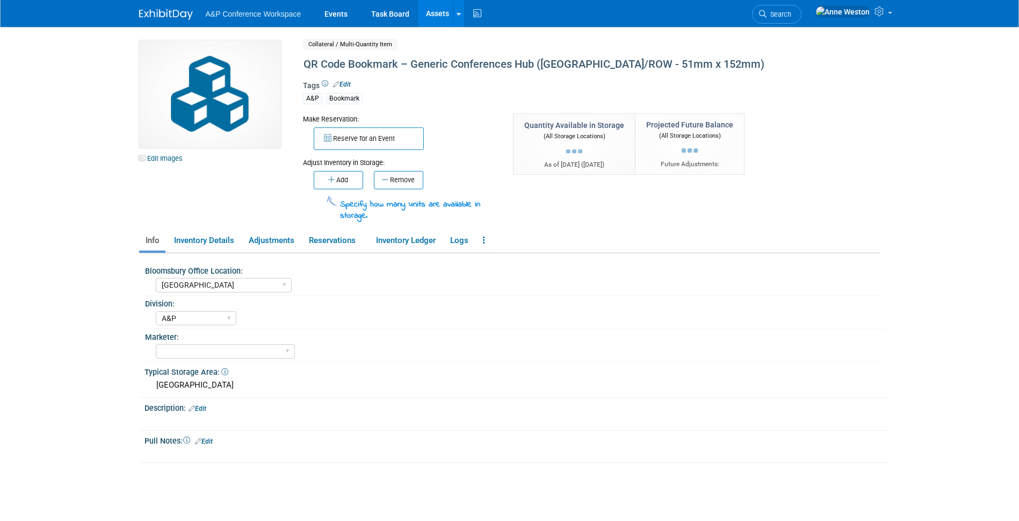
select select "[GEOGRAPHIC_DATA]"
select select "A&P"
click at [484, 233] on link at bounding box center [484, 240] width 15 height 19
click at [510, 276] on link "Archive Asset" at bounding box center [523, 280] width 93 height 18
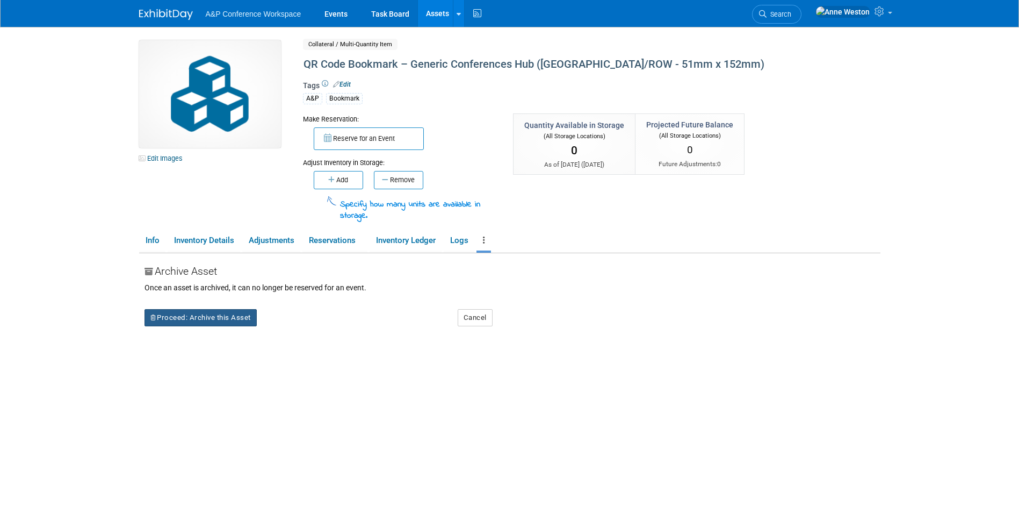
click at [191, 316] on button "Proceed: Archive this Asset" at bounding box center [201, 317] width 112 height 17
click at [298, 321] on link "Yes" at bounding box center [294, 326] width 32 height 17
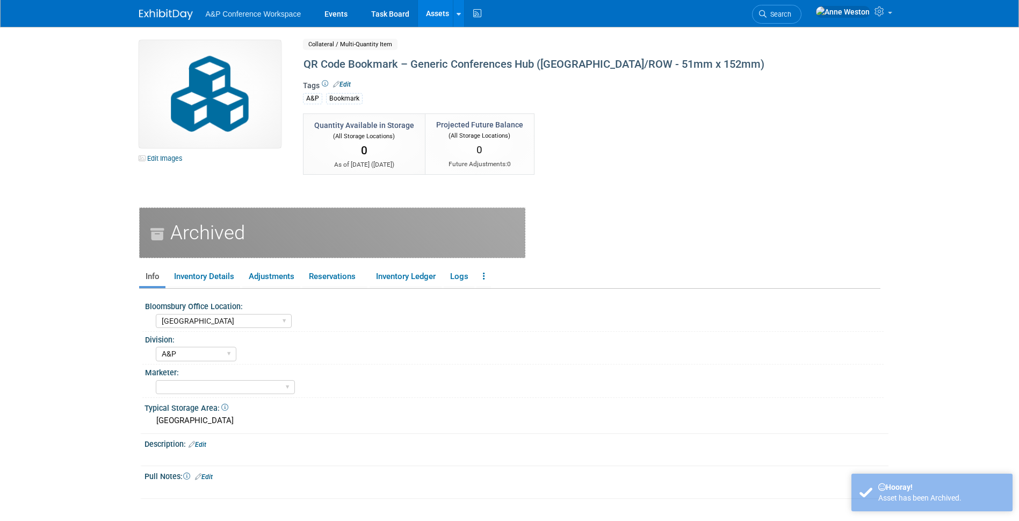
select select "[GEOGRAPHIC_DATA]"
select select "A&P"
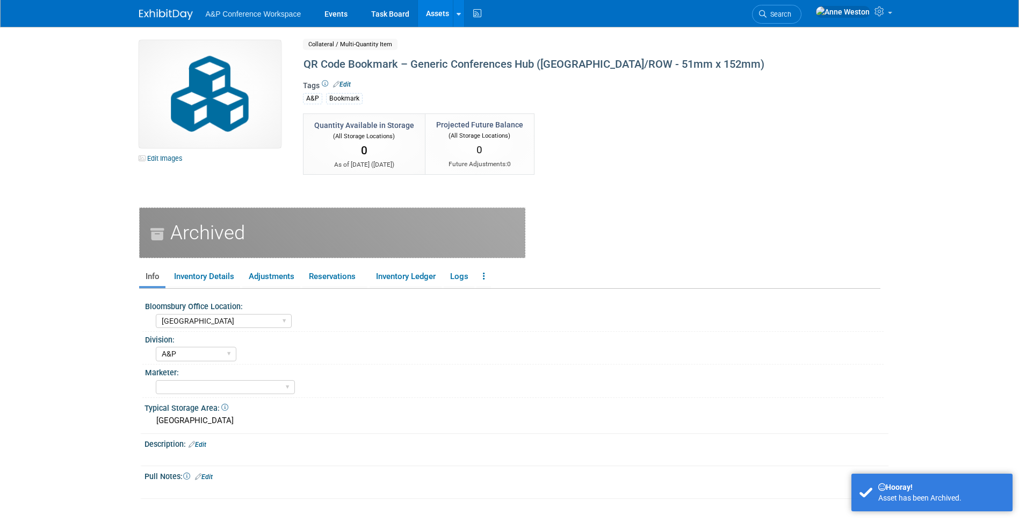
click at [432, 11] on link "Assets" at bounding box center [437, 13] width 39 height 27
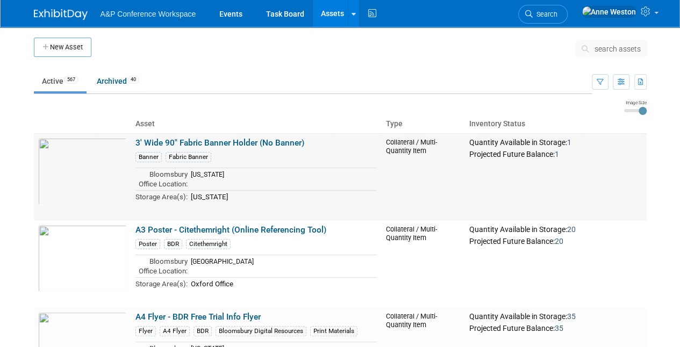
drag, startPoint x: 1031, startPoint y: 2, endPoint x: 618, endPoint y: 187, distance: 452.4
click at [618, 186] on td "Quantity Available in Storage: 1 Projected Future Balance: 1" at bounding box center [555, 177] width 182 height 88
click at [599, 52] on span "search assets" at bounding box center [617, 49] width 46 height 9
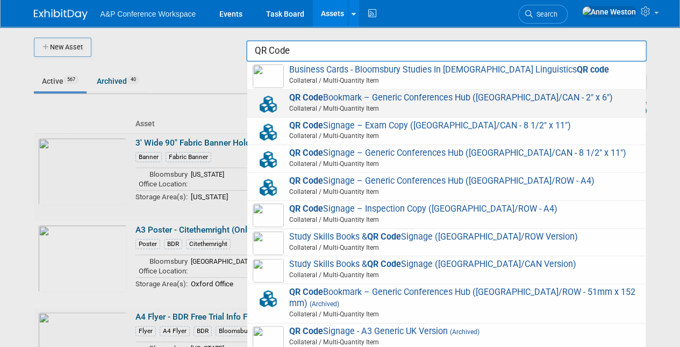
click at [320, 104] on span "Collateral / Multi-Quantity Item" at bounding box center [448, 109] width 384 height 10
type input "QR Code Bookmark – Generic Conferences Hub (US/CAN - 2" x 6")"
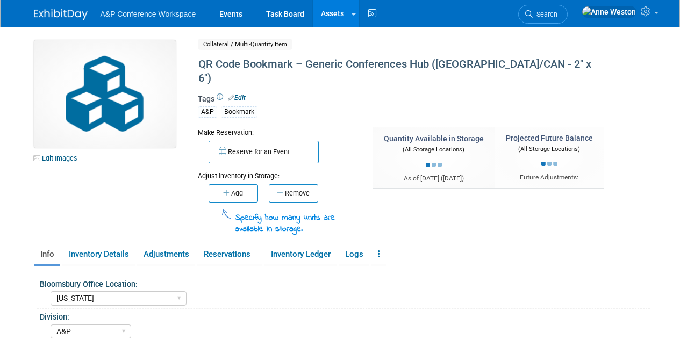
select select "[US_STATE]"
select select "A&P"
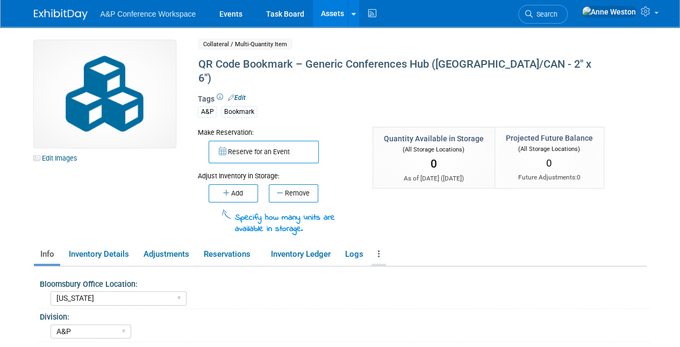
click at [377, 245] on link at bounding box center [378, 254] width 15 height 19
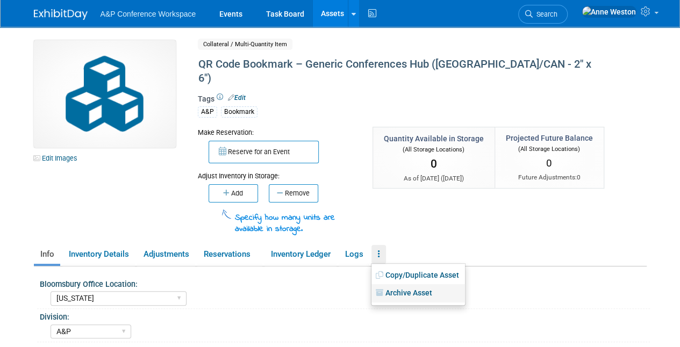
click at [416, 284] on link "Archive Asset" at bounding box center [417, 293] width 93 height 18
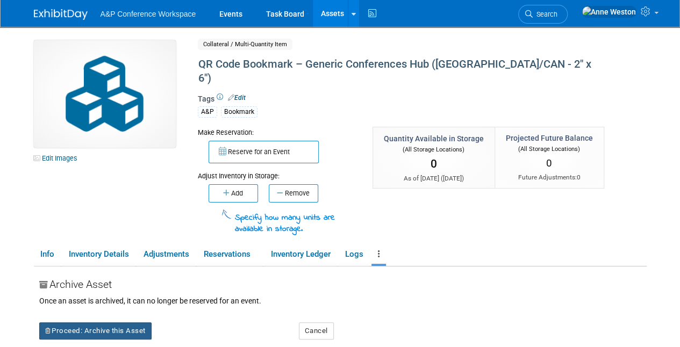
click at [126, 322] on button "Proceed: Archive this Asset" at bounding box center [95, 330] width 112 height 17
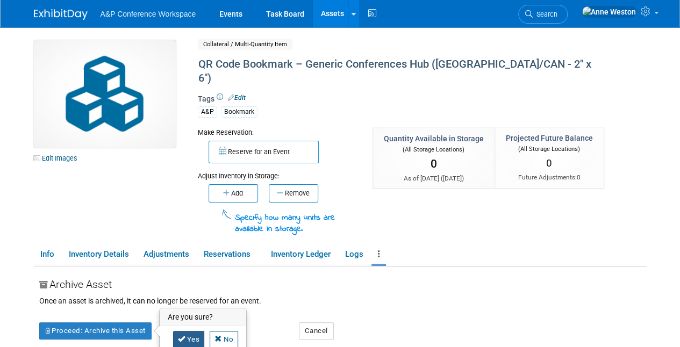
click at [188, 331] on link "Yes" at bounding box center [189, 339] width 32 height 17
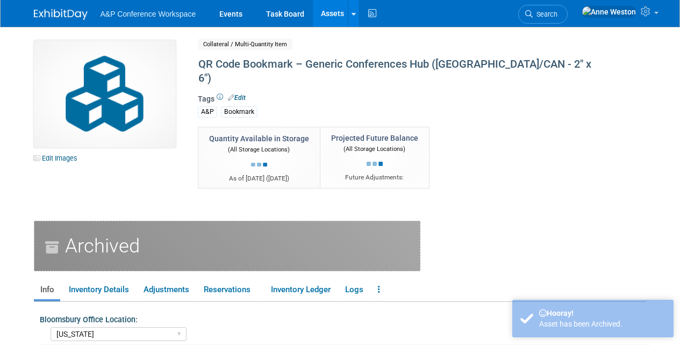
select select "[US_STATE]"
select select "A&P"
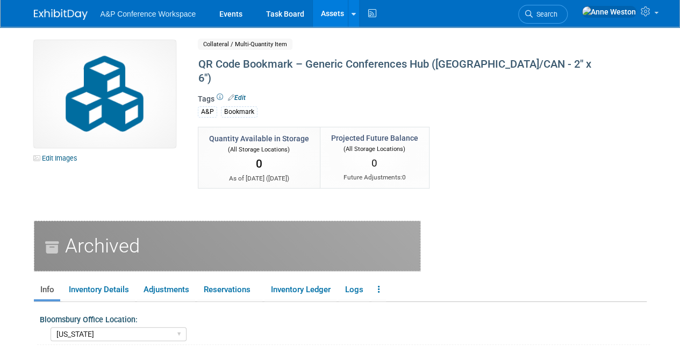
click at [335, 16] on link "Assets" at bounding box center [332, 13] width 39 height 27
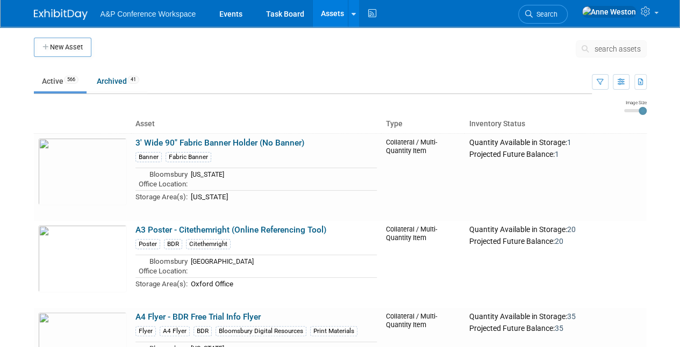
click at [613, 43] on button "search assets" at bounding box center [610, 48] width 71 height 17
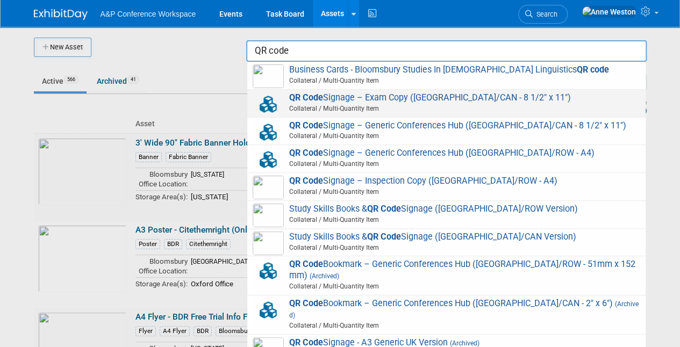
click at [362, 98] on span "QR Code Signage – Exam Copy ([GEOGRAPHIC_DATA]/CAN - 8 1/2" x 11") Collateral /…" at bounding box center [446, 103] width 387 height 22
type input "QR Code Signage – Exam Copy ([GEOGRAPHIC_DATA]/CAN - 8 1/2" x 11")"
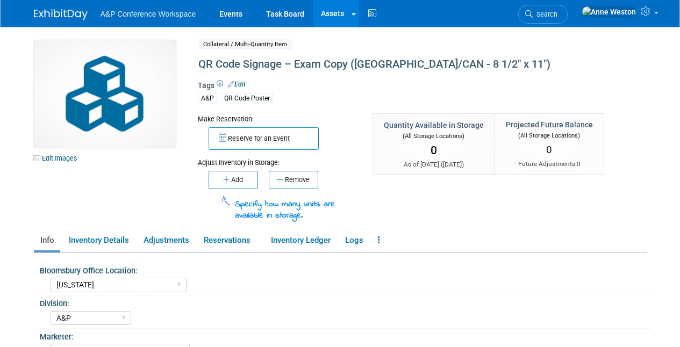
select select "[US_STATE]"
select select "A&P"
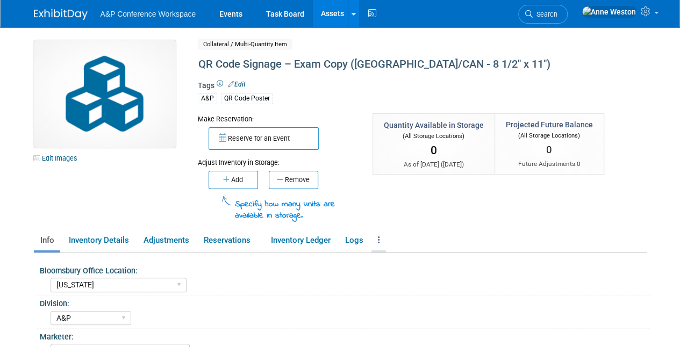
click at [383, 236] on link at bounding box center [378, 240] width 15 height 19
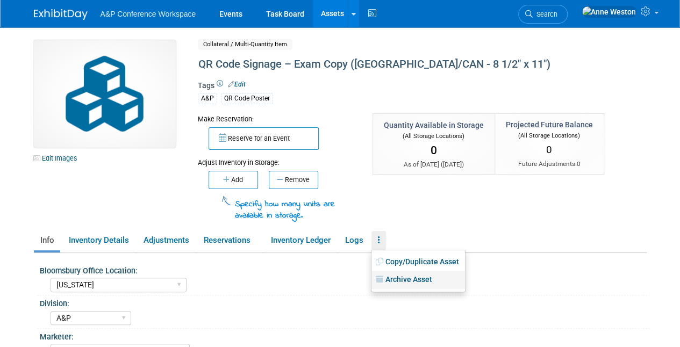
click at [402, 277] on link "Archive Asset" at bounding box center [417, 280] width 93 height 18
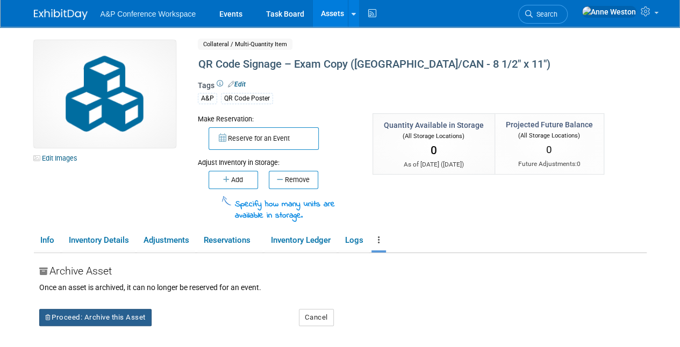
click at [116, 319] on button "Proceed: Archive this Asset" at bounding box center [95, 317] width 112 height 17
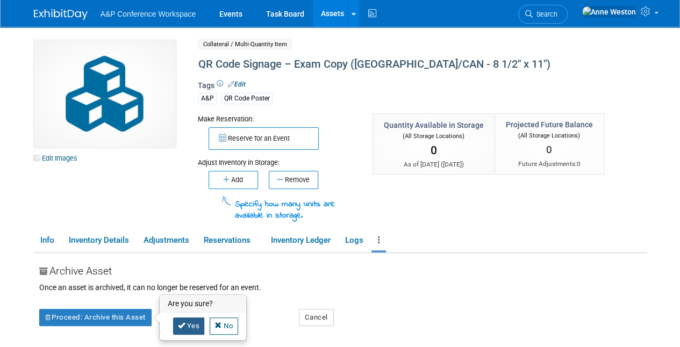
click at [178, 328] on link "Yes" at bounding box center [189, 326] width 32 height 17
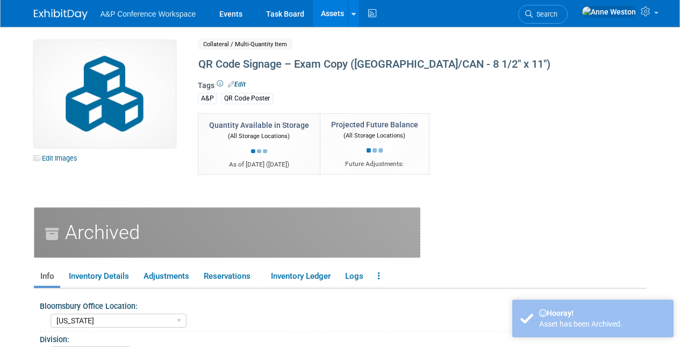
select select "[US_STATE]"
select select "A&P"
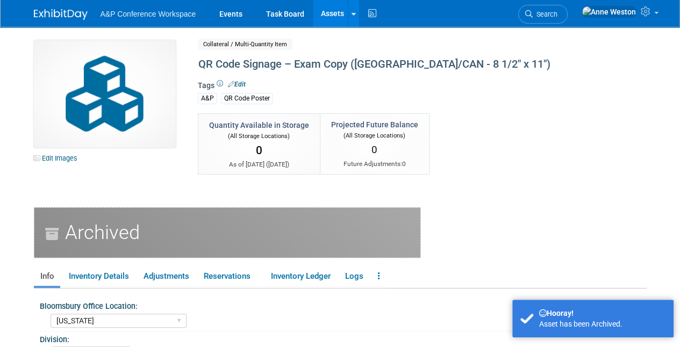
click at [335, 12] on link "Assets" at bounding box center [332, 13] width 39 height 27
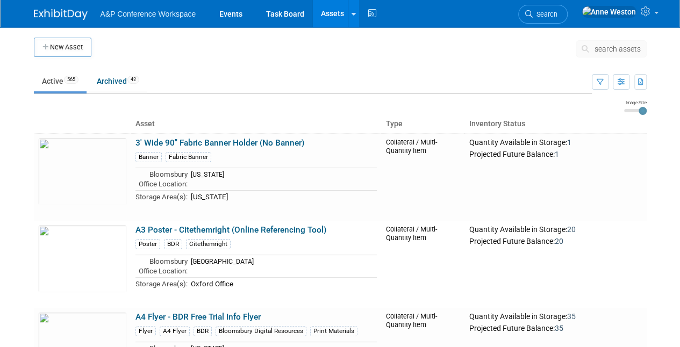
click at [607, 49] on span "search assets" at bounding box center [617, 49] width 46 height 9
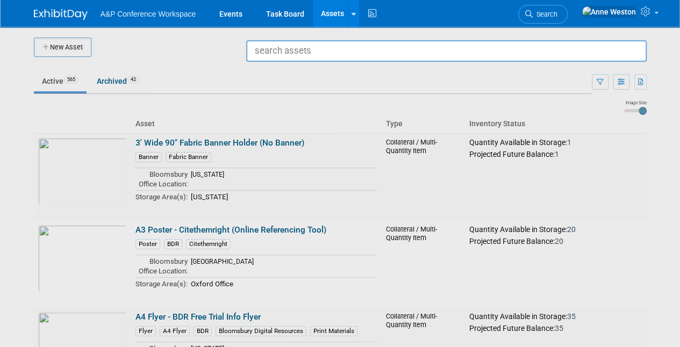
click at [340, 86] on div at bounding box center [340, 173] width 0 height 347
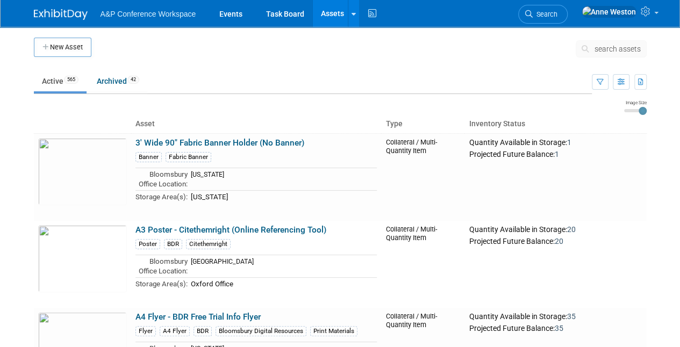
click at [610, 49] on span "search assets" at bounding box center [617, 49] width 46 height 9
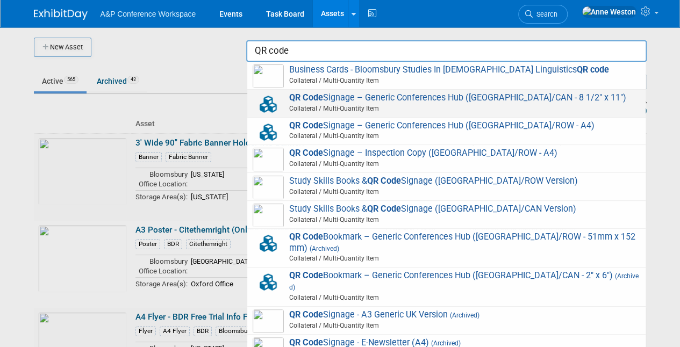
click at [335, 110] on span "Collateral / Multi-Quantity Item" at bounding box center [448, 109] width 384 height 10
type input "QR Code Signage – Generic Conferences Hub (US/CAN - 8 1/2" x 11")"
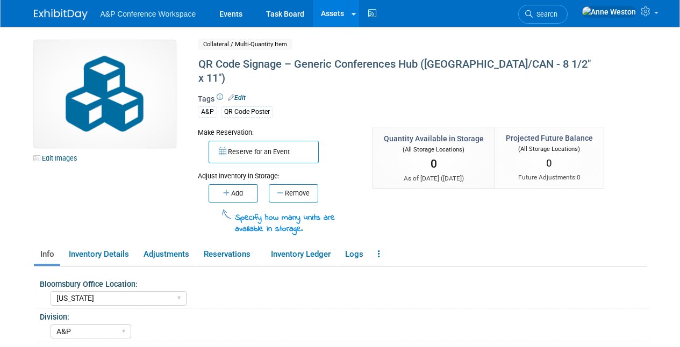
select select "[US_STATE]"
select select "A&P"
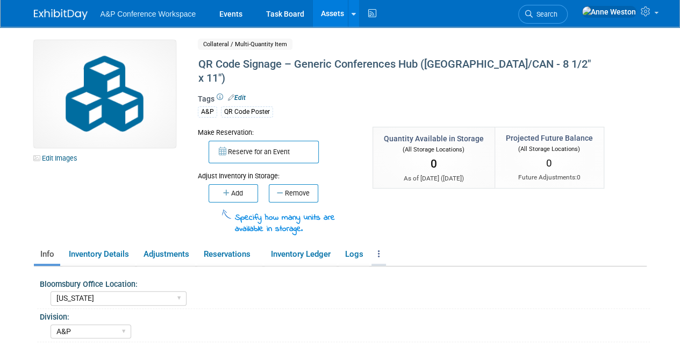
click at [380, 245] on link at bounding box center [378, 254] width 15 height 19
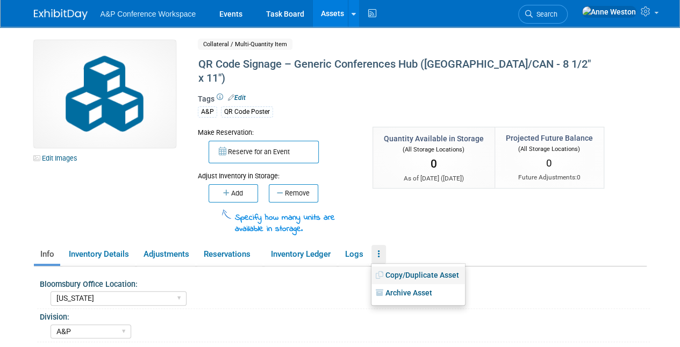
click at [409, 266] on link "Copy/Duplicate Asset" at bounding box center [417, 275] width 93 height 18
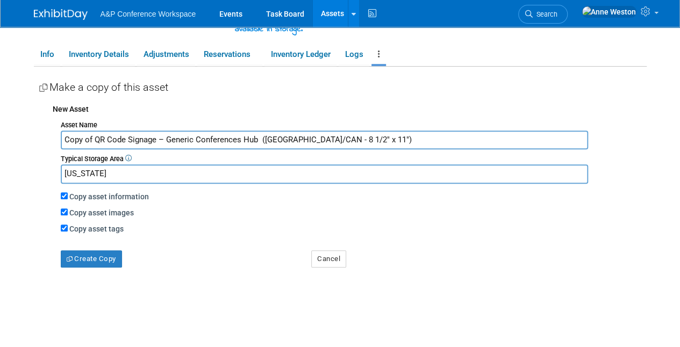
scroll to position [215, 0]
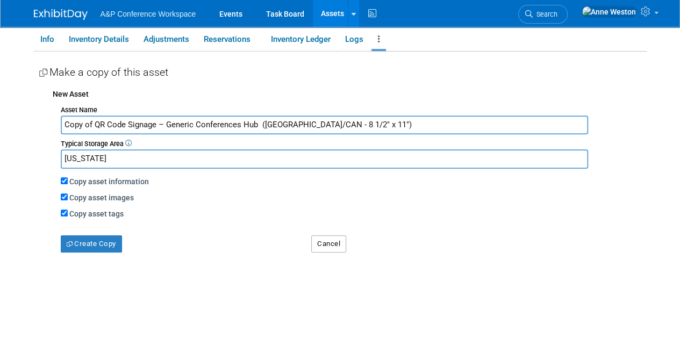
click at [327, 235] on button "Cancel" at bounding box center [328, 243] width 35 height 17
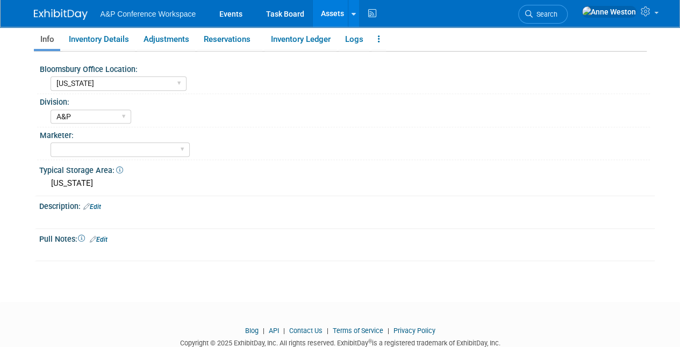
scroll to position [0, 0]
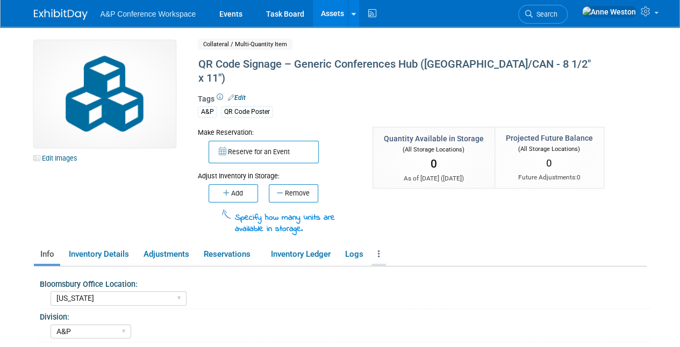
click at [380, 250] on icon at bounding box center [379, 254] width 2 height 8
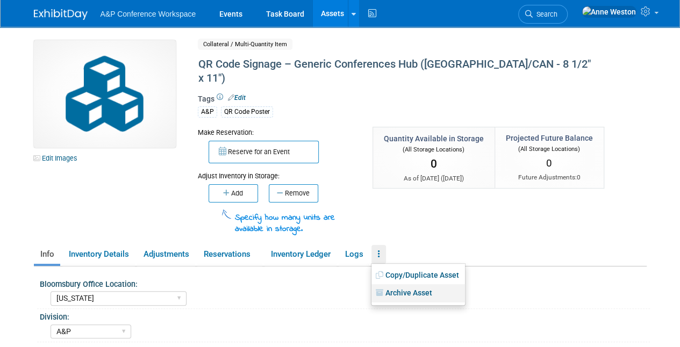
click at [385, 289] on icon at bounding box center [381, 293] width 10 height 8
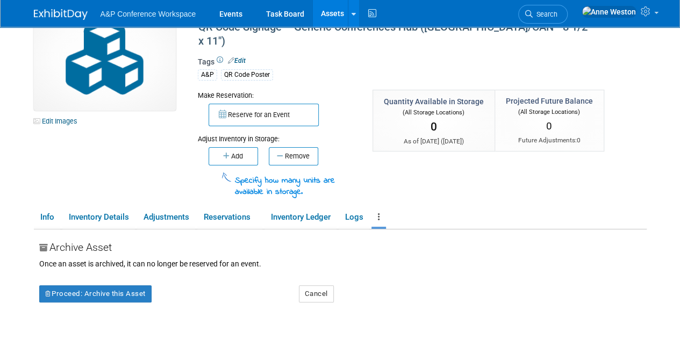
scroll to position [54, 0]
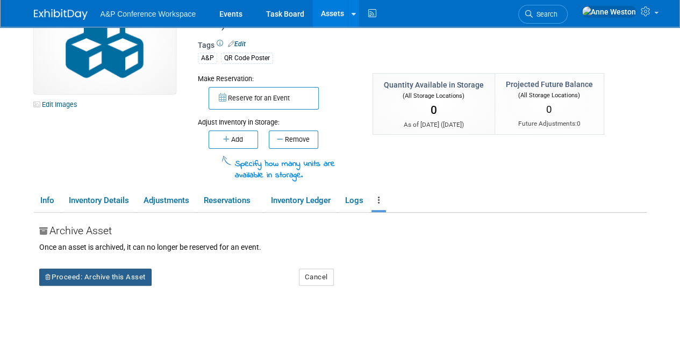
click at [77, 269] on button "Proceed: Archive this Asset" at bounding box center [95, 277] width 112 height 17
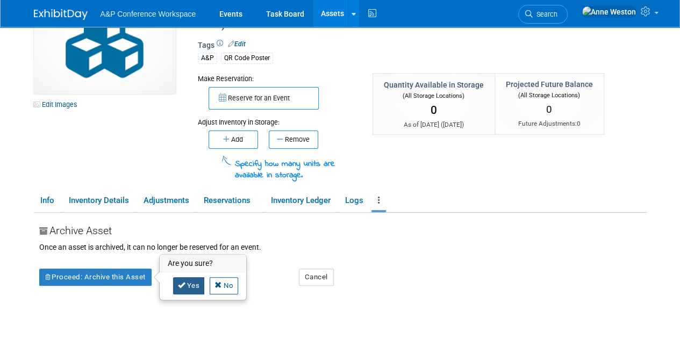
click at [185, 277] on link "Yes" at bounding box center [189, 285] width 32 height 17
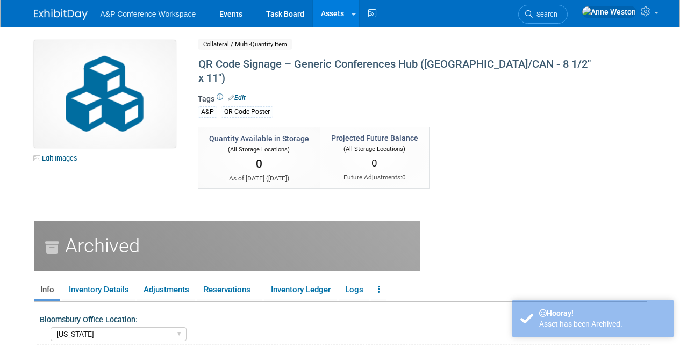
select select "[US_STATE]"
select select "A&P"
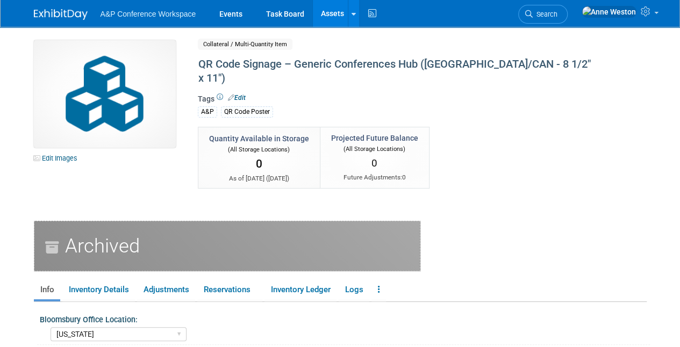
click at [324, 19] on link "Assets" at bounding box center [332, 13] width 39 height 27
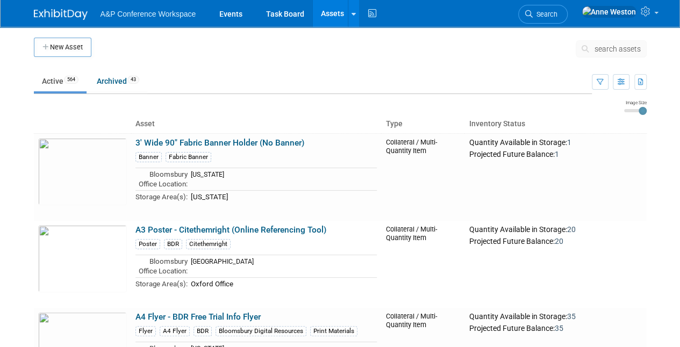
click at [622, 49] on span "search assets" at bounding box center [617, 49] width 46 height 9
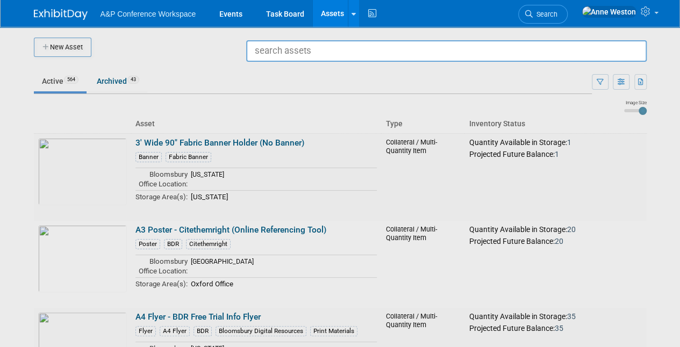
click at [340, 169] on div at bounding box center [340, 173] width 0 height 347
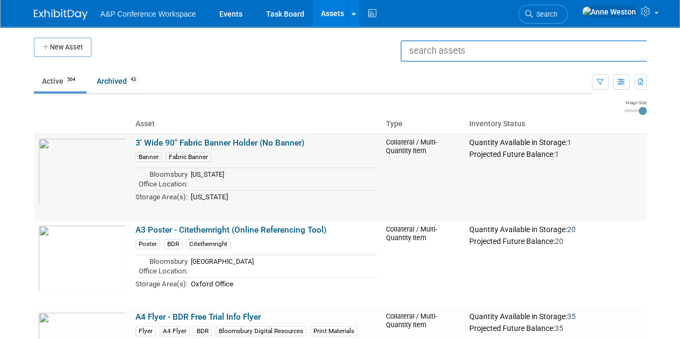
click at [249, 169] on td "[US_STATE]" at bounding box center [283, 179] width 190 height 22
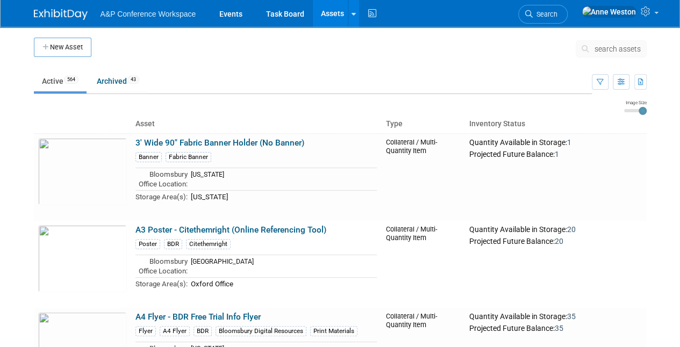
click at [595, 48] on span "search assets" at bounding box center [617, 49] width 46 height 9
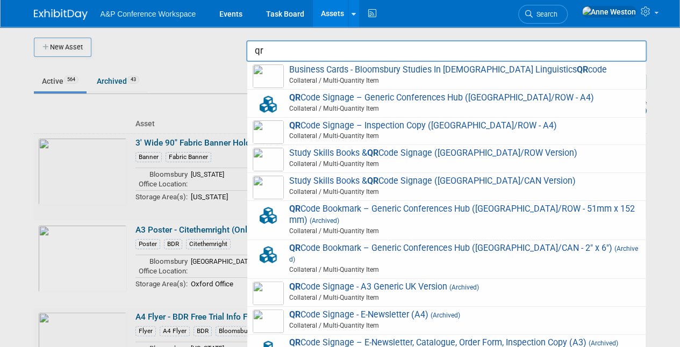
type input "q"
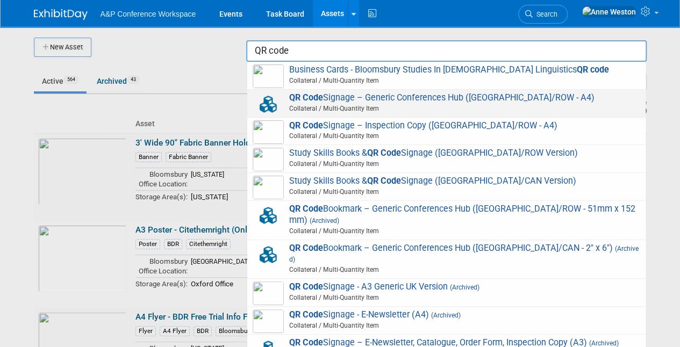
click at [395, 110] on span "Collateral / Multi-Quantity Item" at bounding box center [448, 109] width 384 height 10
type input "QR Code Signage – Generic Conferences Hub ([GEOGRAPHIC_DATA]/ROW - A4)"
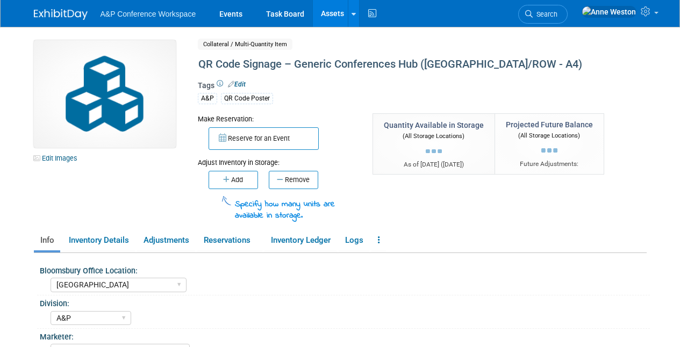
select select "[GEOGRAPHIC_DATA]"
select select "A&P"
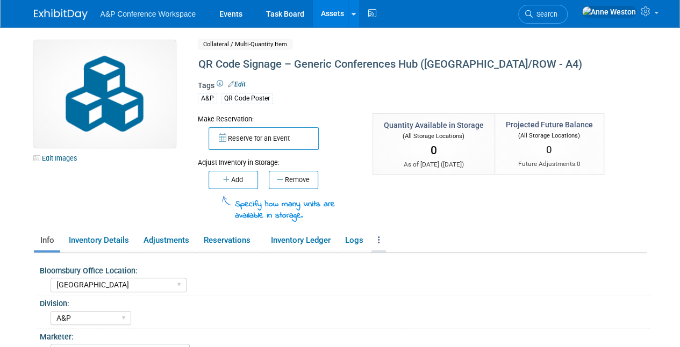
click at [382, 234] on link at bounding box center [378, 240] width 15 height 19
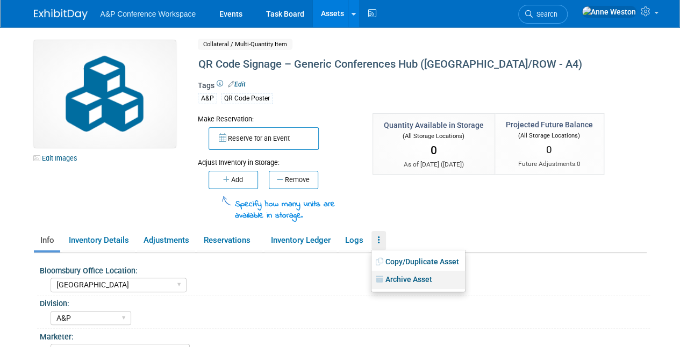
click at [416, 282] on link "Archive Asset" at bounding box center [417, 280] width 93 height 18
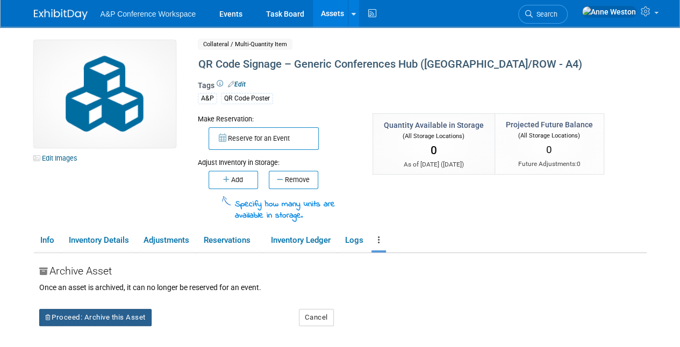
click at [62, 317] on button "Proceed: Archive this Asset" at bounding box center [95, 317] width 112 height 17
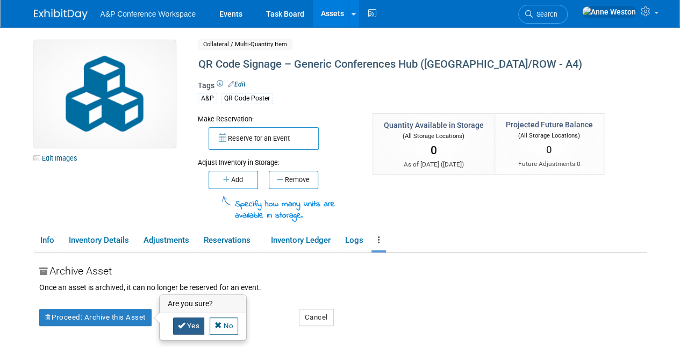
click at [190, 321] on link "Yes" at bounding box center [189, 326] width 32 height 17
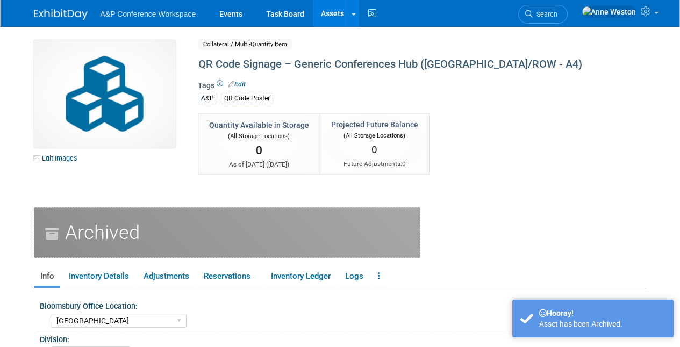
select select "[GEOGRAPHIC_DATA]"
select select "A&P"
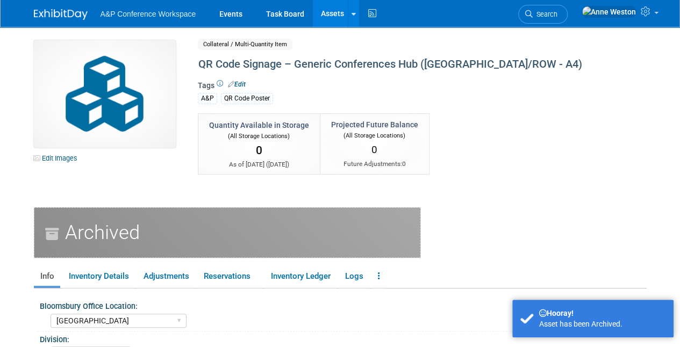
click at [326, 9] on link "Assets" at bounding box center [332, 13] width 39 height 27
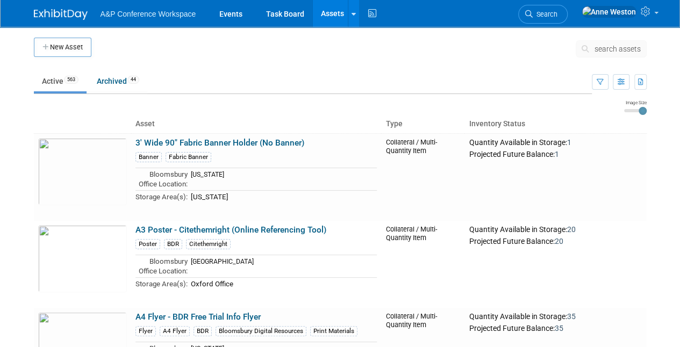
click at [621, 47] on span "search assets" at bounding box center [617, 49] width 46 height 9
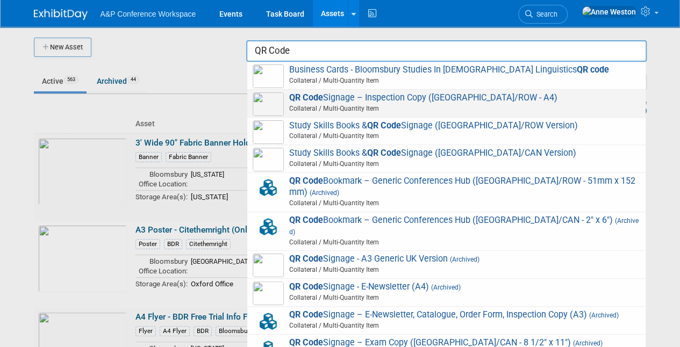
click at [320, 97] on strong "QR Code" at bounding box center [306, 97] width 34 height 10
type input "QR Code Signage – Inspection Copy (UK/ROW - A4)"
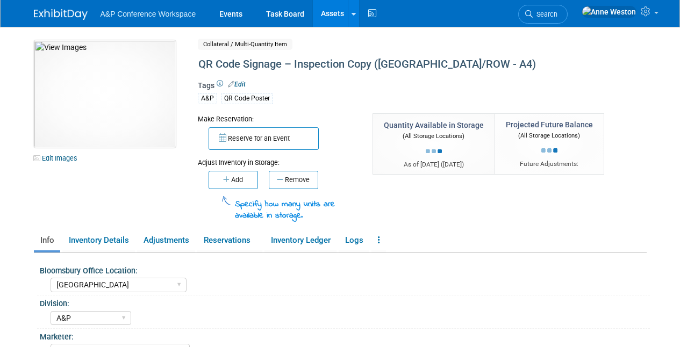
select select "[GEOGRAPHIC_DATA]"
select select "A&P"
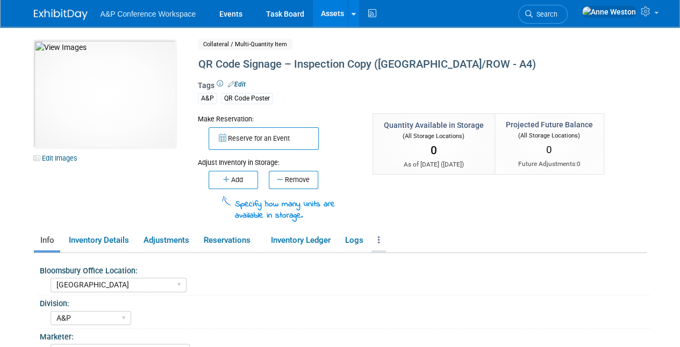
click at [380, 236] on icon at bounding box center [379, 240] width 2 height 8
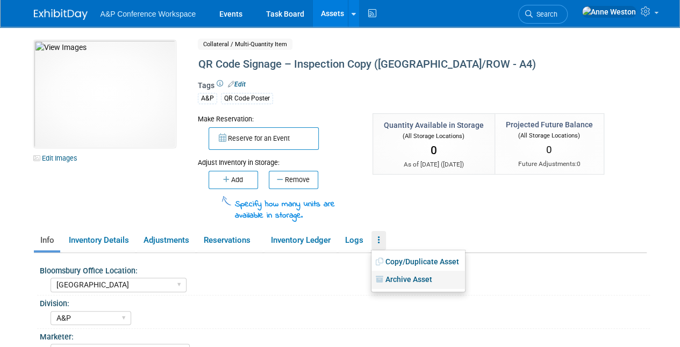
click at [406, 278] on link "Archive Asset" at bounding box center [417, 280] width 93 height 18
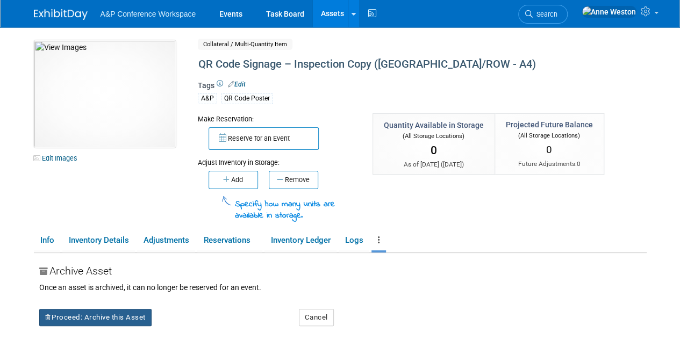
click at [124, 314] on button "Proceed: Archive this Asset" at bounding box center [95, 317] width 112 height 17
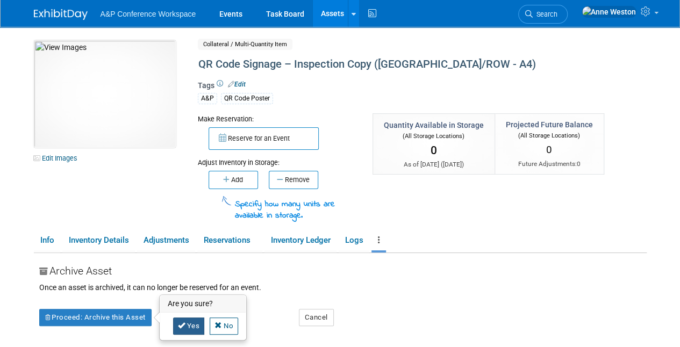
click at [190, 318] on link "Yes" at bounding box center [189, 326] width 32 height 17
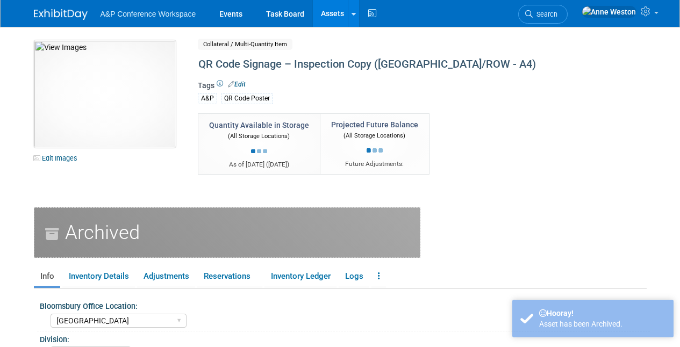
select select "[GEOGRAPHIC_DATA]"
select select "A&P"
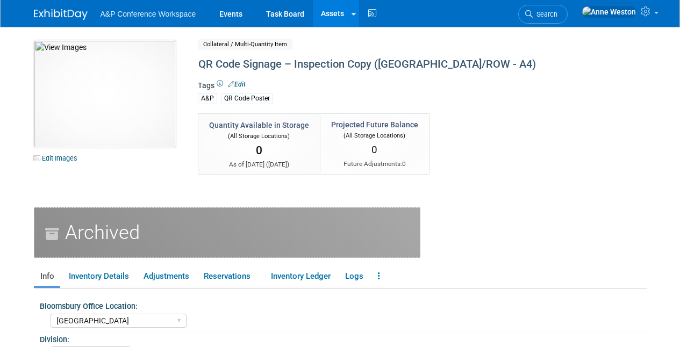
select select "[GEOGRAPHIC_DATA]"
select select "A&P"
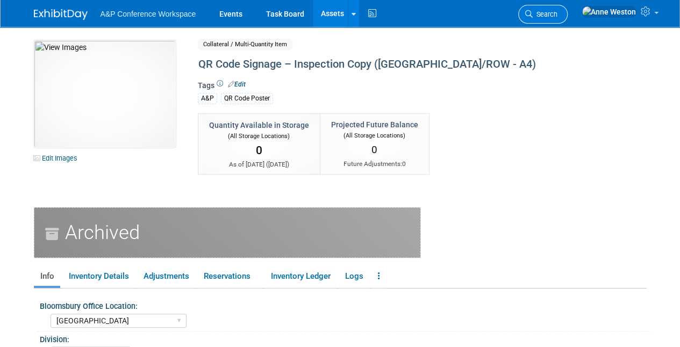
click at [557, 13] on span "Search" at bounding box center [544, 14] width 25 height 8
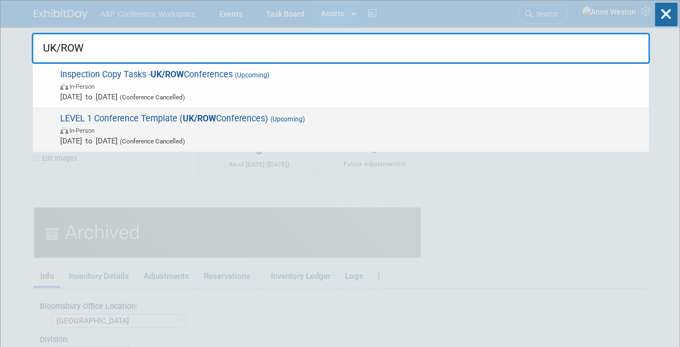
type input "UK/ROW"
click at [101, 119] on span "LEVEL 1 Conference Template ( UK/ROW Conferences) (Upcoming) In-Person [DATE] t…" at bounding box center [350, 129] width 586 height 33
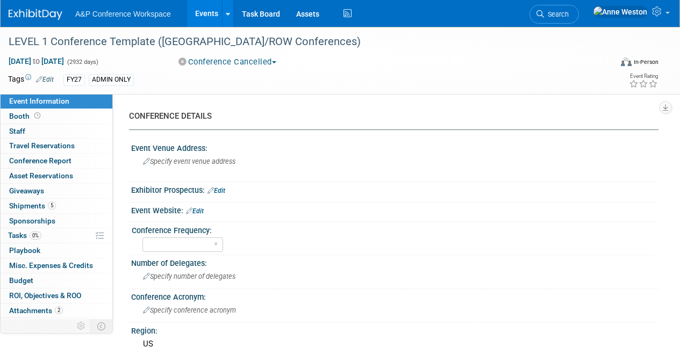
select select "Level 1"
select select "In-Person Booth"
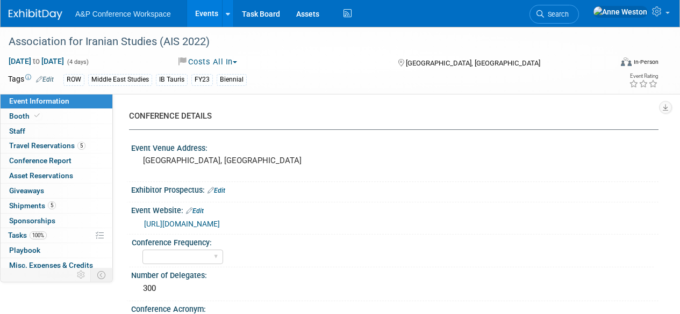
select select "Ed Kit"
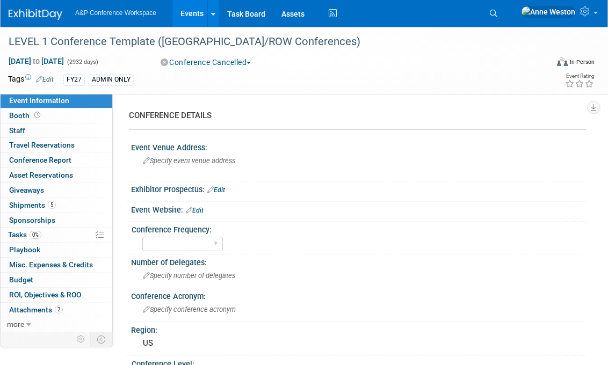
select select "Level 1"
select select "In-Person Booth"
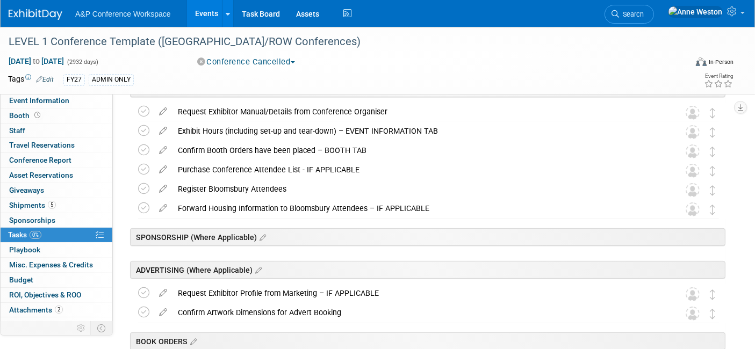
scroll to position [358, 0]
